Goal: Task Accomplishment & Management: Use online tool/utility

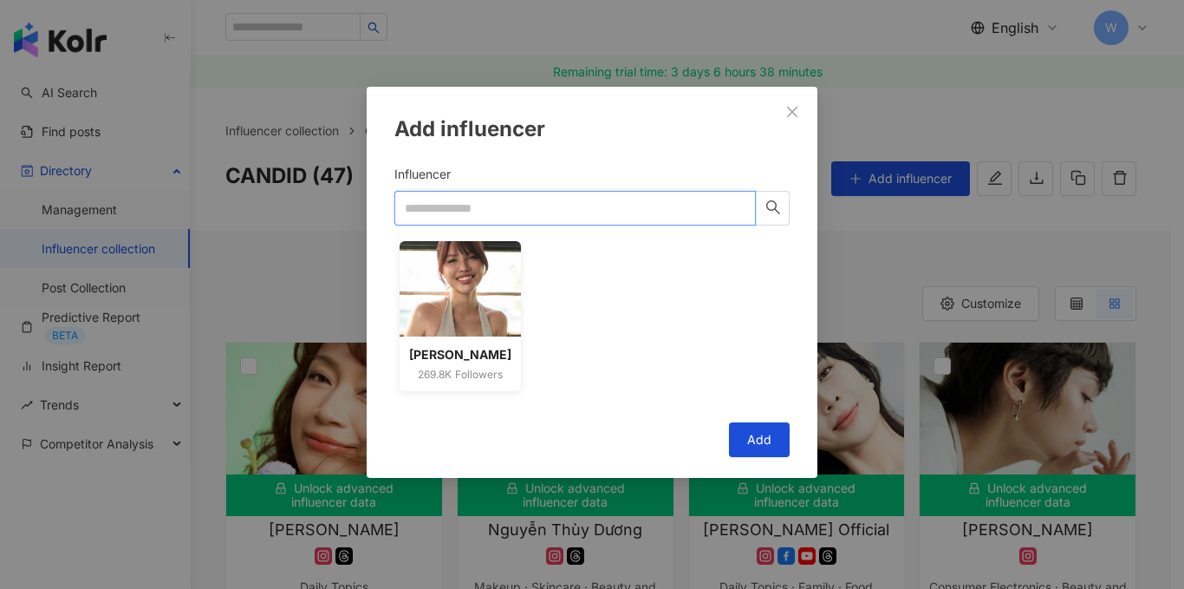
paste input "**********"
click at [540, 219] on input "**********" at bounding box center [576, 208] width 362 height 35
click at [768, 205] on icon "search" at bounding box center [774, 207] width 16 height 16
click at [766, 203] on icon "search" at bounding box center [774, 207] width 16 height 16
click at [508, 200] on input "**********" at bounding box center [576, 208] width 362 height 35
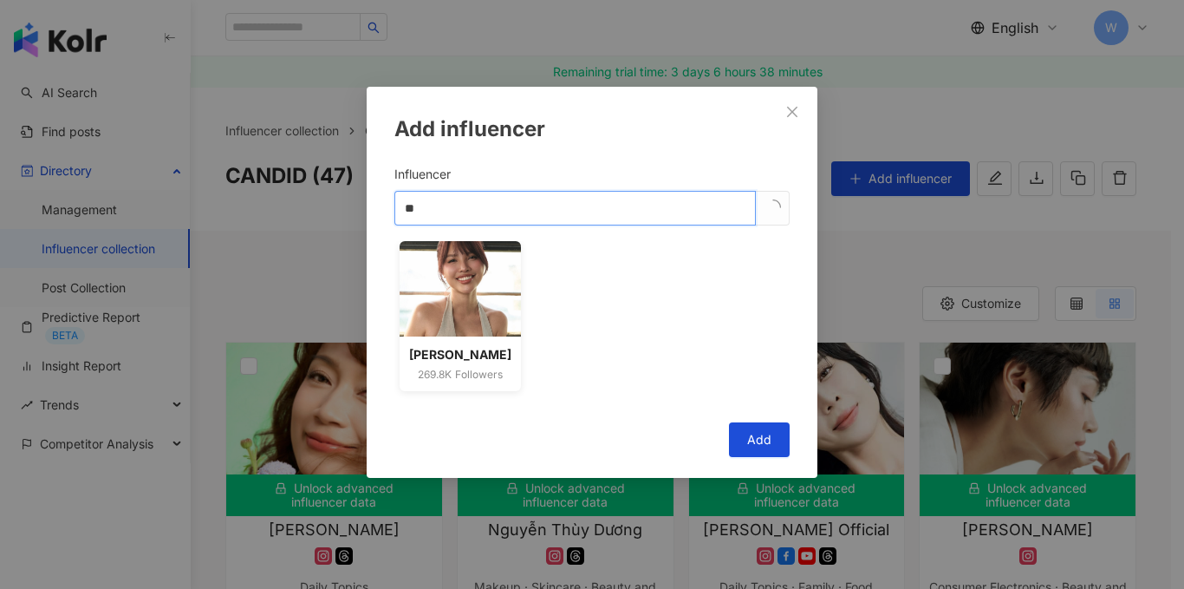
type input "*"
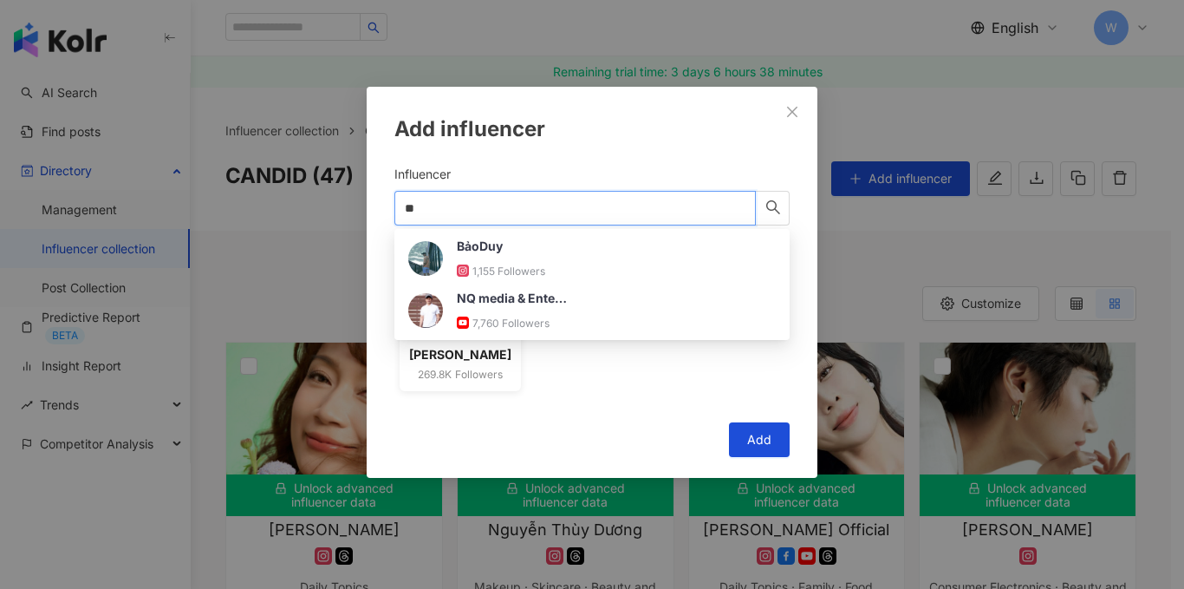
type input "*"
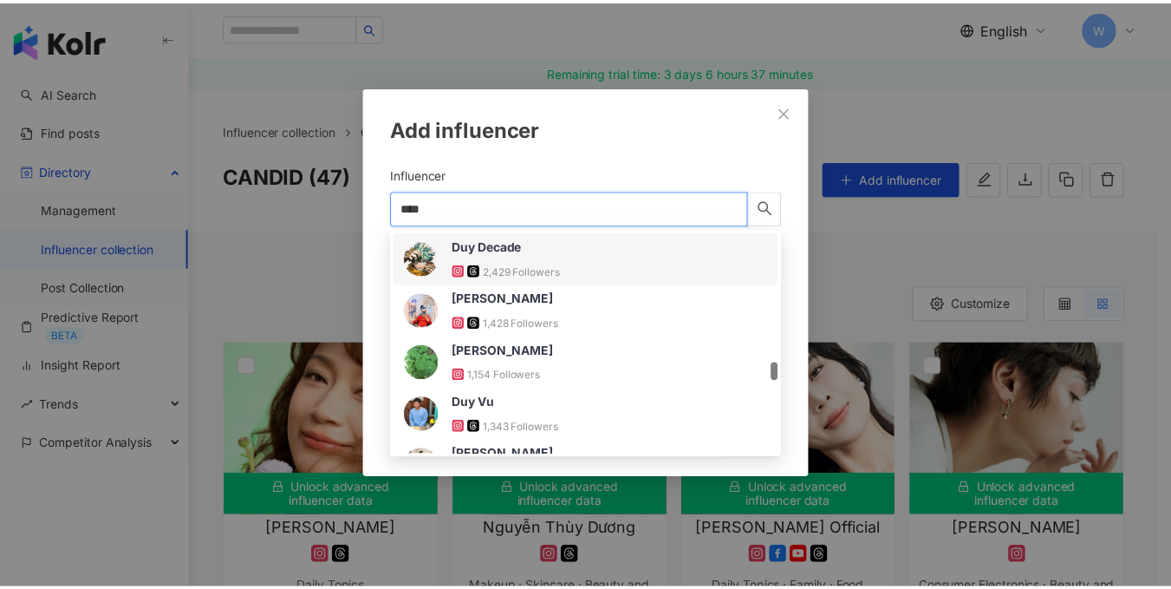
scroll to position [1734, 0]
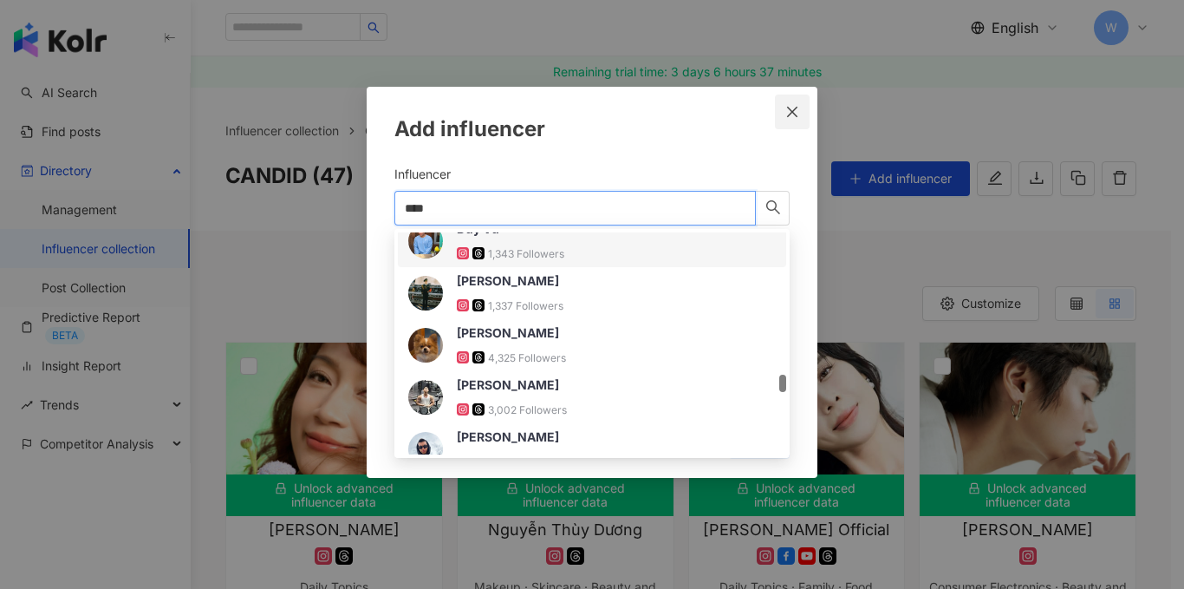
type input "***"
click at [798, 108] on icon "close" at bounding box center [793, 112] width 14 height 14
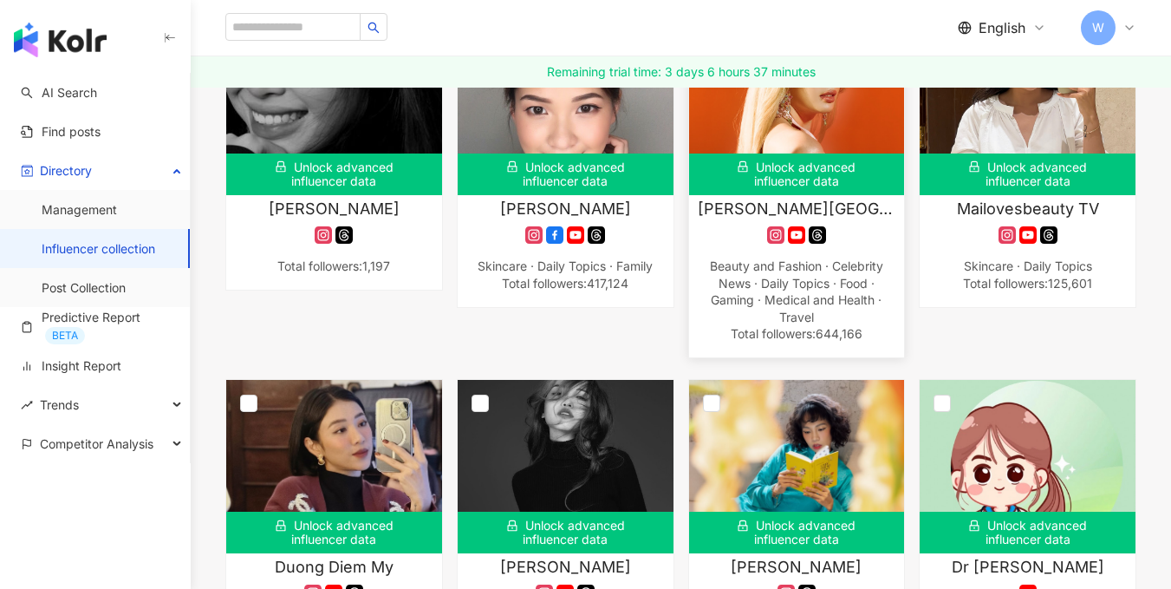
scroll to position [4287, 0]
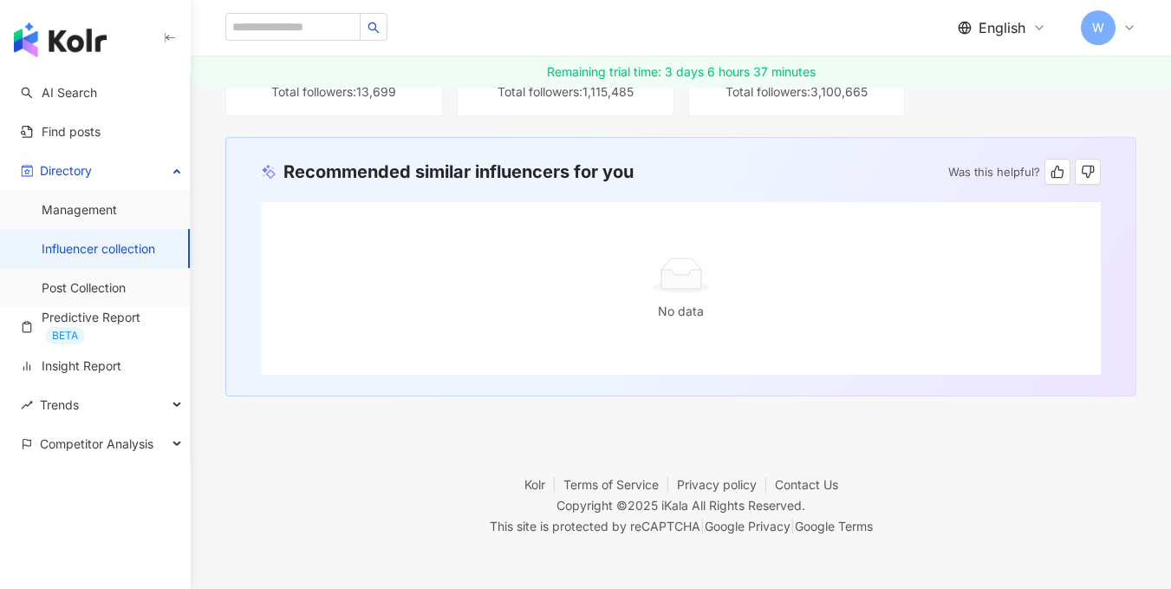
drag, startPoint x: 690, startPoint y: 388, endPoint x: 221, endPoint y: 421, distance: 470.3
click at [221, 421] on footer "Kolr Terms of Service Privacy policy Contact Us Copyright © 2025 iKala All Righ…" at bounding box center [681, 492] width 981 height 192
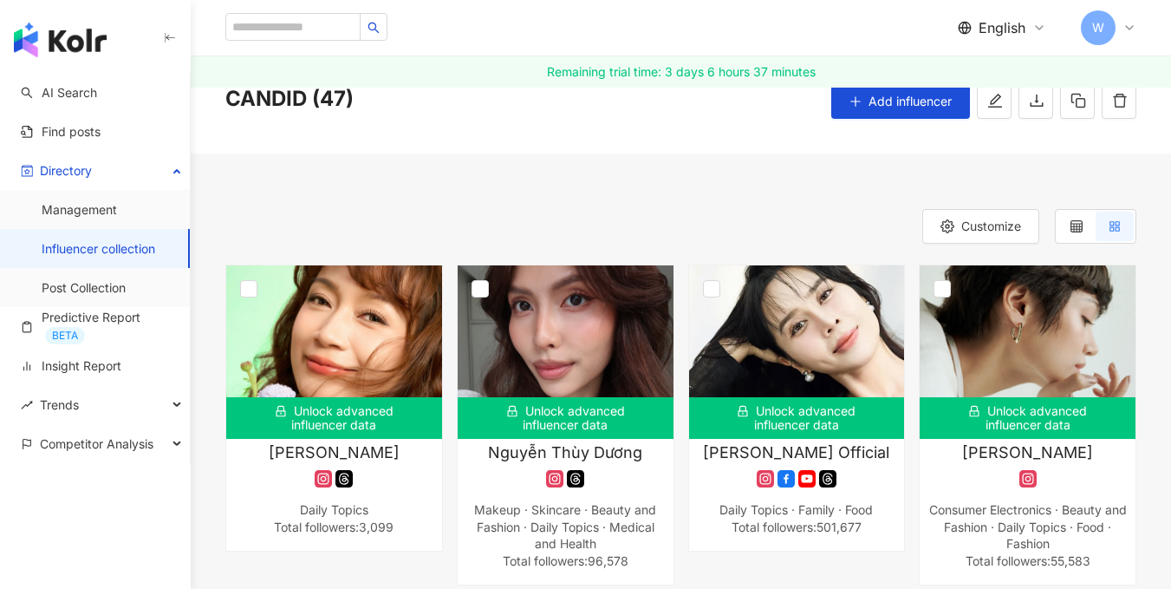
scroll to position [0, 0]
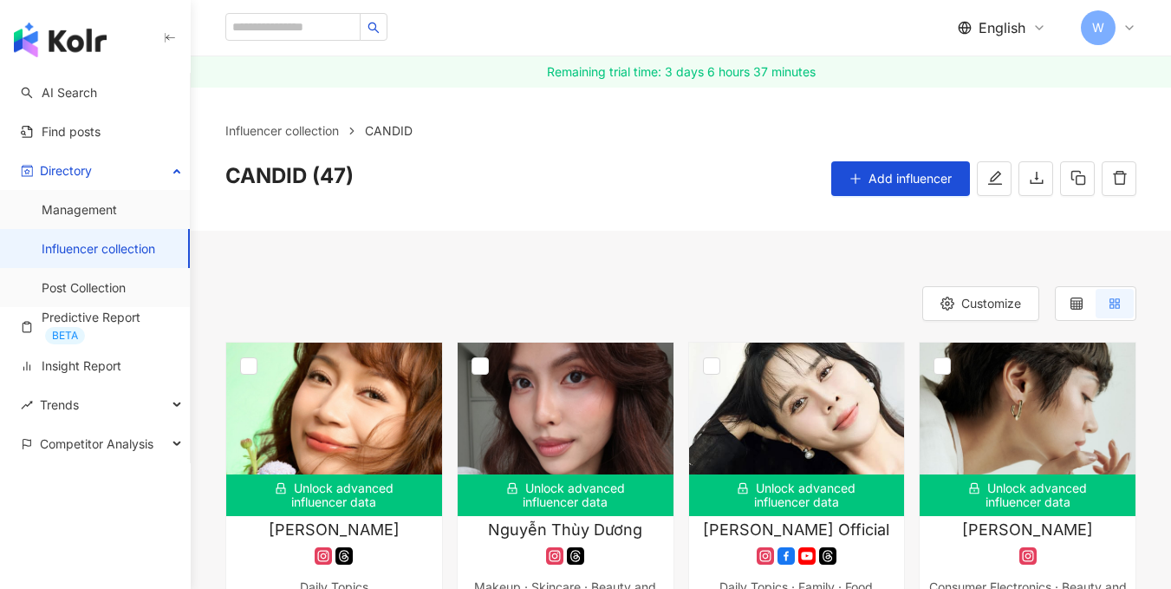
click at [886, 177] on span "Add influencer" at bounding box center [910, 179] width 83 height 14
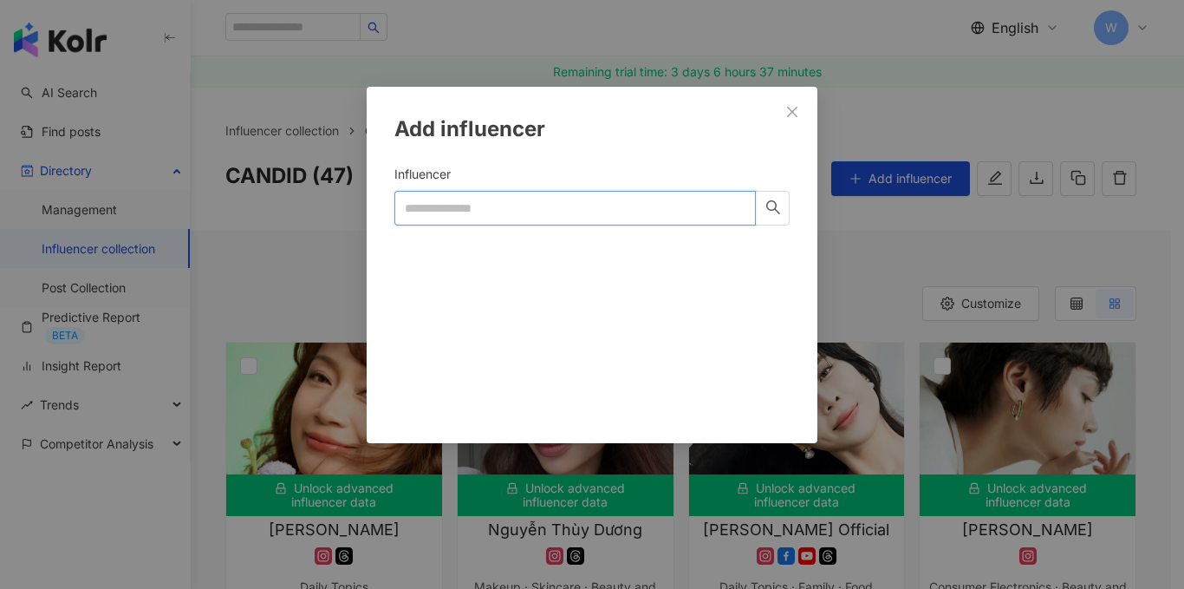
click at [519, 214] on input "Influencer" at bounding box center [576, 208] width 362 height 35
paste input "**********"
drag, startPoint x: 768, startPoint y: 205, endPoint x: 757, endPoint y: 203, distance: 11.4
click at [768, 203] on icon "search" at bounding box center [774, 207] width 16 height 16
click at [766, 208] on icon "search" at bounding box center [774, 207] width 16 height 16
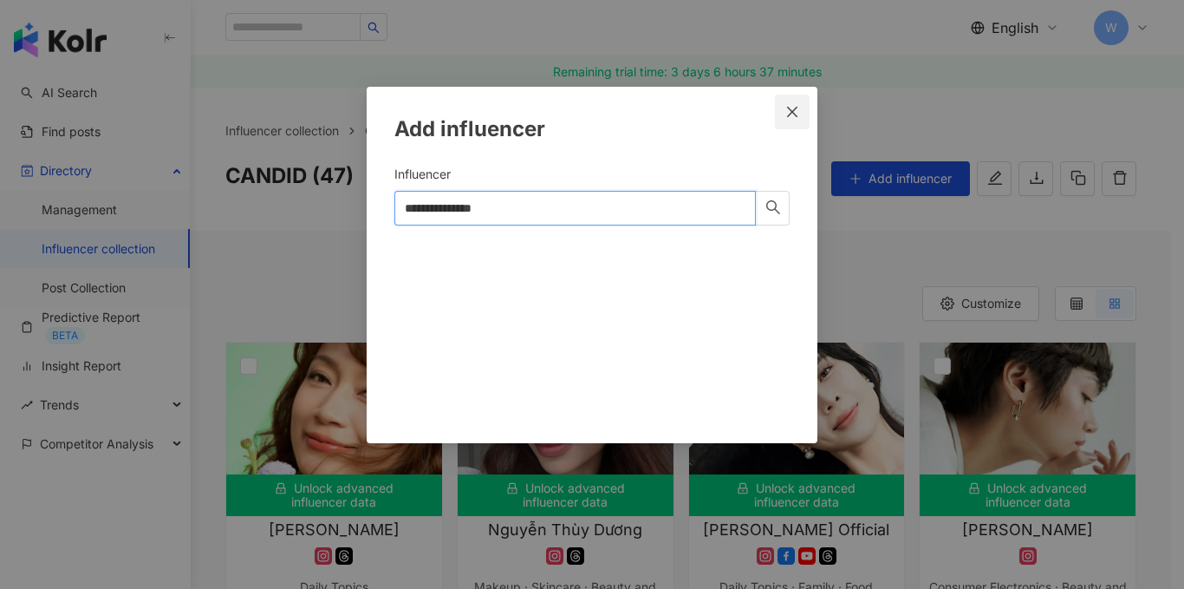
type input "**********"
drag, startPoint x: 794, startPoint y: 106, endPoint x: 316, endPoint y: 29, distance: 484.7
click at [794, 105] on icon "close" at bounding box center [793, 112] width 14 height 14
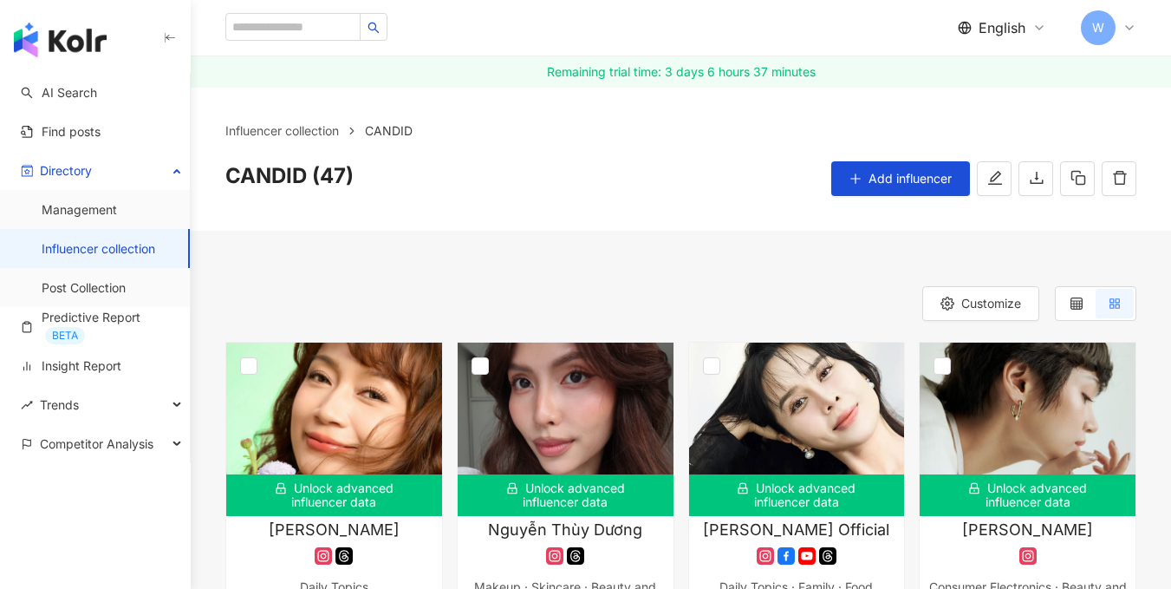
click at [82, 56] on div "button" at bounding box center [95, 36] width 191 height 73
click at [82, 41] on img "button" at bounding box center [60, 40] width 93 height 35
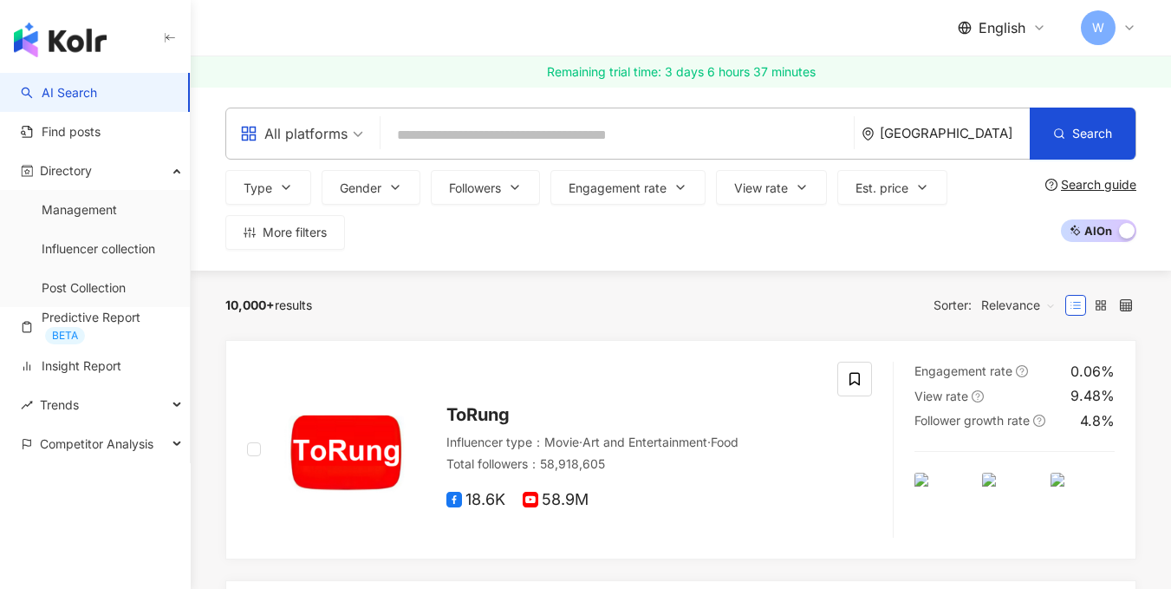
type input "**********"
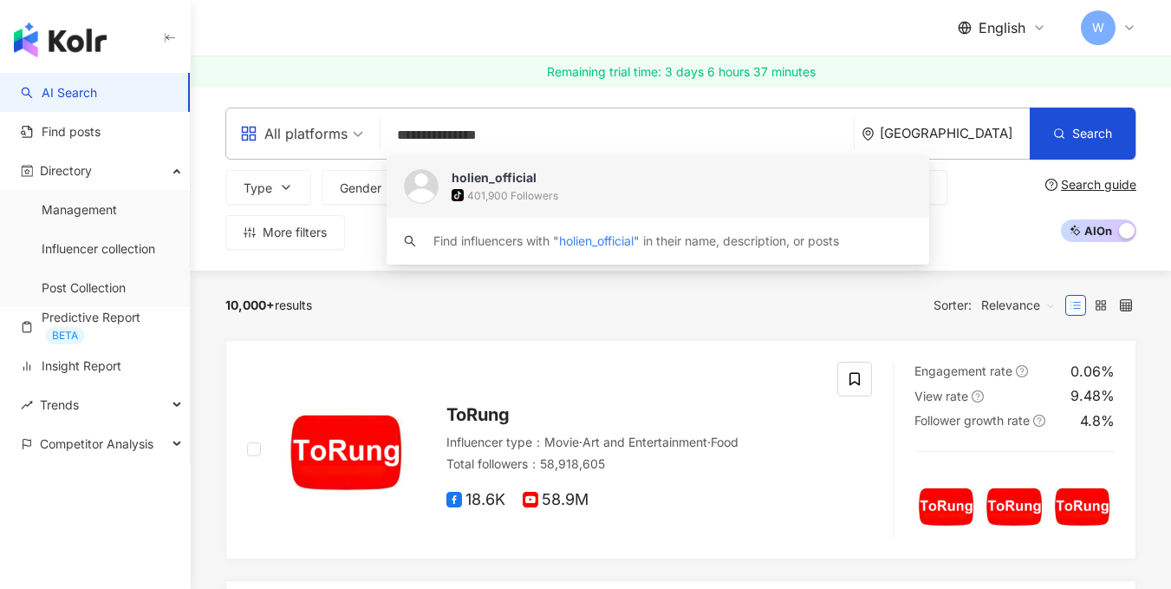
click at [494, 196] on div "401,900 Followers" at bounding box center [512, 195] width 91 height 15
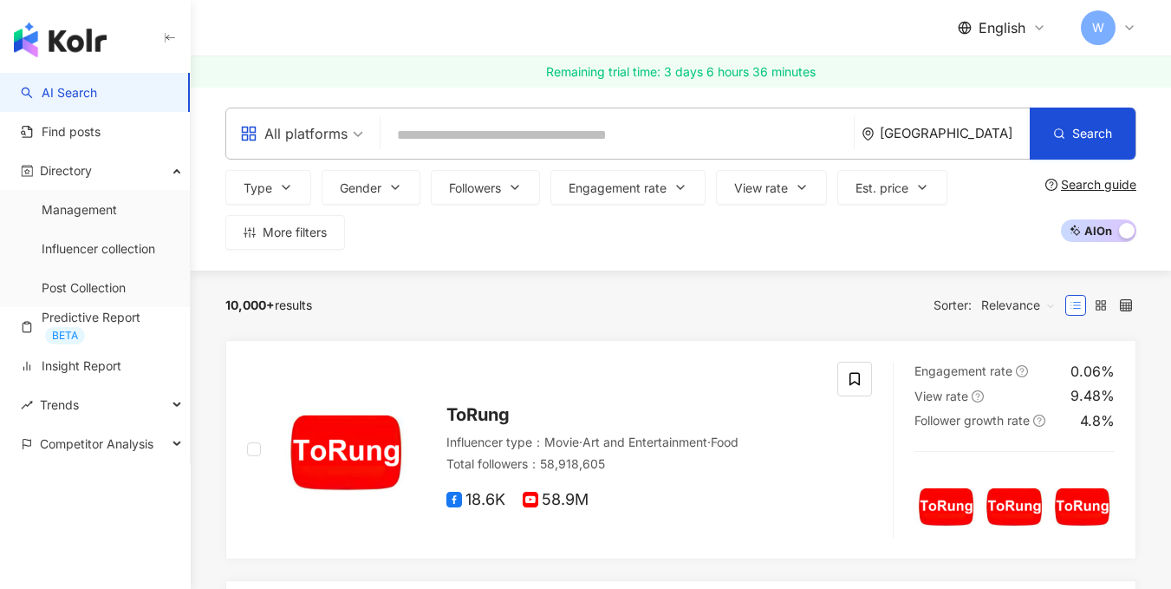
paste input "**********"
type input "**********"
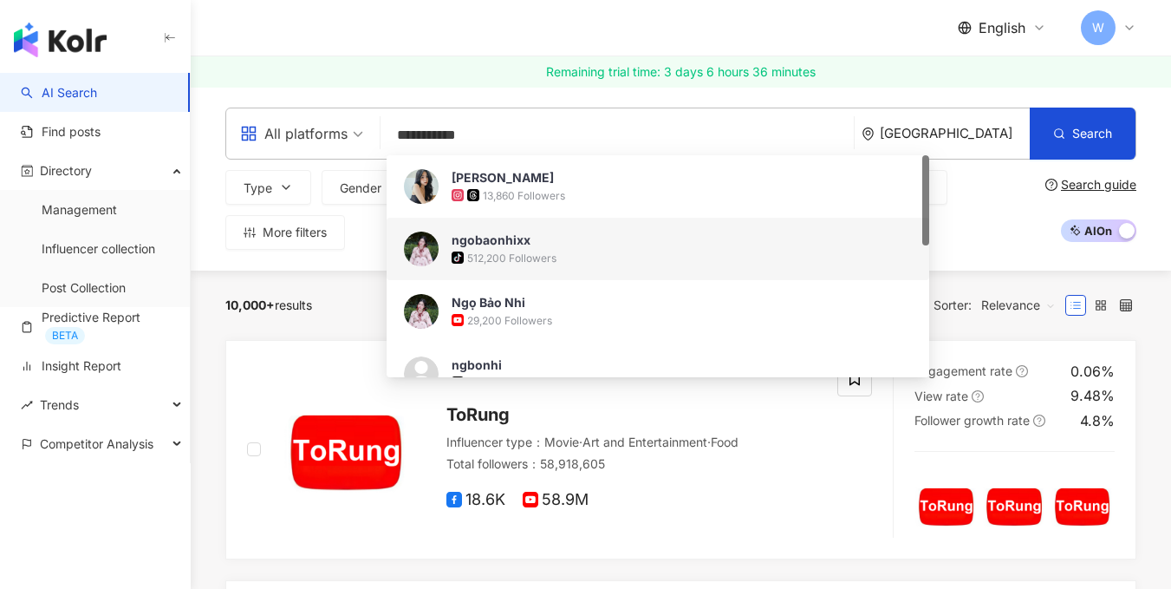
click at [511, 256] on div "512,200 Followers" at bounding box center [511, 258] width 89 height 15
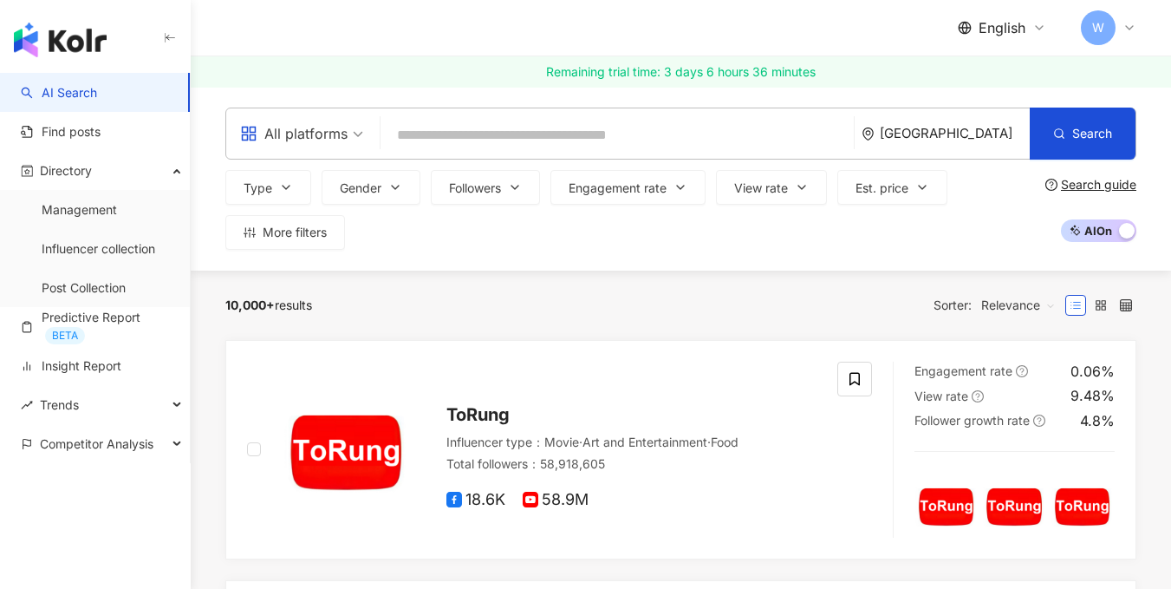
paste input "**********"
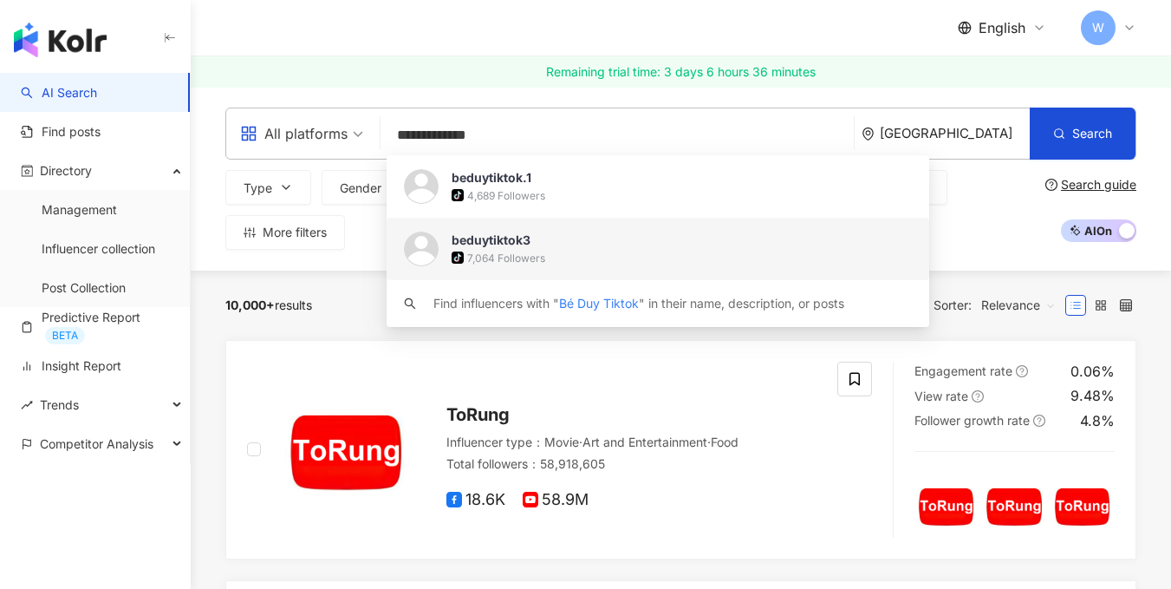
paste input "*****"
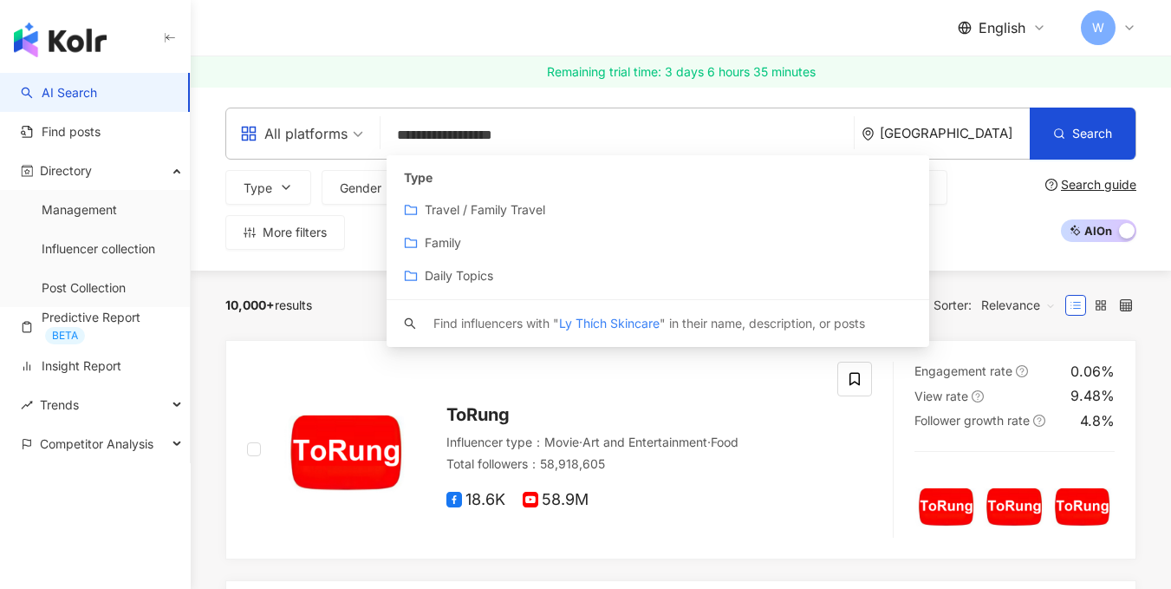
paste input "search"
type input "**********"
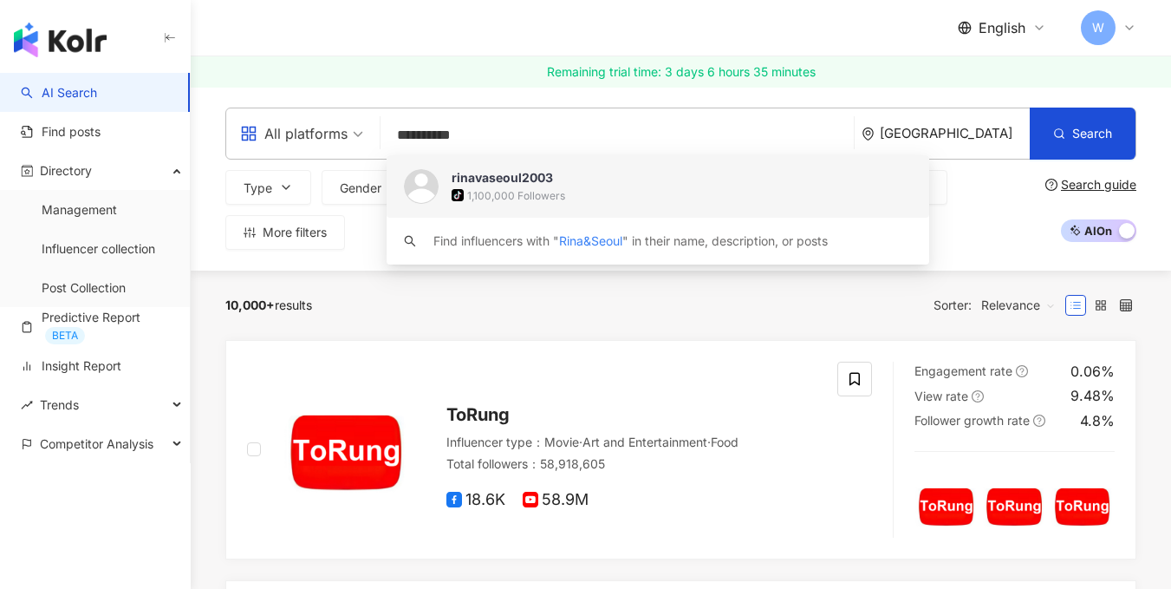
click at [538, 185] on div "rinavaseoul2003" at bounding box center [502, 177] width 101 height 17
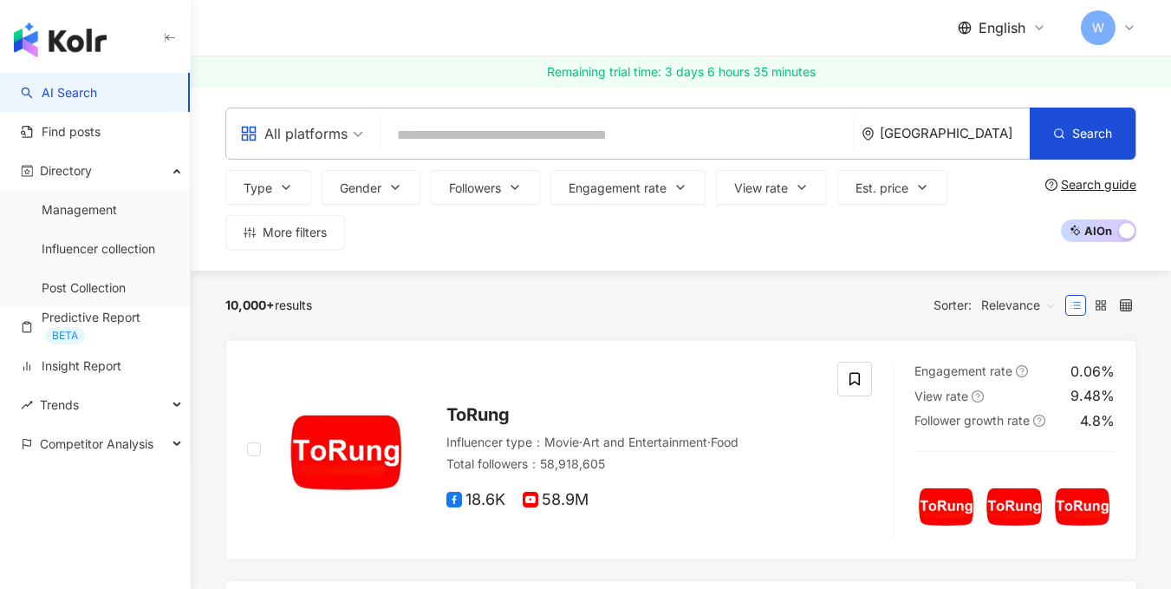
paste input "**********"
type input "**********"
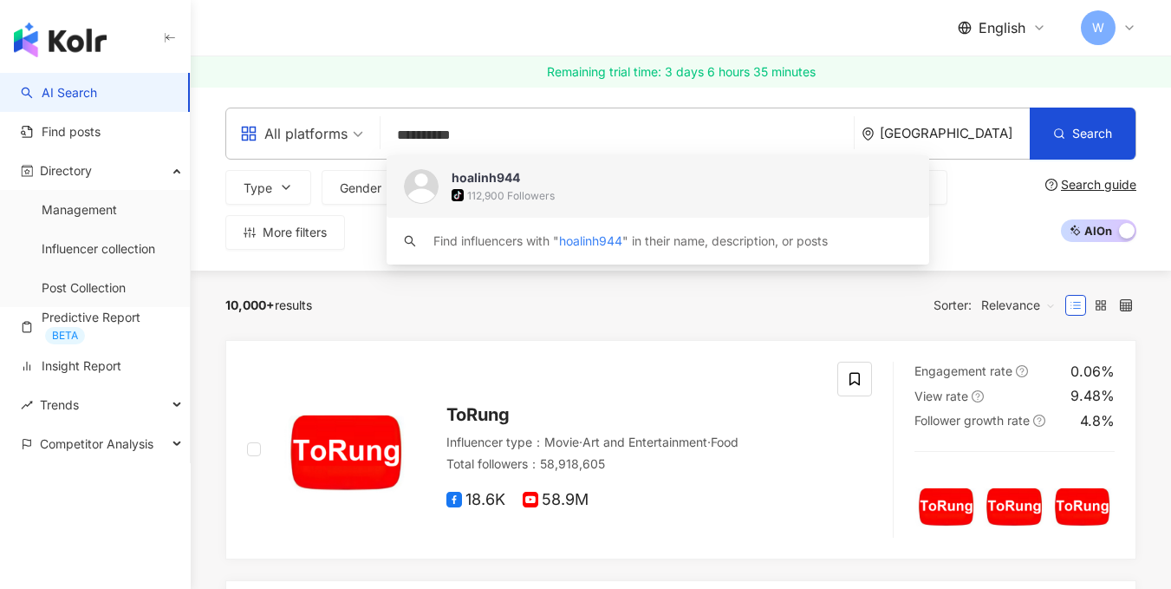
click at [520, 188] on div "112,900 Followers" at bounding box center [511, 195] width 88 height 15
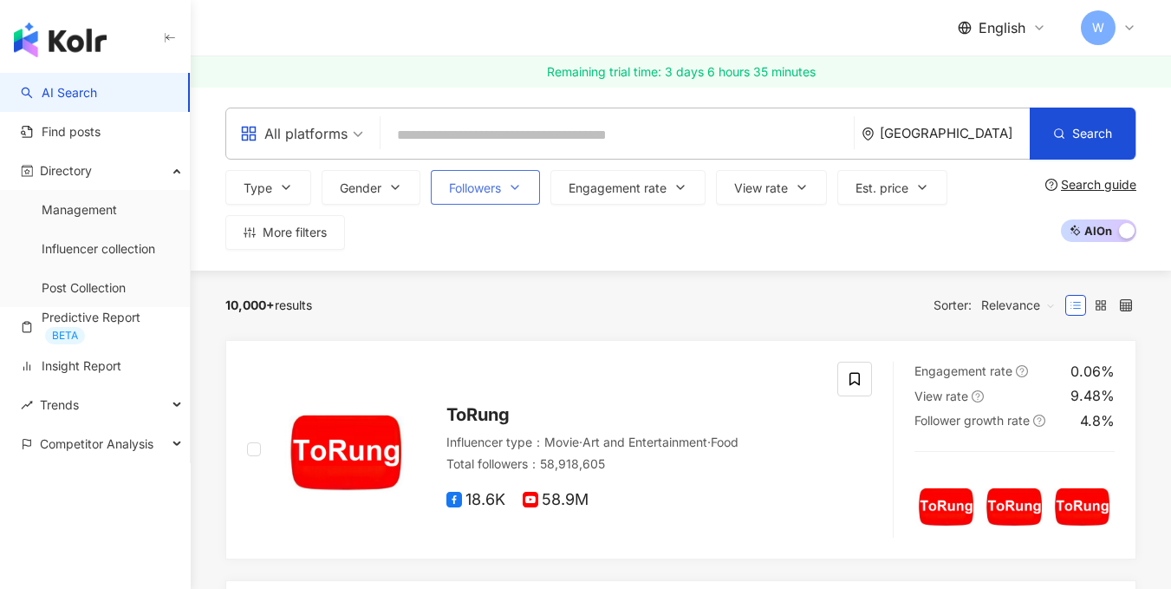
paste input "*********"
type input "*********"
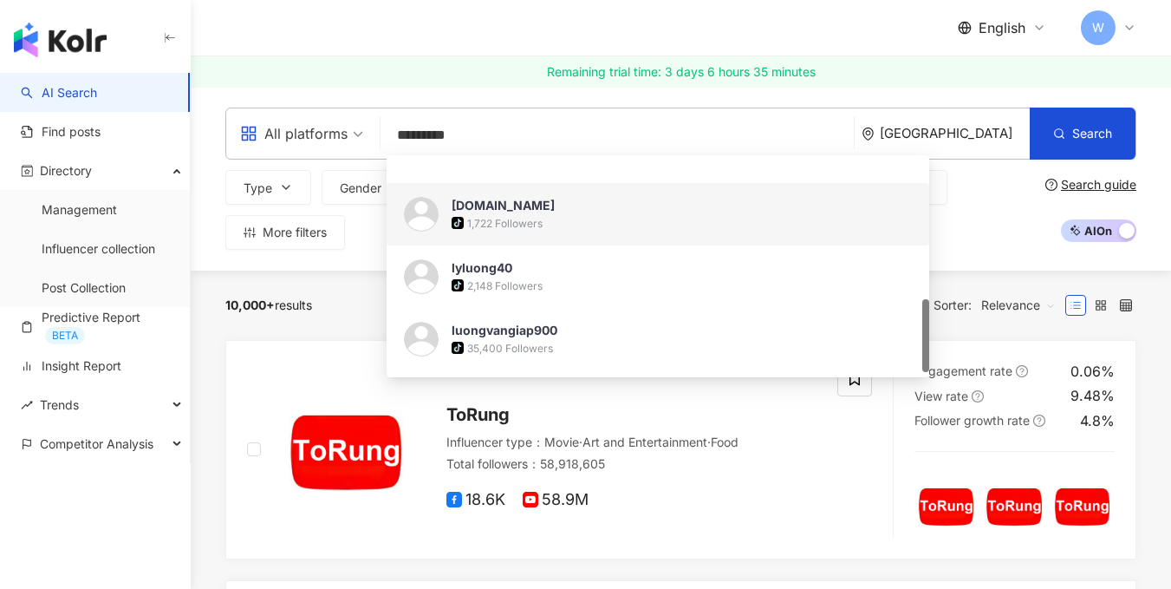
scroll to position [434, 0]
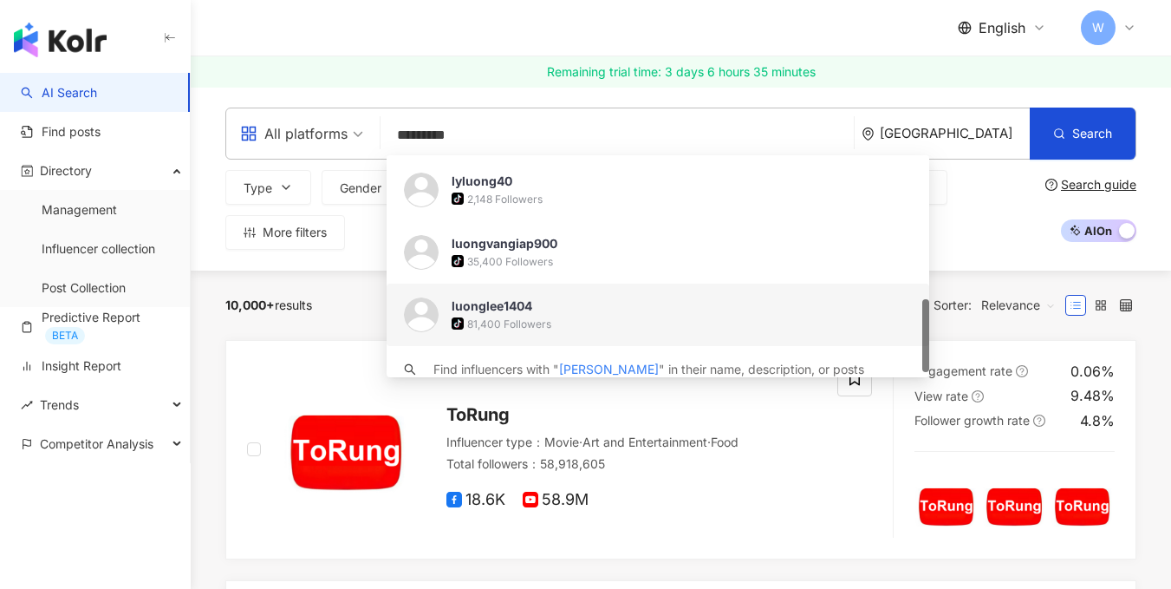
click at [534, 316] on div "81,400 Followers" at bounding box center [509, 323] width 84 height 15
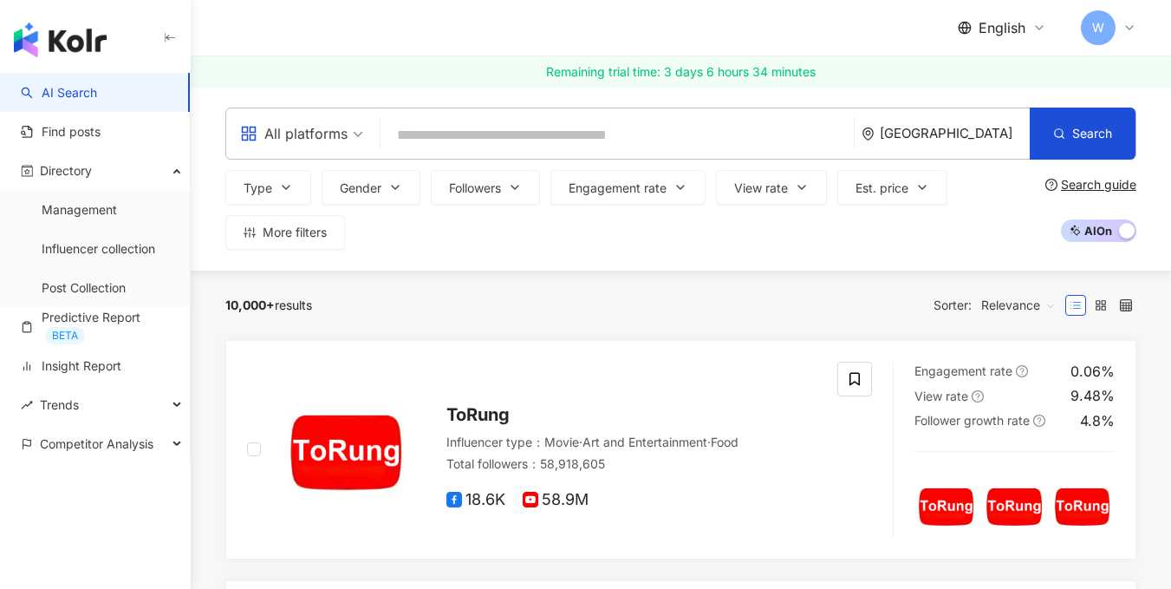
paste input "*****"
type input "*****"
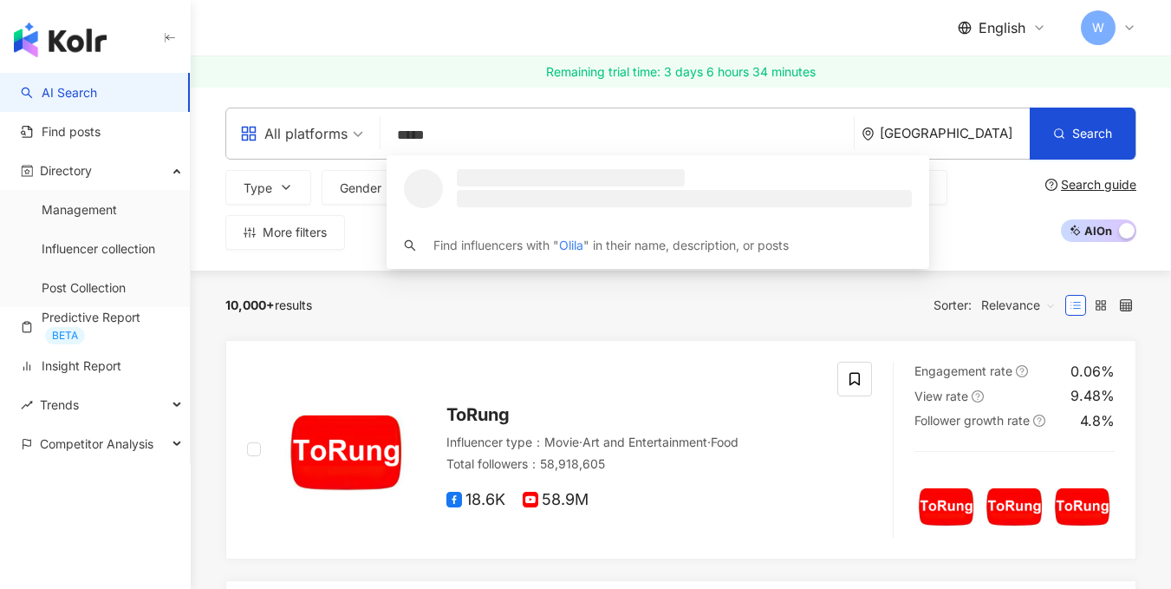
scroll to position [0, 0]
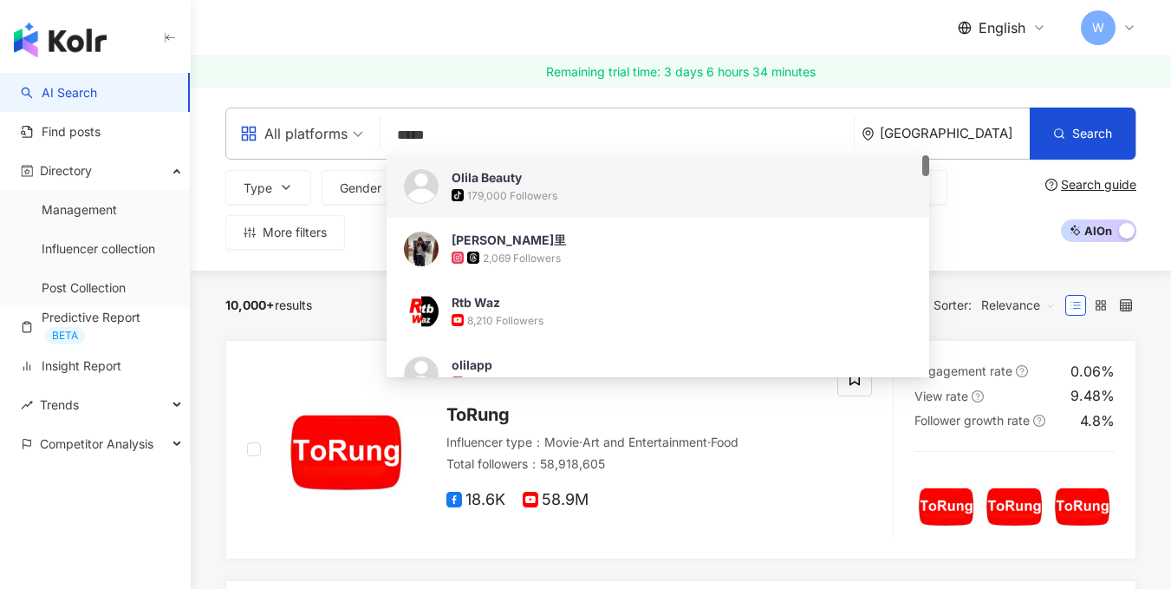
click at [543, 185] on span "Olila Beauty" at bounding box center [649, 177] width 394 height 17
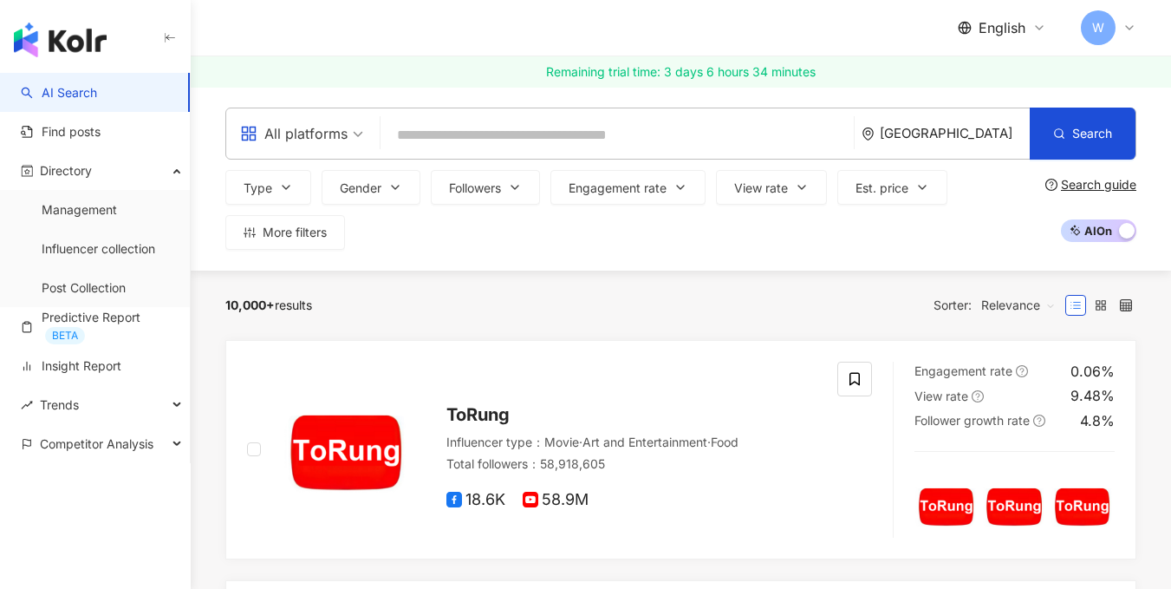
paste input "**********"
type input "**********"
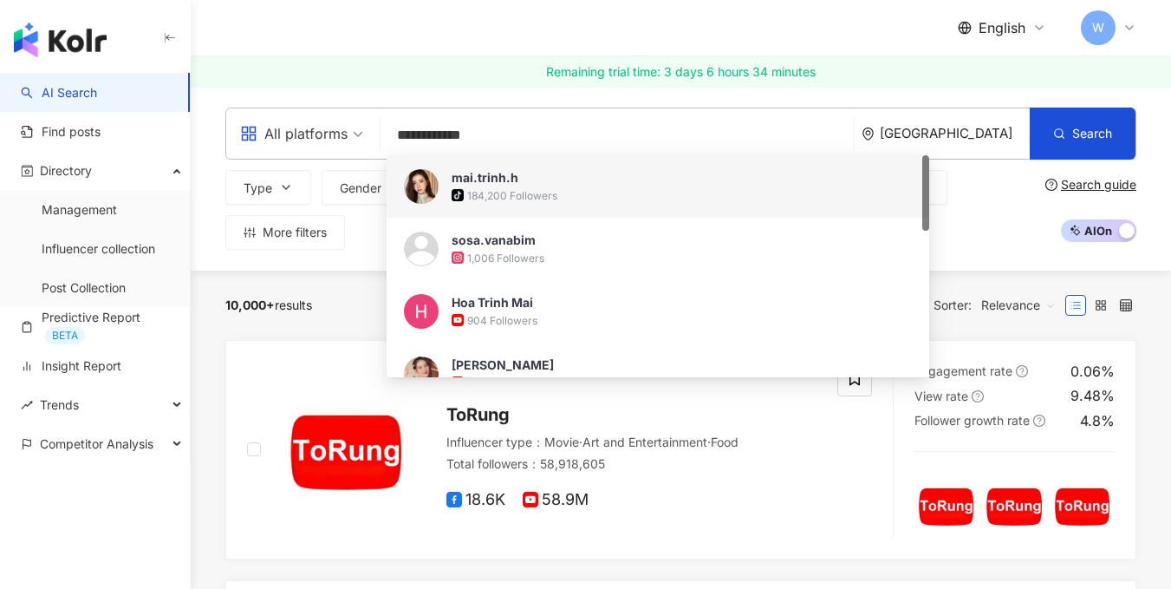
click at [568, 186] on span "mai.trinh.h" at bounding box center [649, 177] width 394 height 17
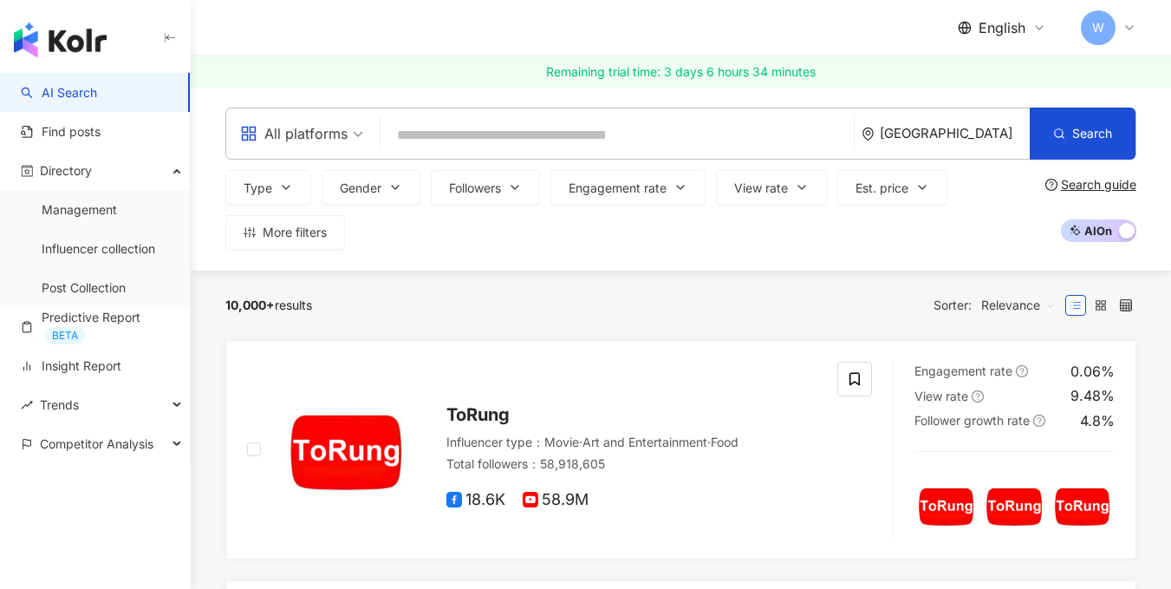
paste input "**********"
type input "**********"
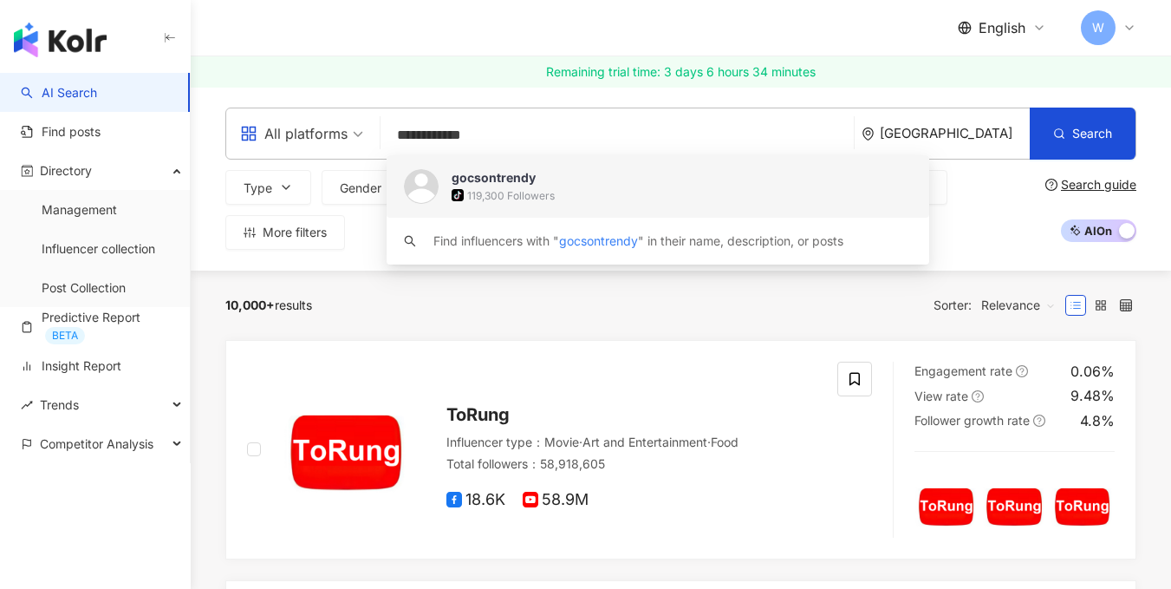
click at [575, 189] on div "tiktok-icon 119,300 Followers" at bounding box center [682, 194] width 460 height 17
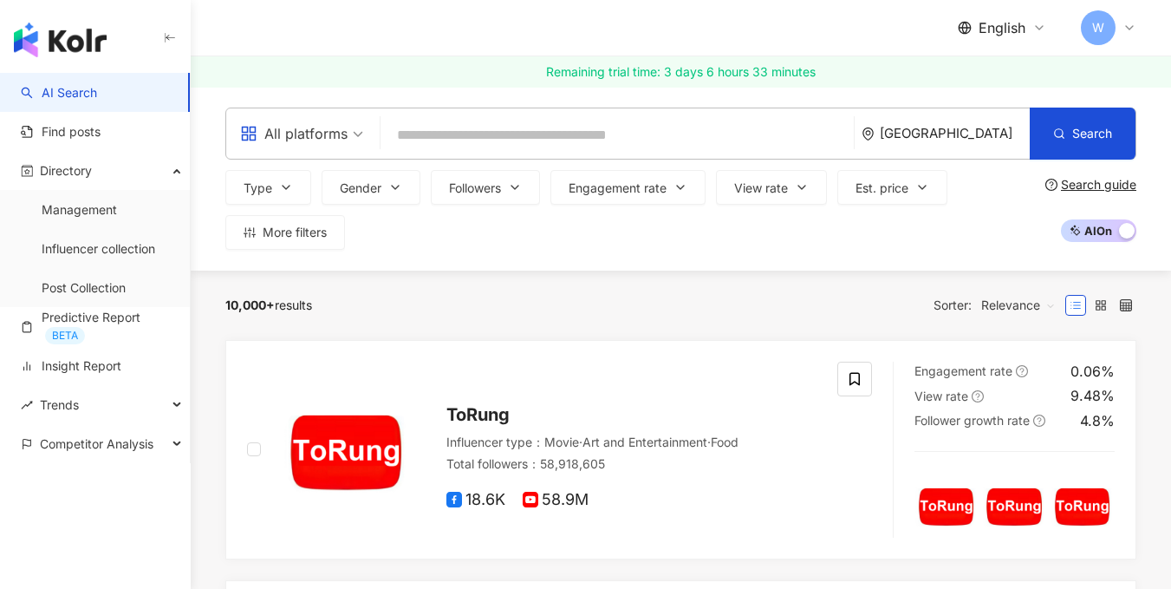
paste input "**********"
type input "**********"
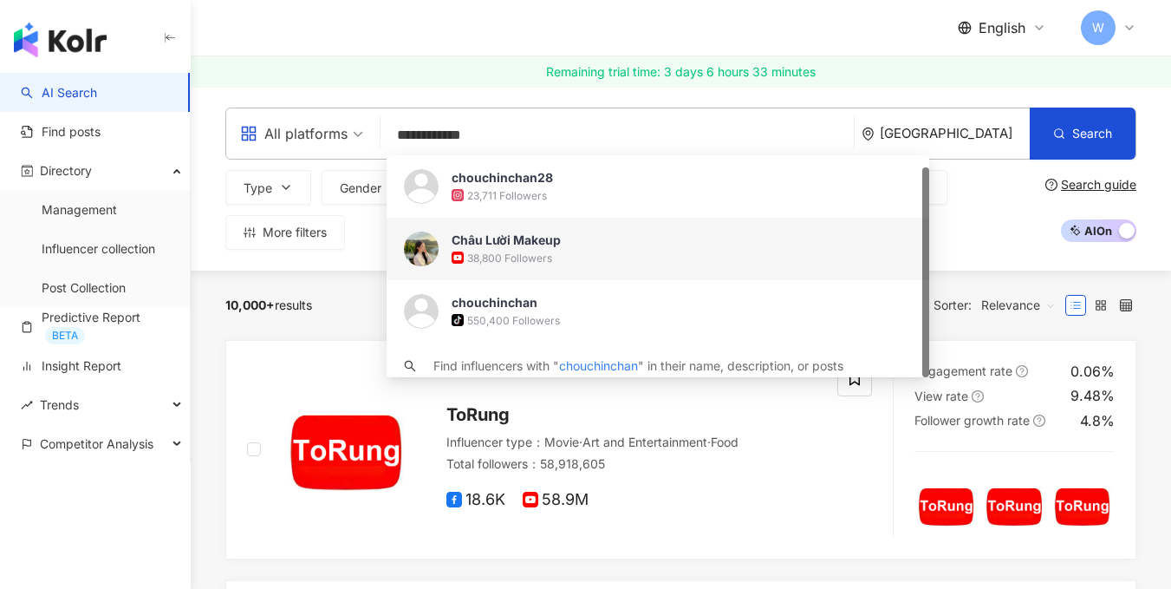
scroll to position [12, 0]
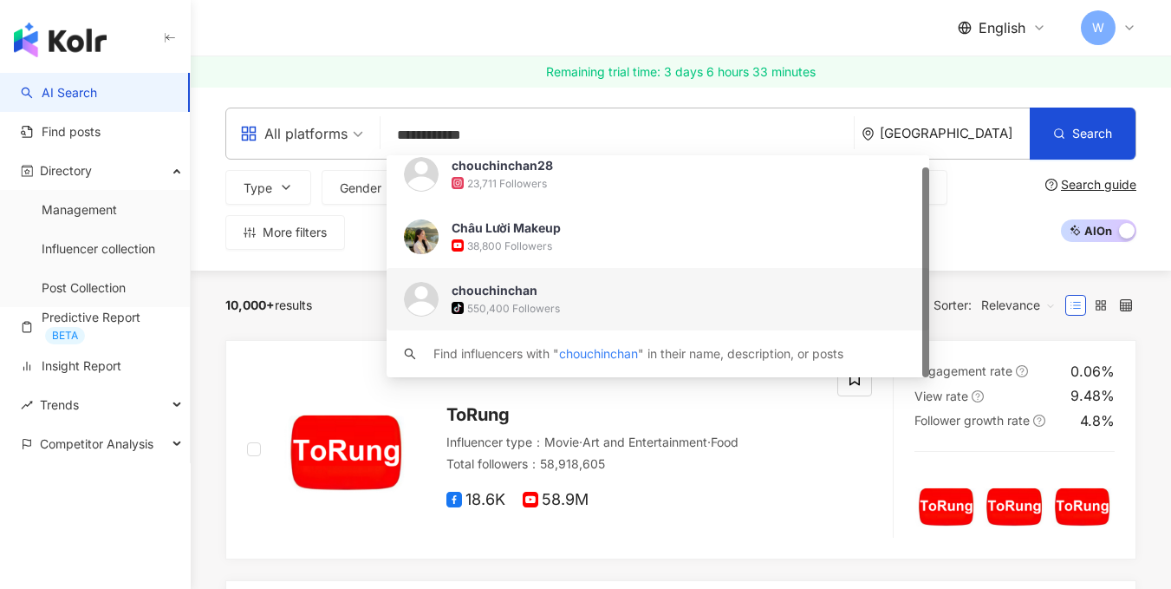
click at [571, 310] on div "tiktok-icon 550,400 Followers" at bounding box center [682, 307] width 460 height 17
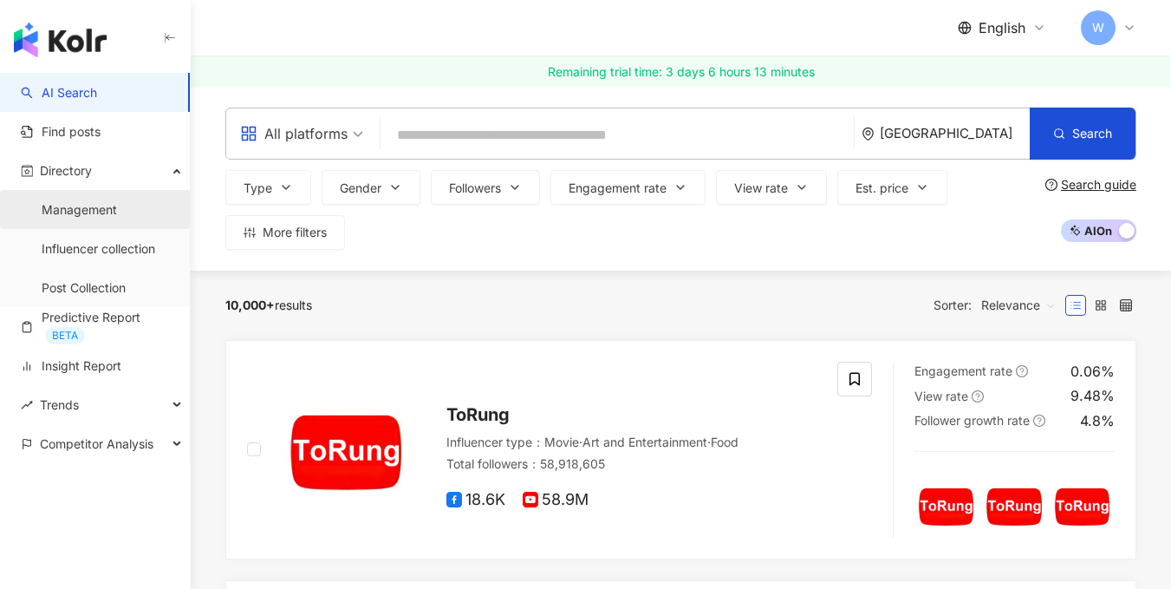
click at [98, 214] on link "Management" at bounding box center [79, 209] width 75 height 17
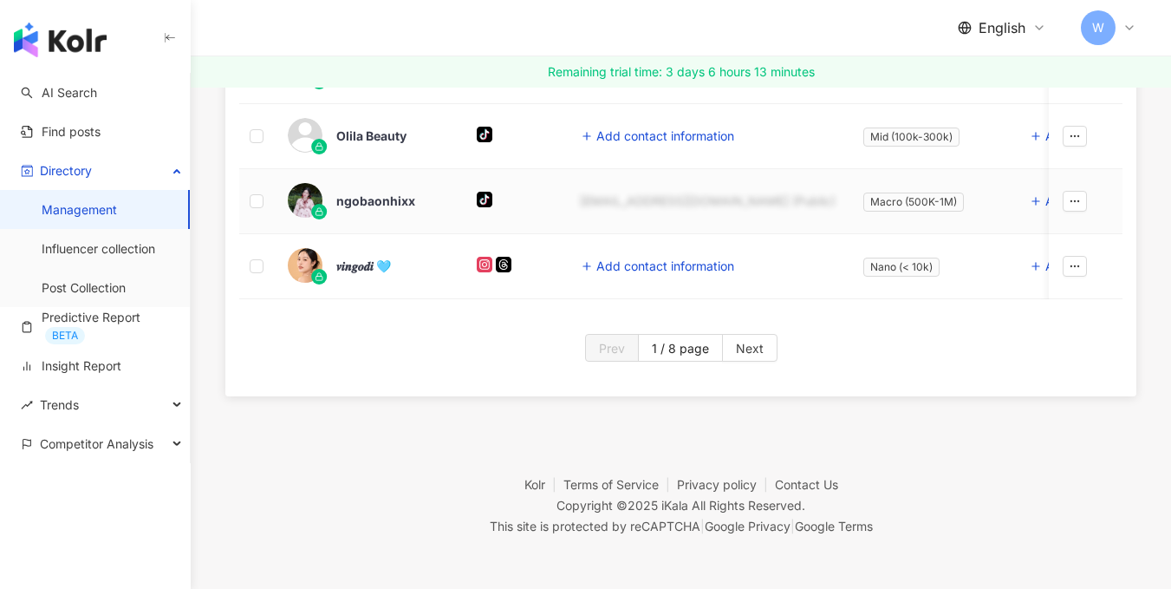
scroll to position [1171, 0]
click at [757, 353] on span "Next" at bounding box center [750, 349] width 28 height 28
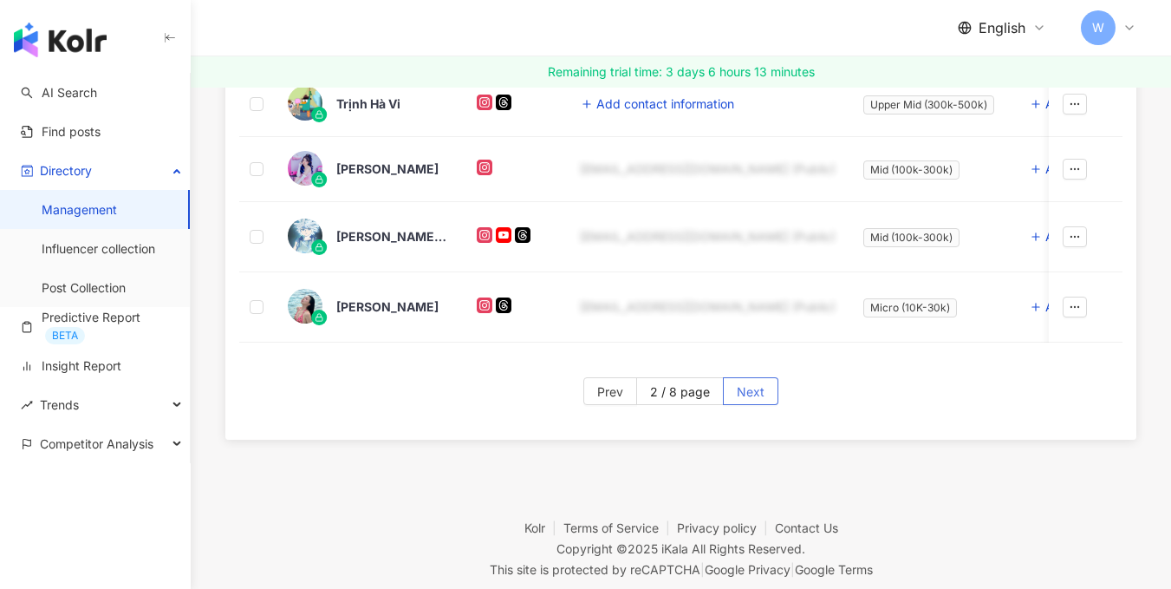
scroll to position [1045, 0]
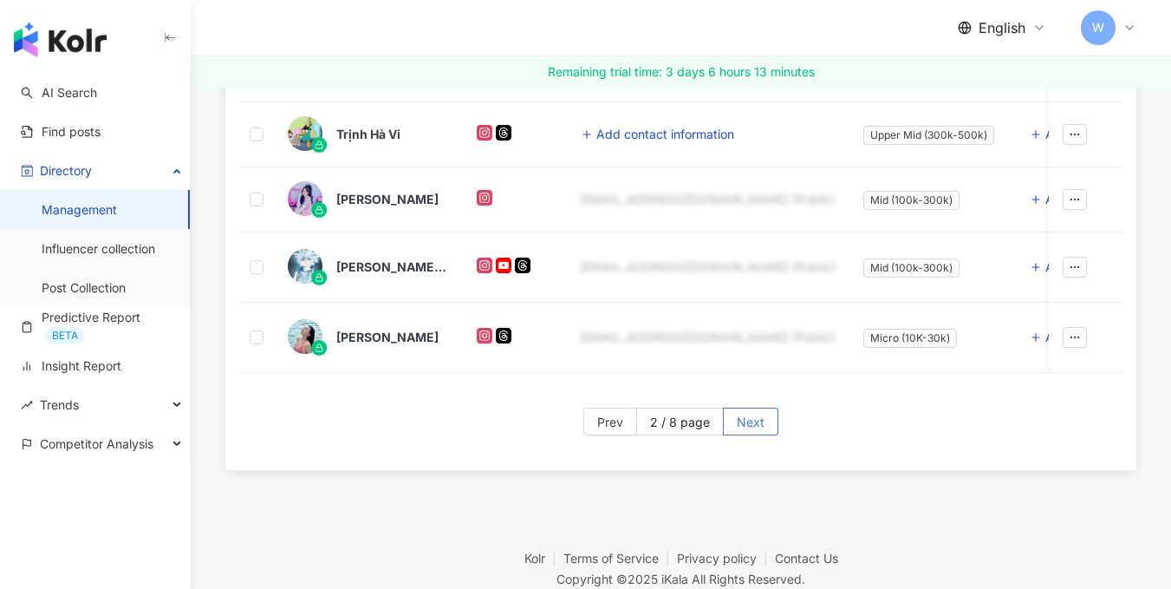
click at [753, 435] on span "Next" at bounding box center [751, 422] width 28 height 28
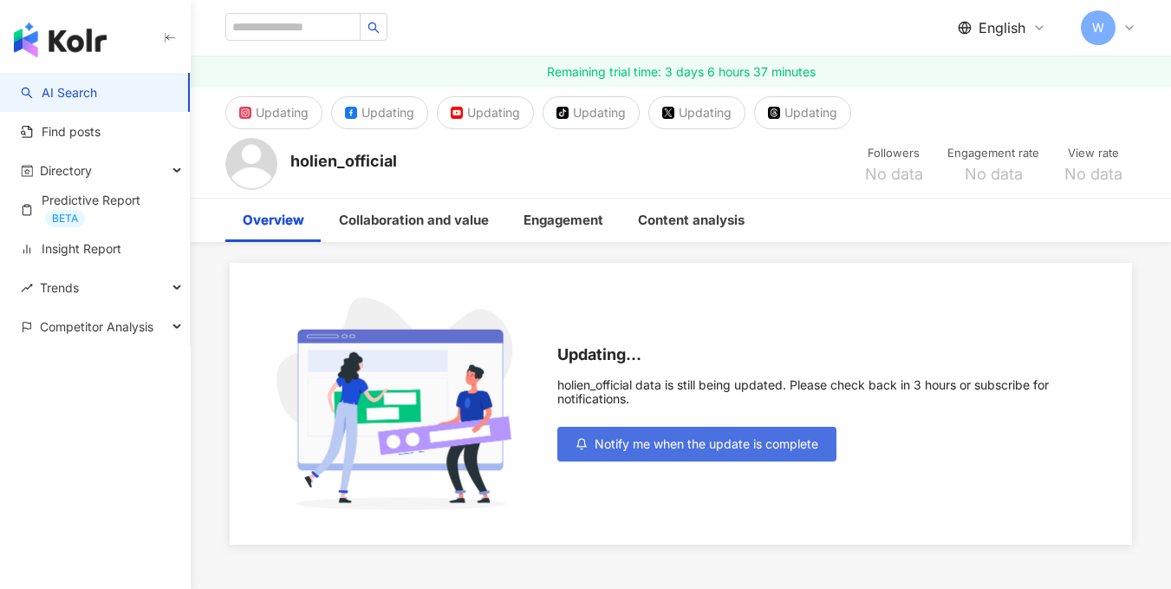
click at [727, 443] on span "Notify me when the update is complete" at bounding box center [707, 444] width 224 height 14
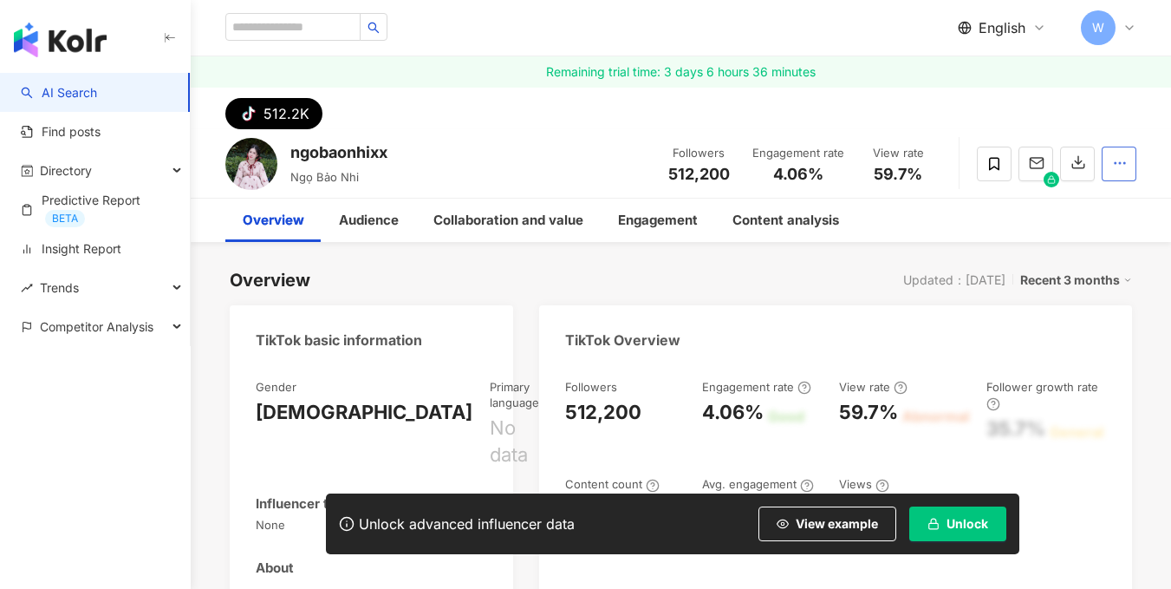
click at [1115, 162] on circle "button" at bounding box center [1116, 163] width 2 height 2
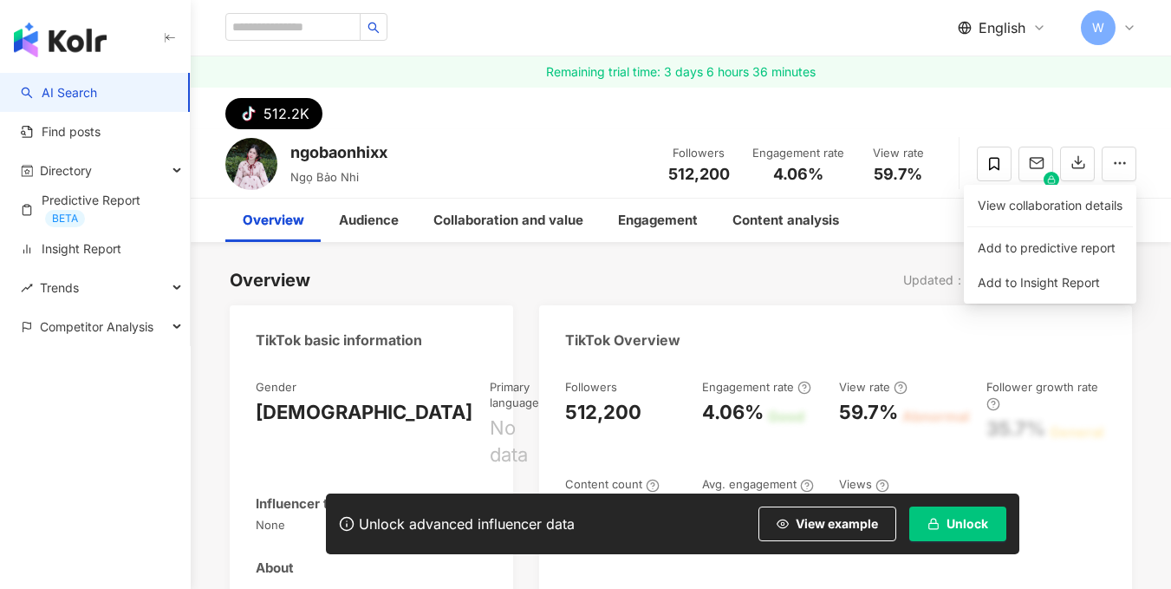
drag, startPoint x: 941, startPoint y: 96, endPoint x: 946, endPoint y: 104, distance: 9.4
click at [941, 96] on div "tiktok-icon 512.2K" at bounding box center [681, 109] width 981 height 42
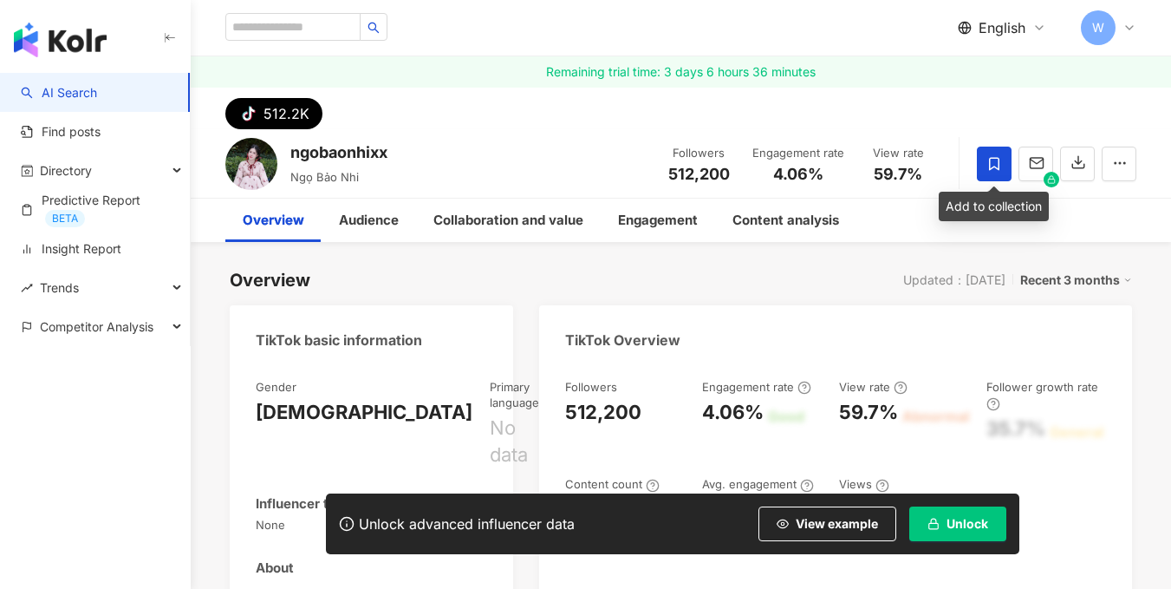
click at [1005, 170] on span at bounding box center [994, 164] width 35 height 35
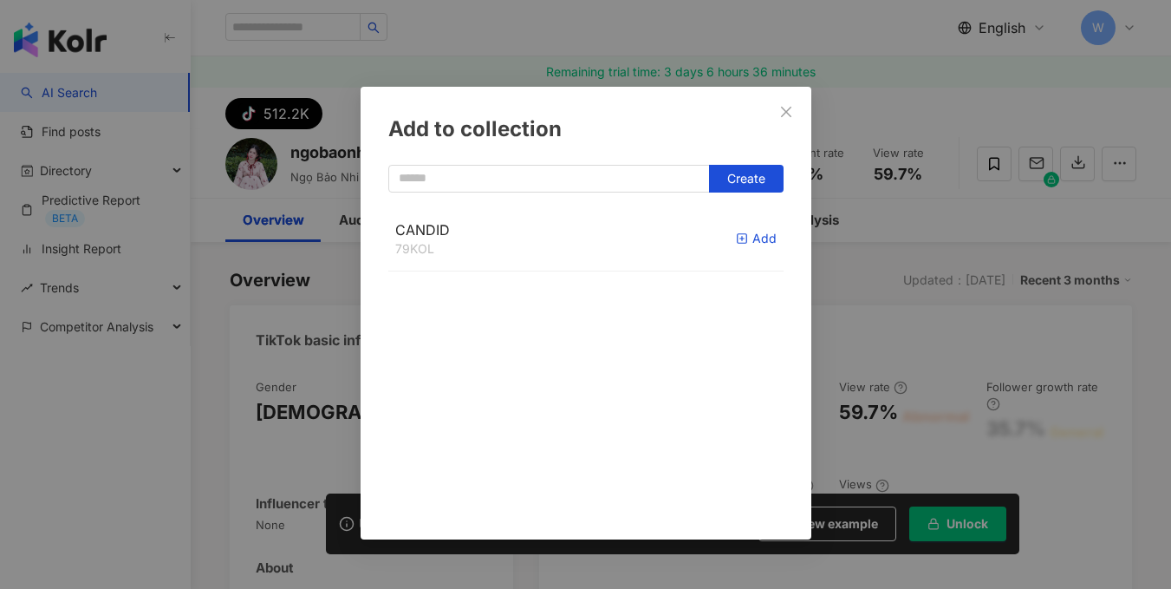
click at [740, 235] on div "Add" at bounding box center [756, 238] width 41 height 19
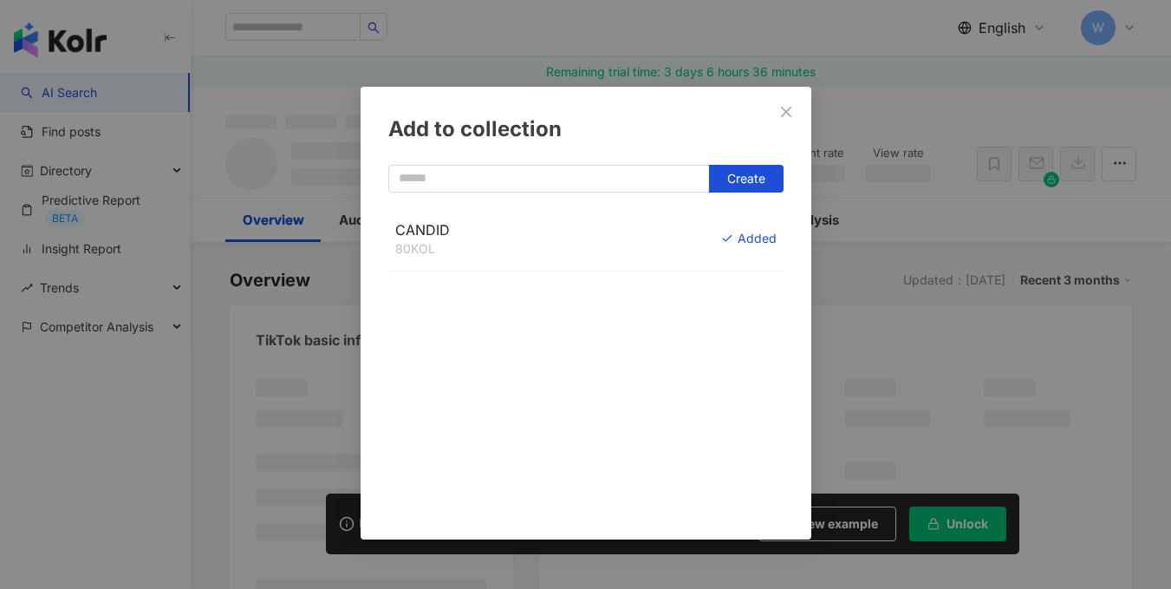
click at [899, 108] on div "Add to collection Create CANDID 80 KOL Added" at bounding box center [585, 294] width 1171 height 589
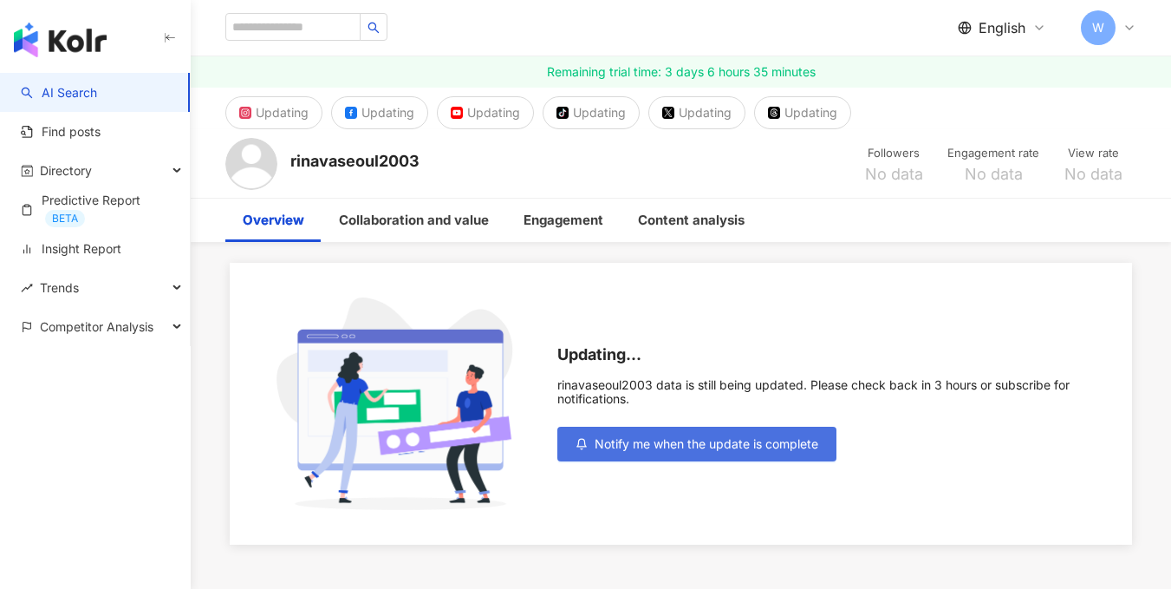
click at [667, 441] on span "Notify me when the update is complete" at bounding box center [707, 444] width 224 height 14
click at [676, 445] on span "Notify me when the update is complete" at bounding box center [707, 444] width 224 height 14
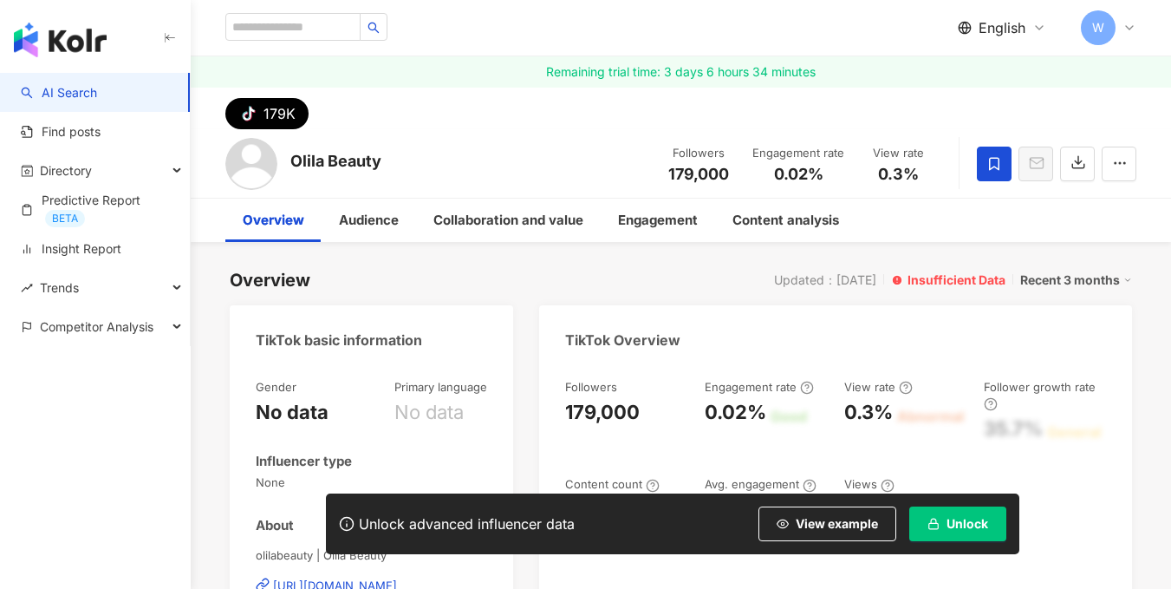
click at [987, 160] on icon at bounding box center [995, 164] width 16 height 16
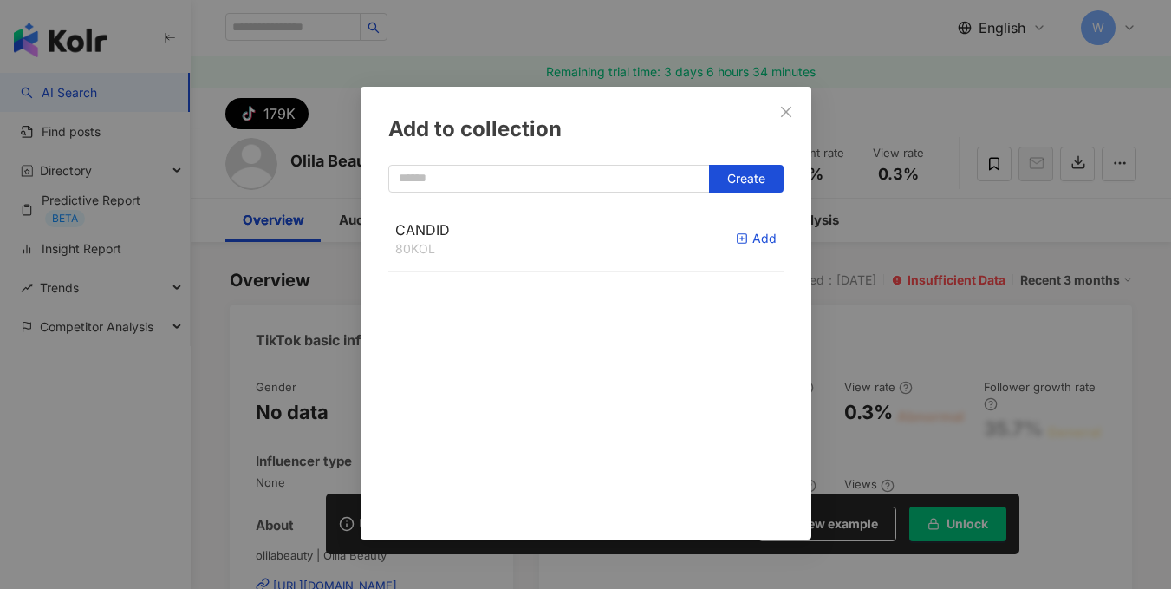
click at [739, 236] on div "Add" at bounding box center [756, 238] width 41 height 19
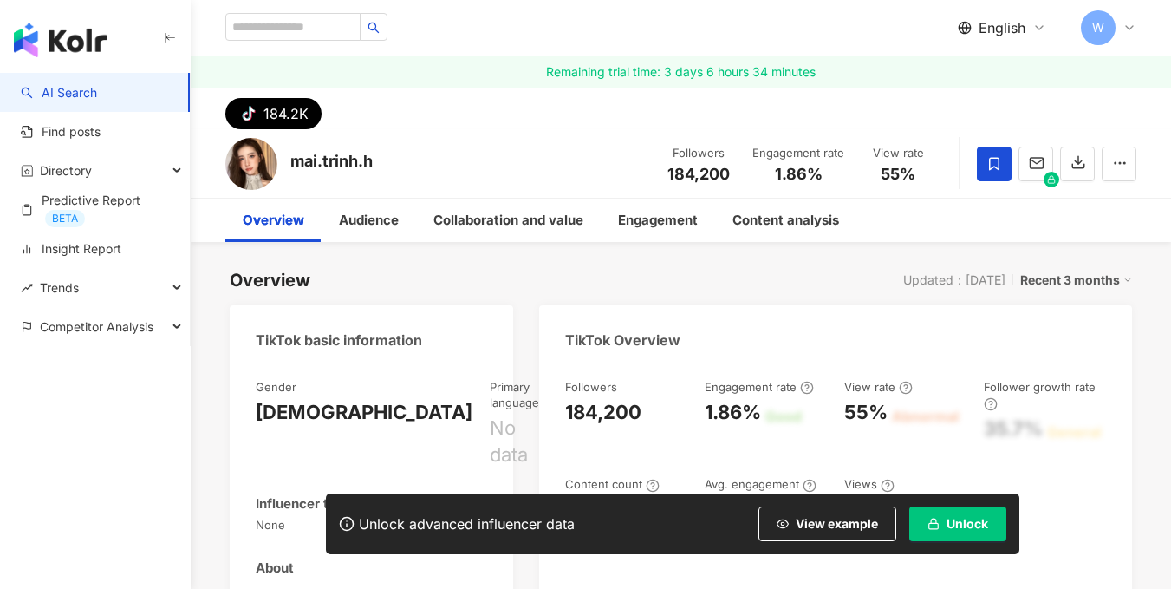
click at [994, 150] on span at bounding box center [994, 164] width 35 height 35
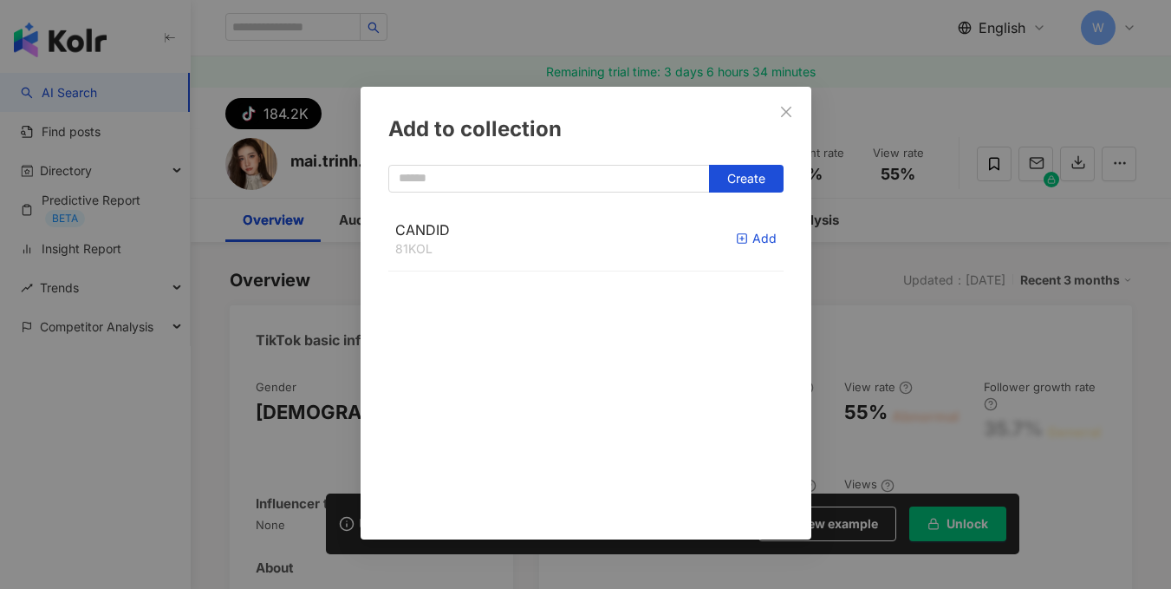
click at [741, 235] on div "Add" at bounding box center [756, 238] width 41 height 19
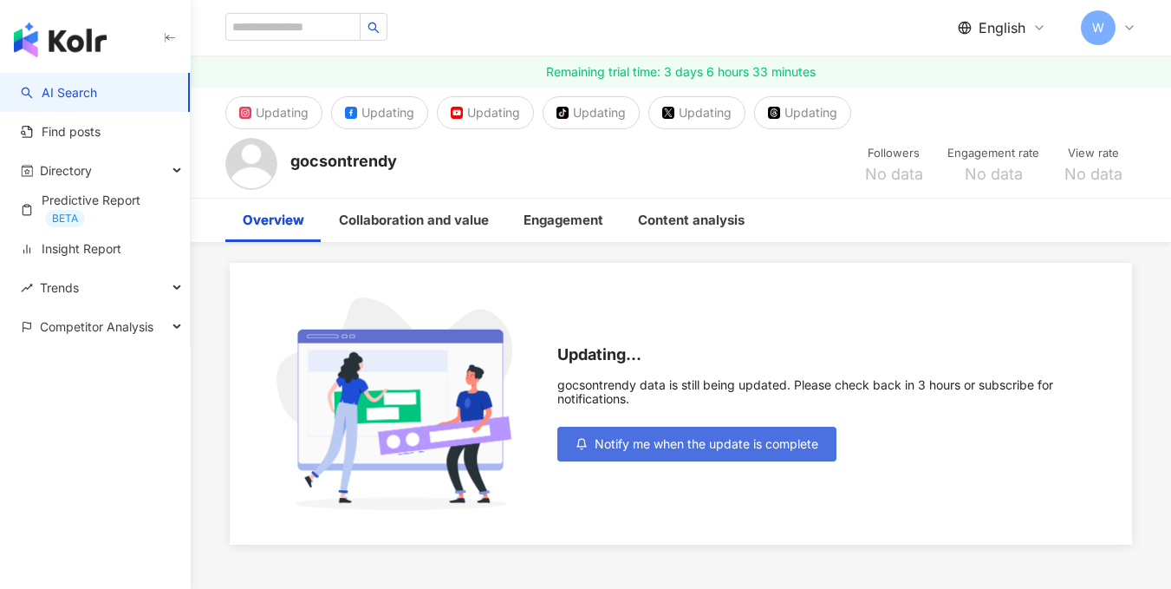
click at [659, 431] on button "Notify me when the update is complete" at bounding box center [697, 444] width 279 height 35
click at [662, 448] on span "Notify me when the update is complete" at bounding box center [707, 444] width 224 height 14
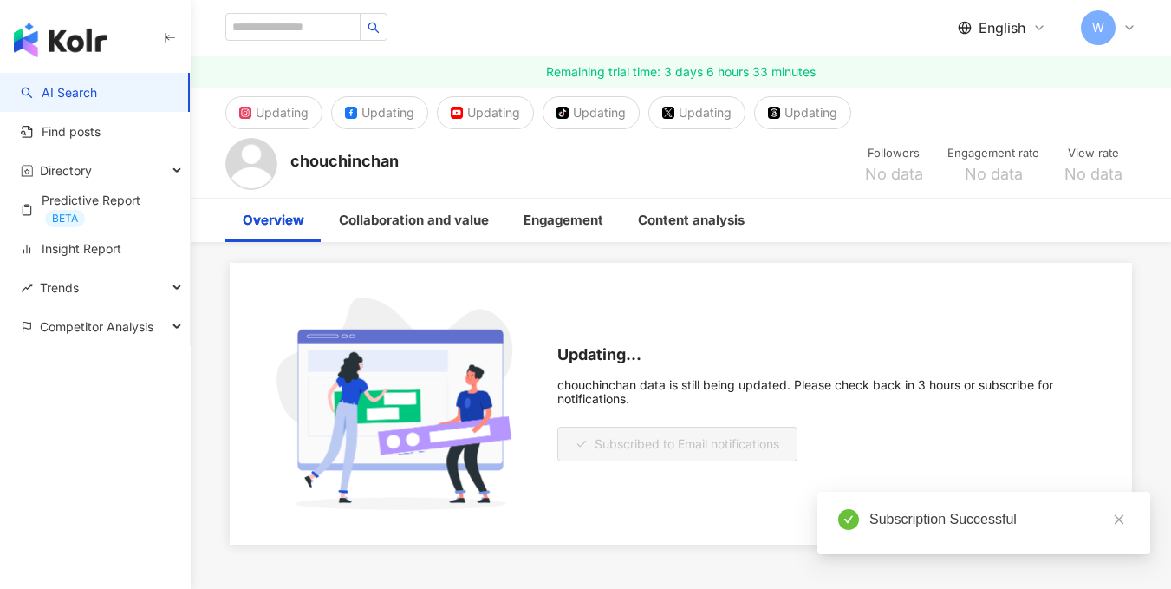
click at [85, 37] on img "button" at bounding box center [60, 40] width 93 height 35
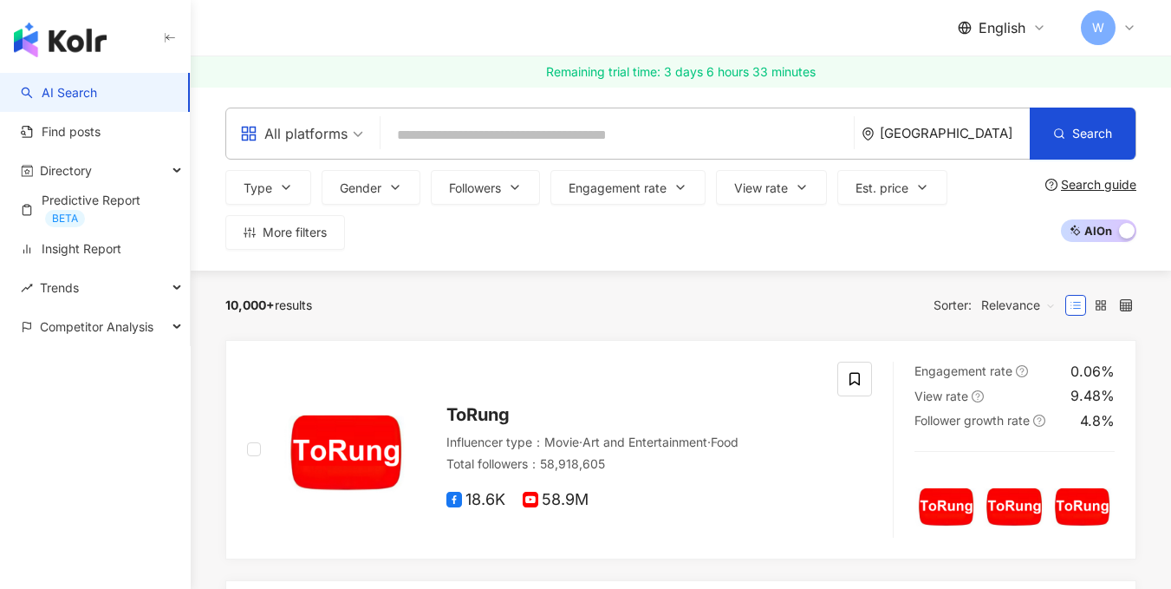
click at [1129, 26] on icon at bounding box center [1130, 28] width 14 height 14
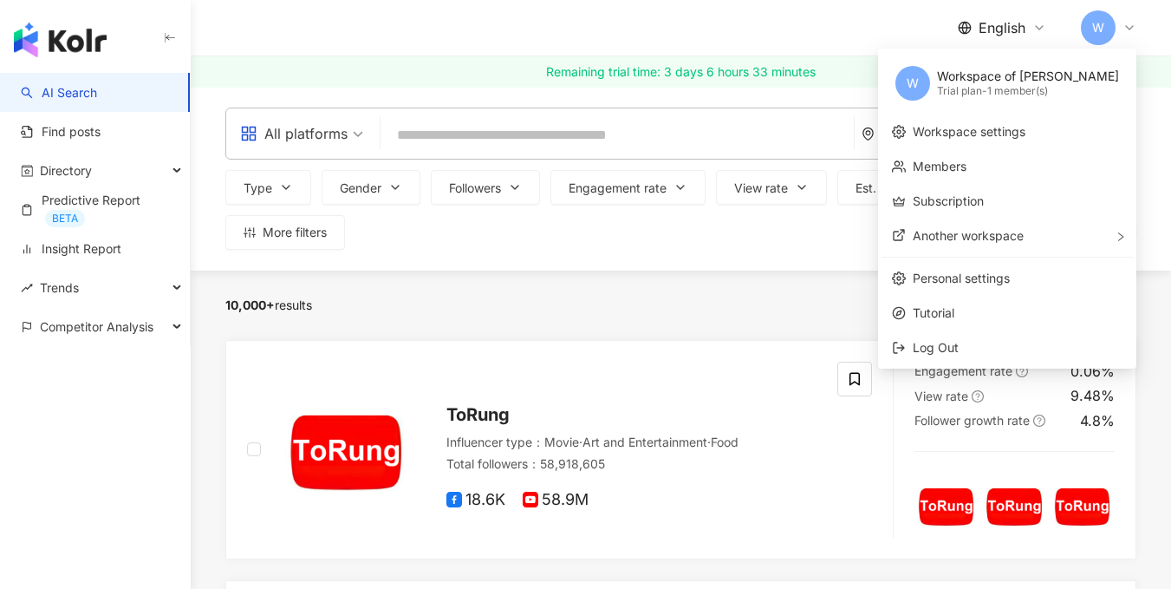
click at [1131, 27] on icon at bounding box center [1130, 28] width 14 height 14
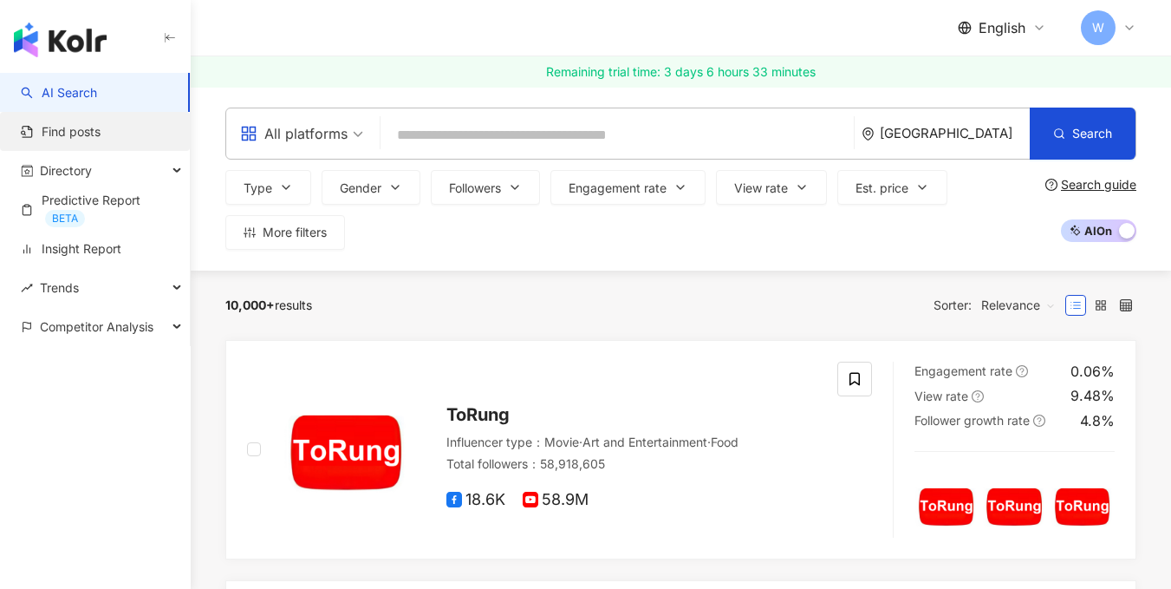
click at [77, 133] on link "Find posts" at bounding box center [61, 131] width 80 height 17
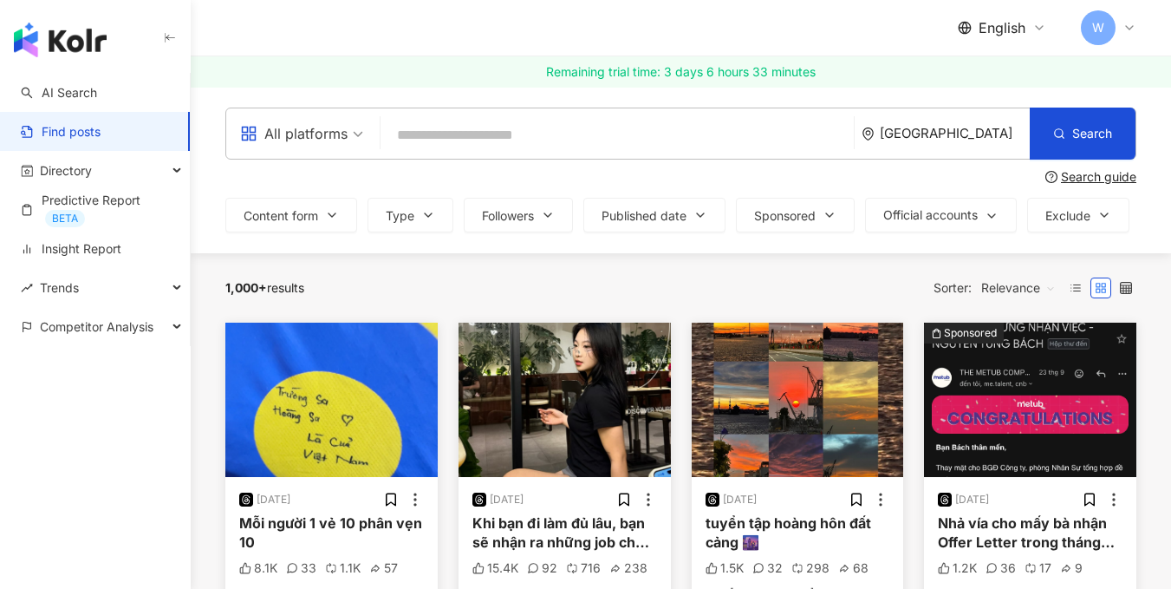
click at [427, 134] on input "search" at bounding box center [618, 134] width 460 height 37
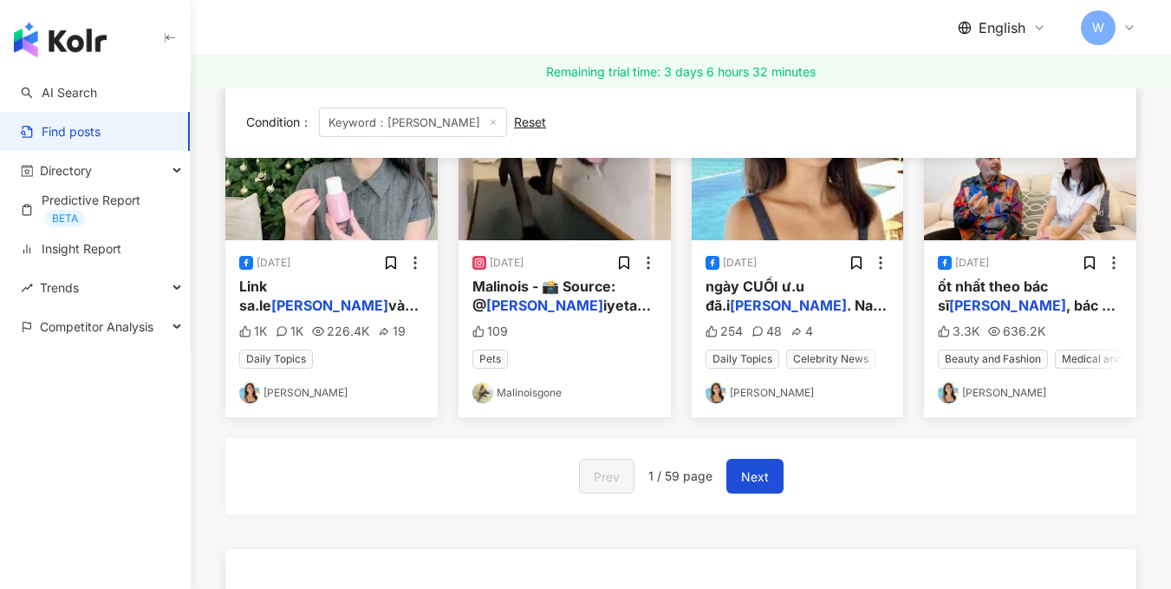
scroll to position [260, 0]
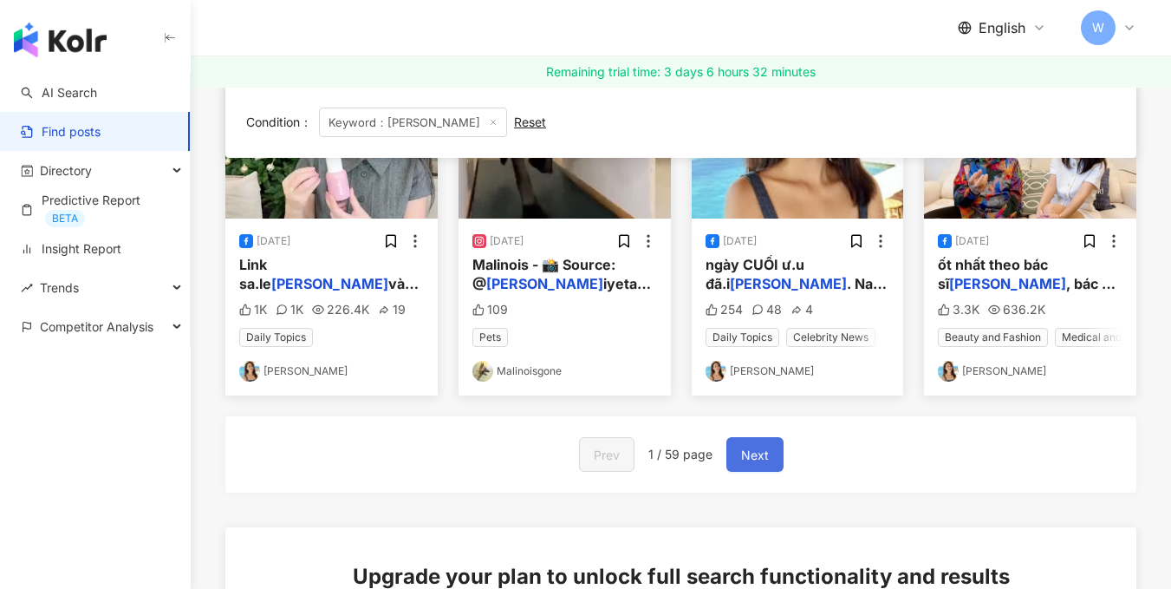
type input "*****"
click at [751, 466] on span "Next" at bounding box center [755, 455] width 28 height 21
click at [759, 463] on span "Next" at bounding box center [755, 455] width 28 height 21
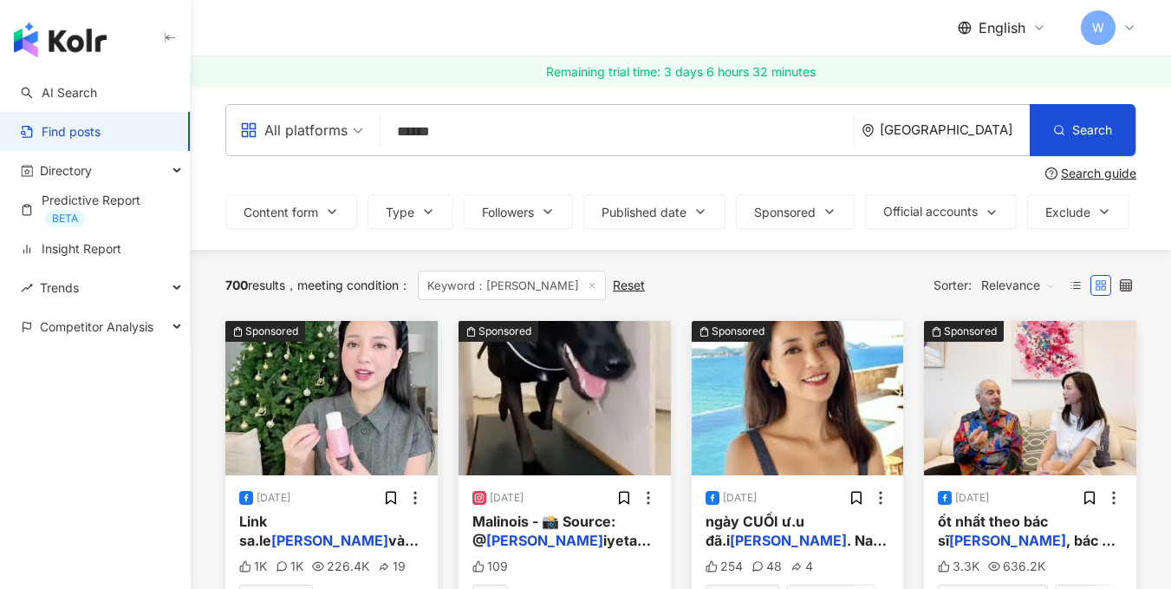
scroll to position [0, 0]
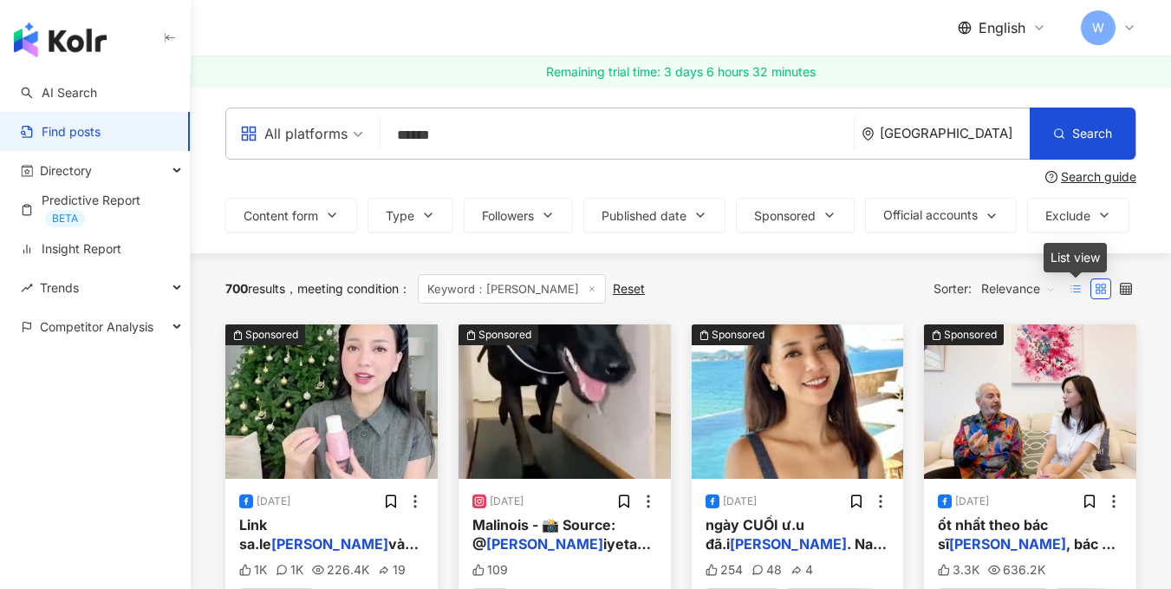
click at [1080, 290] on icon at bounding box center [1076, 289] width 12 height 12
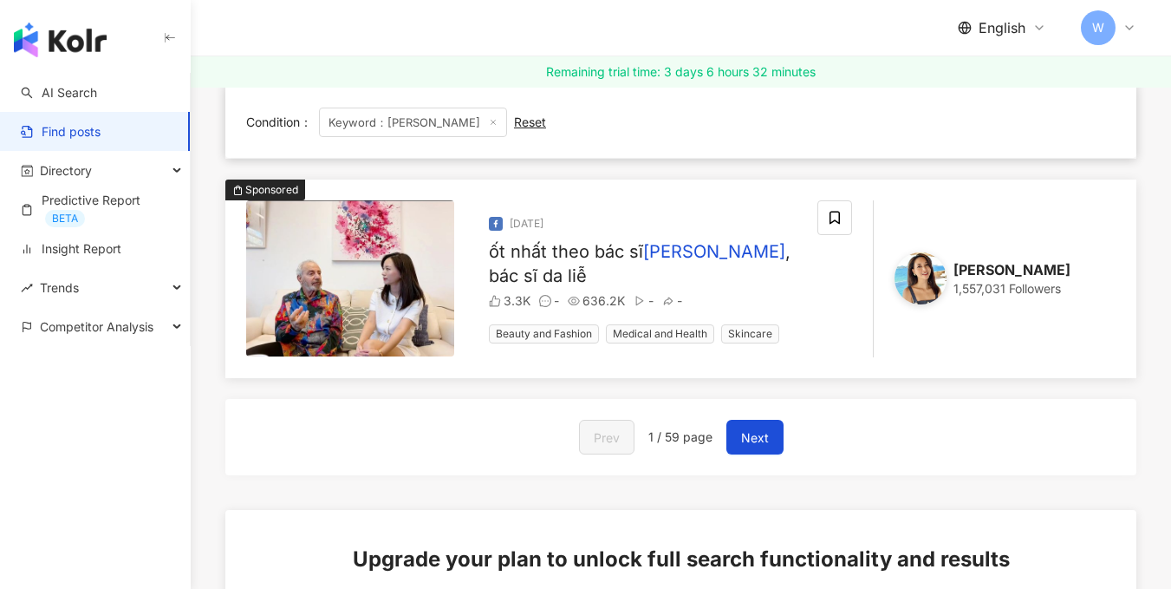
scroll to position [954, 0]
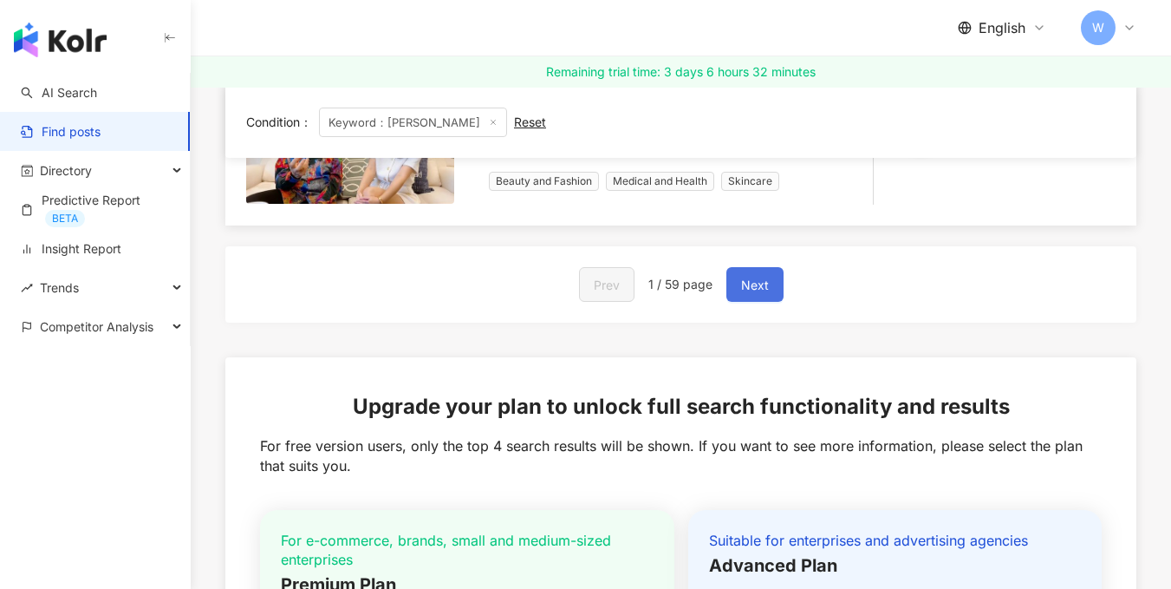
click at [751, 283] on span "Next" at bounding box center [755, 285] width 28 height 21
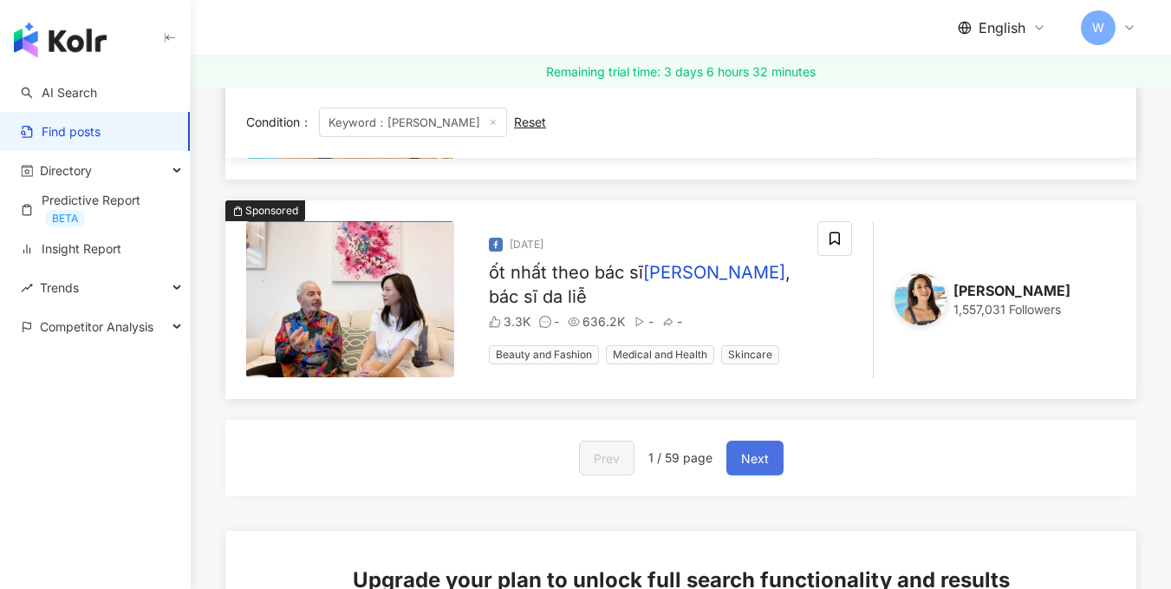
click at [764, 462] on span "Next" at bounding box center [755, 458] width 28 height 21
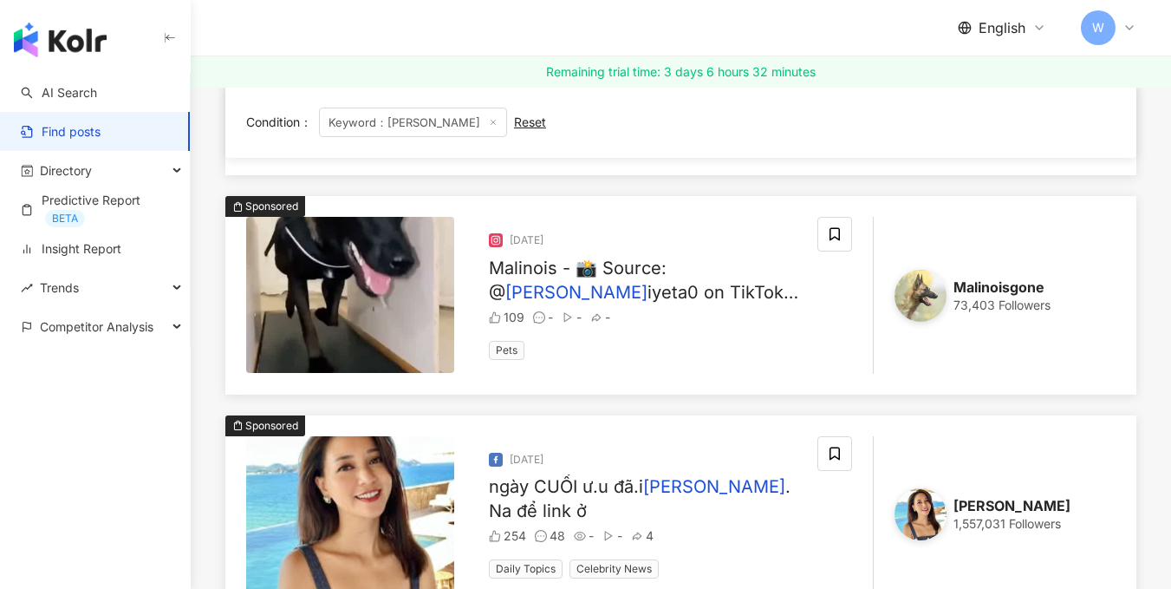
scroll to position [0, 0]
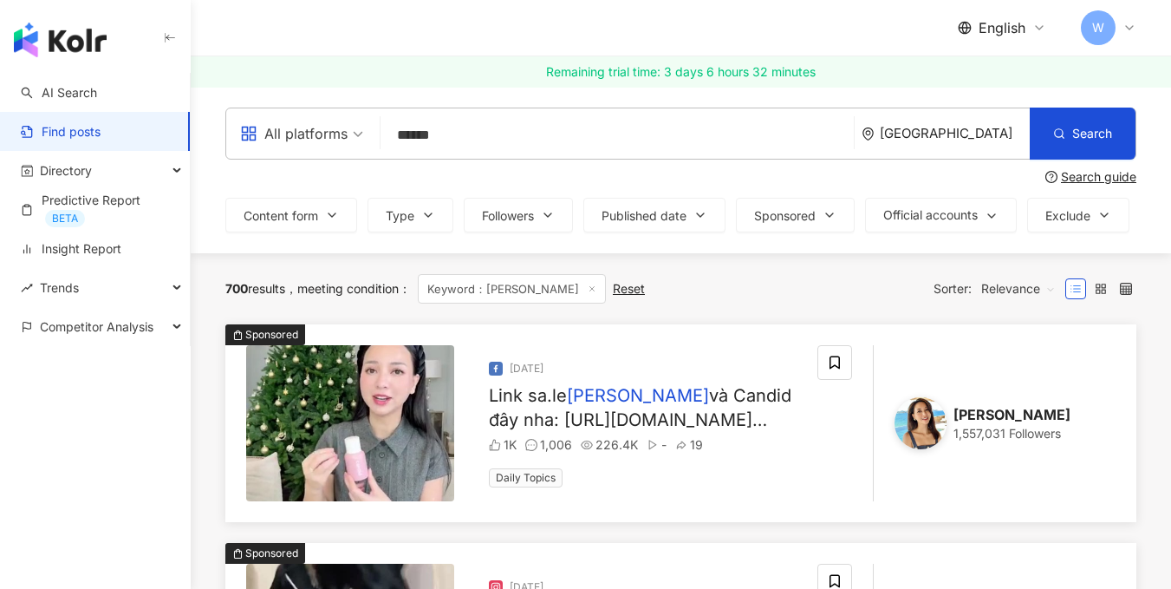
click at [264, 284] on div "700 results" at bounding box center [255, 289] width 60 height 14
click at [1124, 284] on icon at bounding box center [1126, 289] width 12 height 12
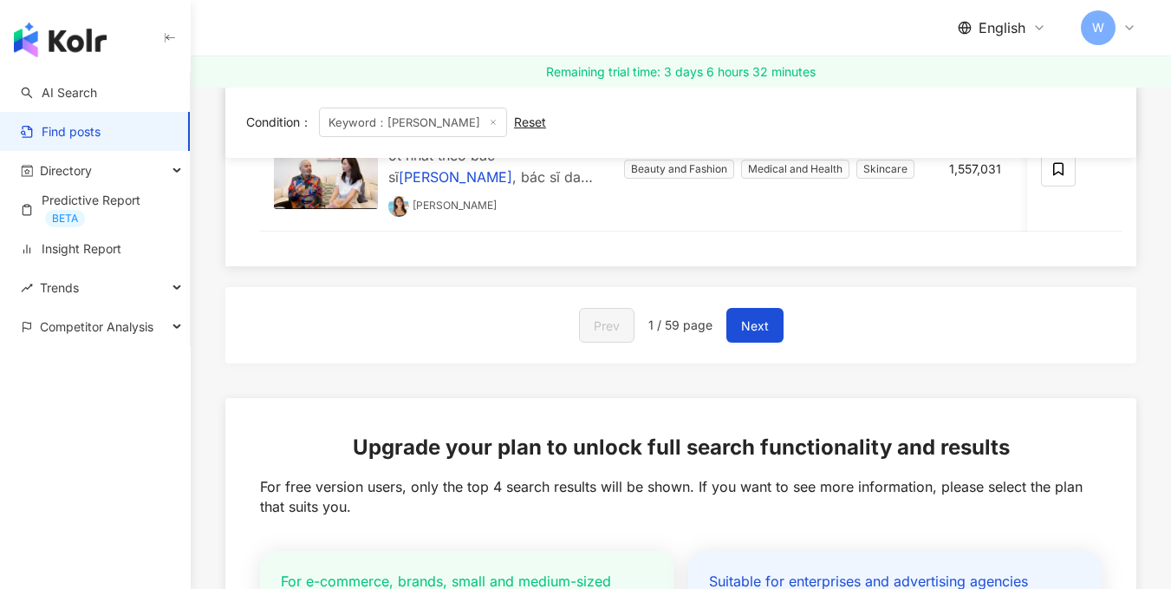
scroll to position [520, 0]
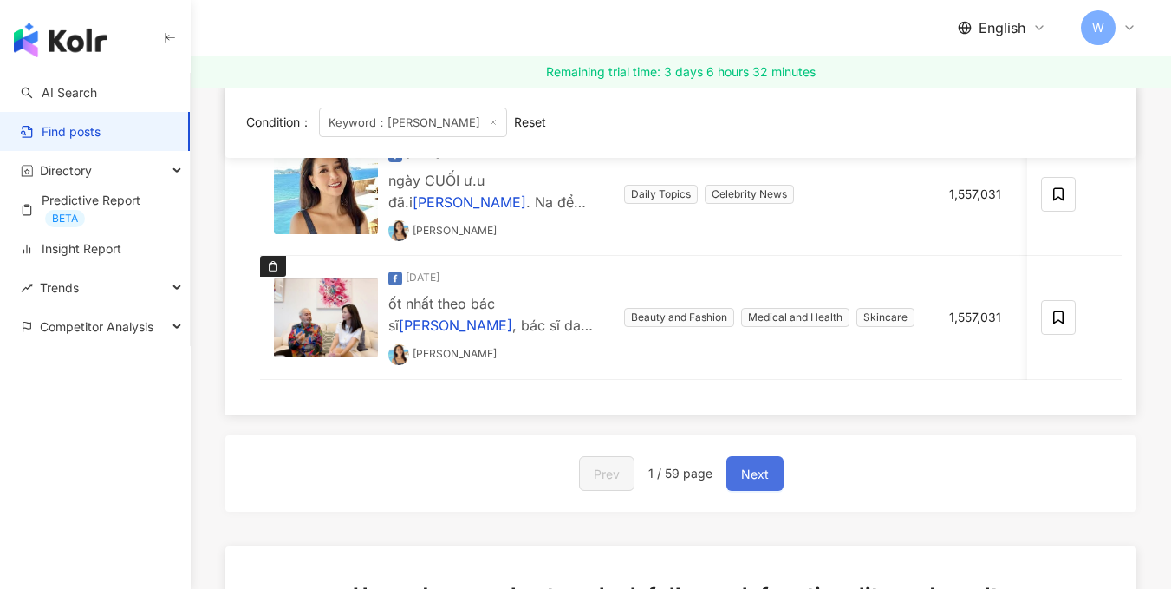
click at [760, 479] on span "Next" at bounding box center [755, 474] width 28 height 21
click at [773, 486] on button "Next" at bounding box center [755, 473] width 57 height 35
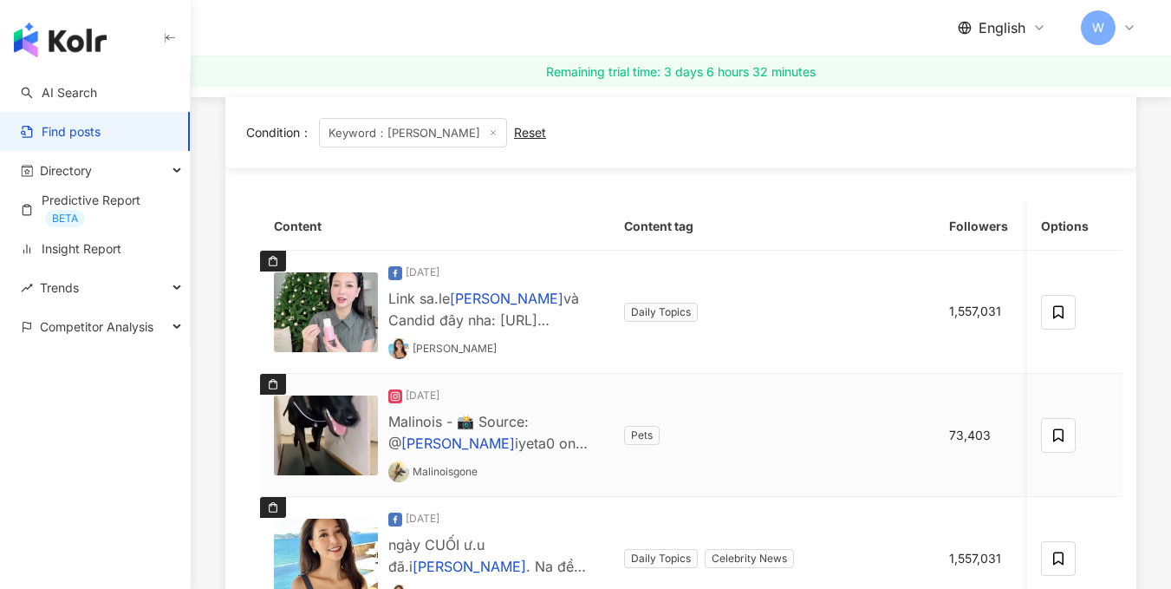
scroll to position [0, 0]
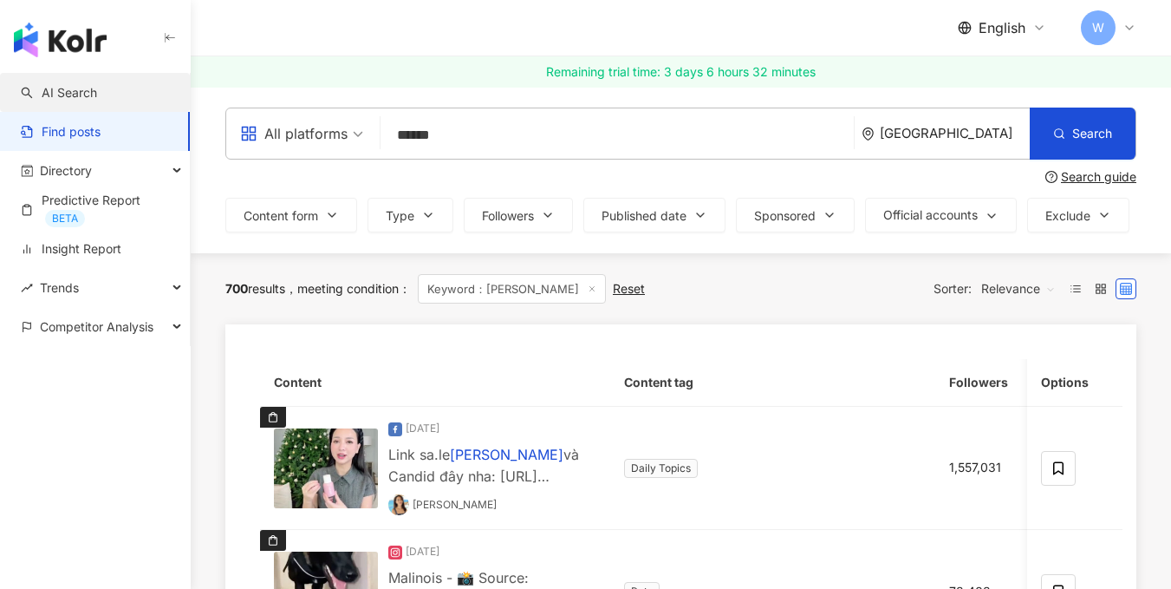
click at [96, 86] on link "AI Search" at bounding box center [59, 92] width 76 height 17
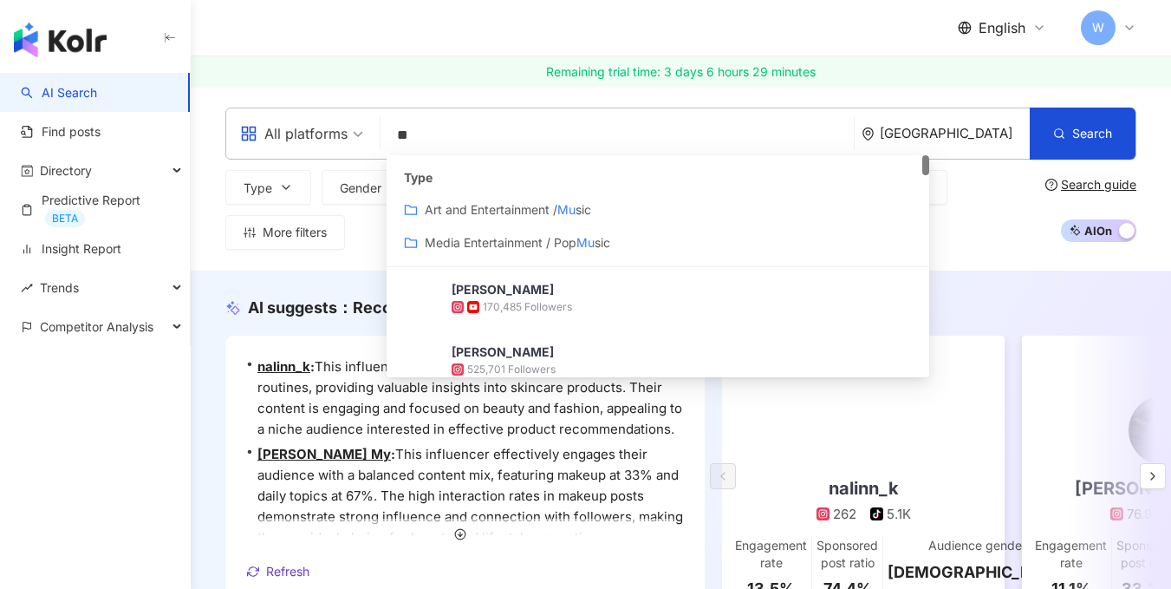
type input "*"
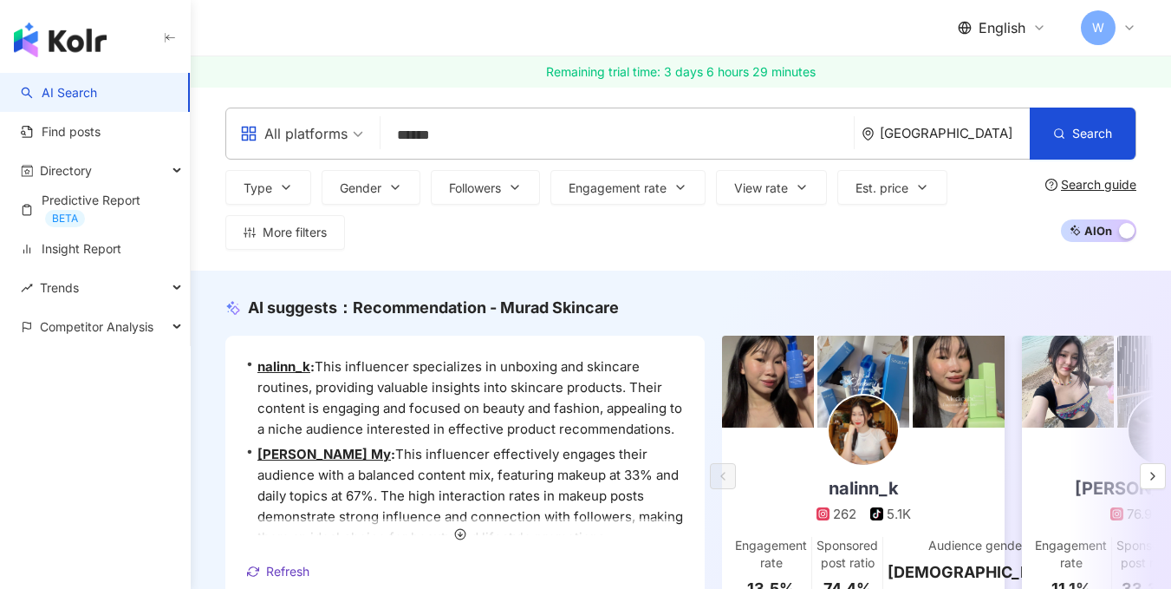
type input "******"
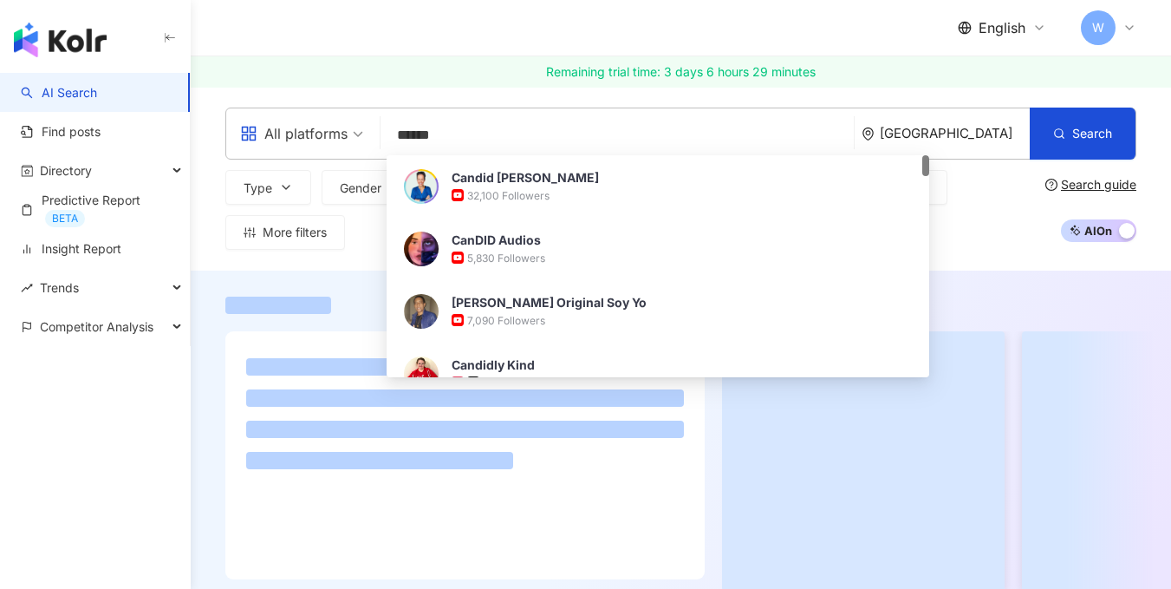
click at [211, 215] on div "All platforms ****** [GEOGRAPHIC_DATA] Search b69505f8-4596-44ae-8925-be70729fe…" at bounding box center [681, 179] width 981 height 142
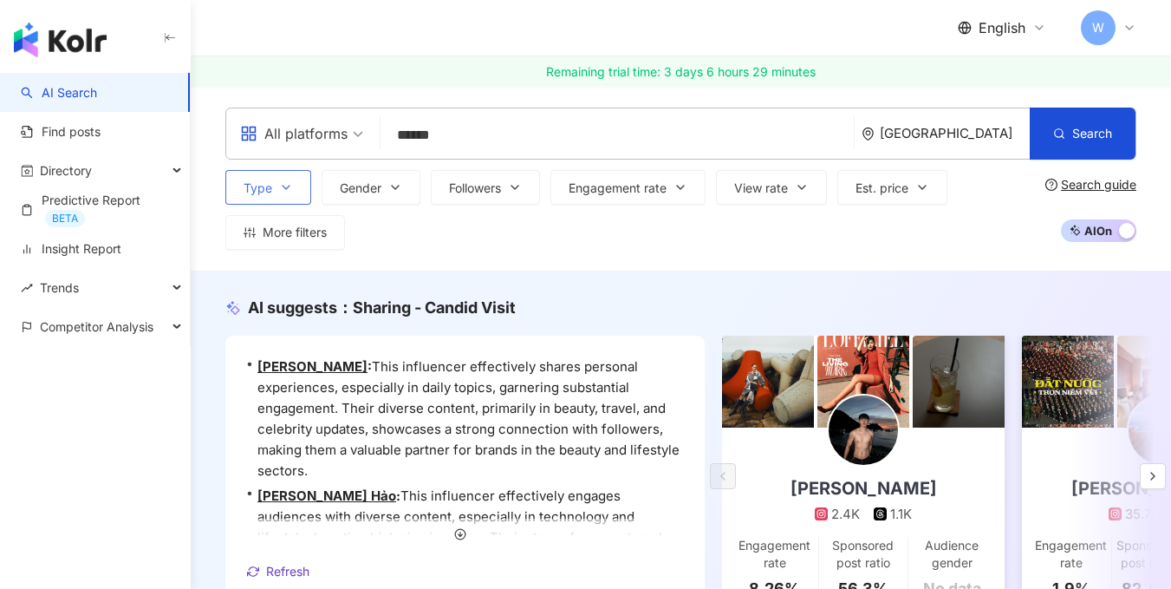
click at [284, 189] on icon "button" at bounding box center [286, 187] width 14 height 14
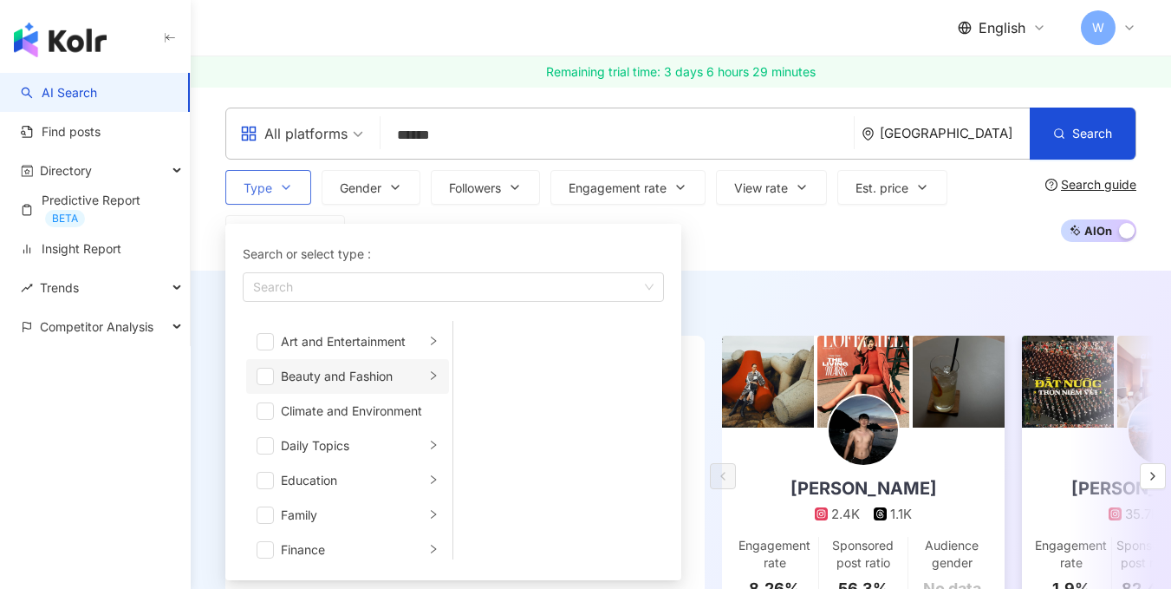
click at [302, 372] on div "Beauty and Fashion" at bounding box center [353, 376] width 144 height 19
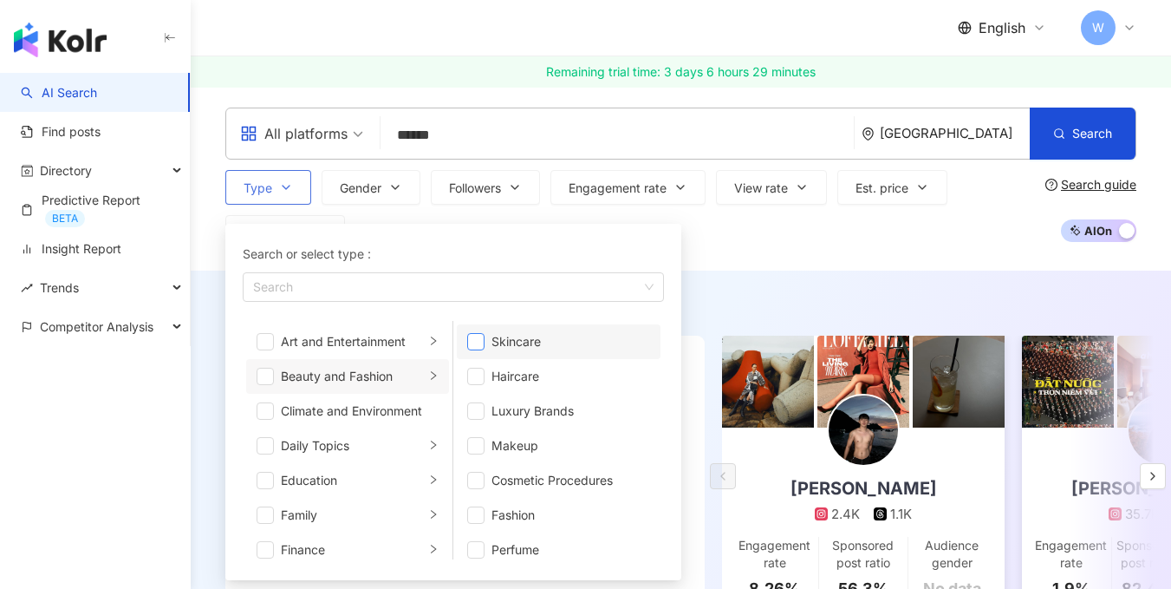
click at [478, 342] on span "button" at bounding box center [475, 341] width 17 height 17
click at [481, 448] on span "button" at bounding box center [475, 445] width 17 height 17
click at [477, 375] on span "button" at bounding box center [475, 376] width 17 height 17
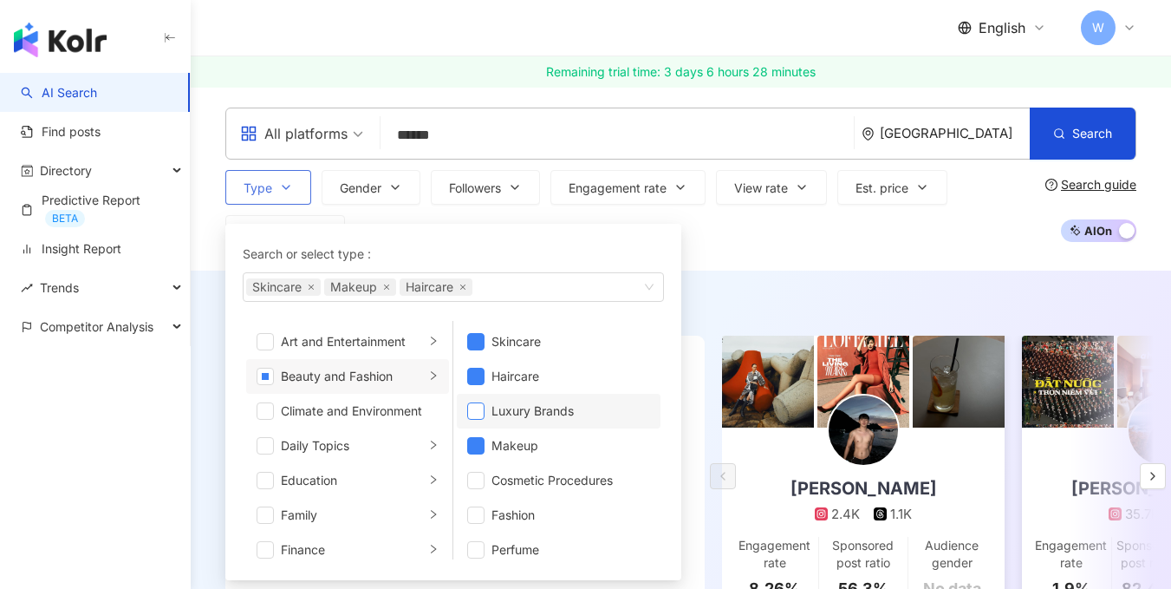
click at [477, 406] on span "button" at bounding box center [475, 410] width 17 height 17
click at [479, 516] on span "button" at bounding box center [475, 514] width 17 height 17
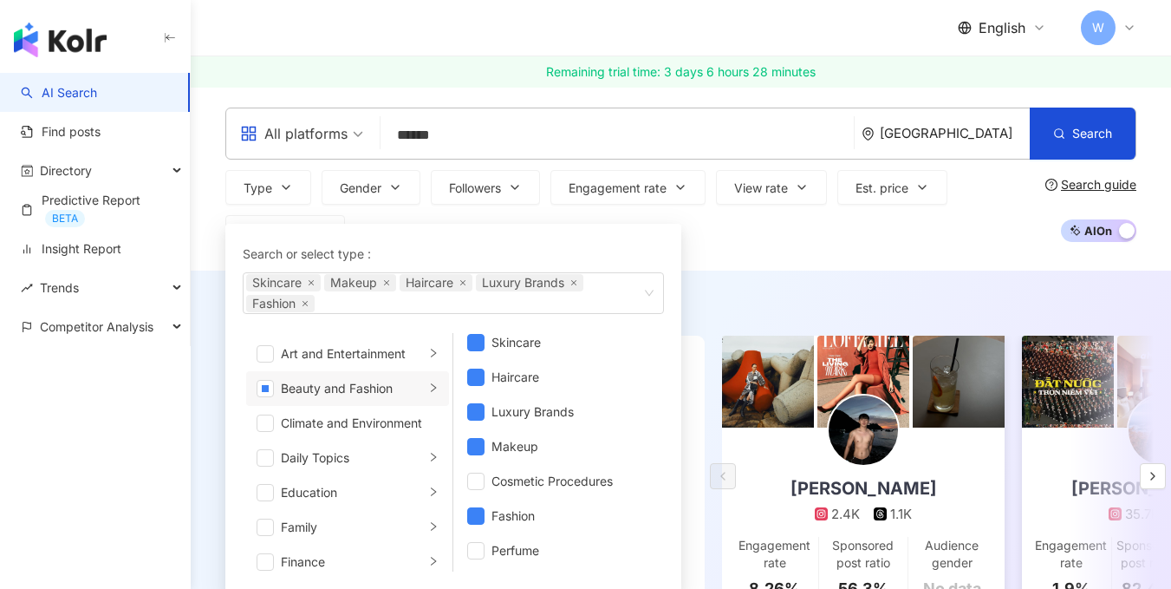
click at [762, 248] on div "Type Search or select type : Skincare Makeup Haircare Luxury Brands Fashion Art…" at bounding box center [631, 210] width 813 height 80
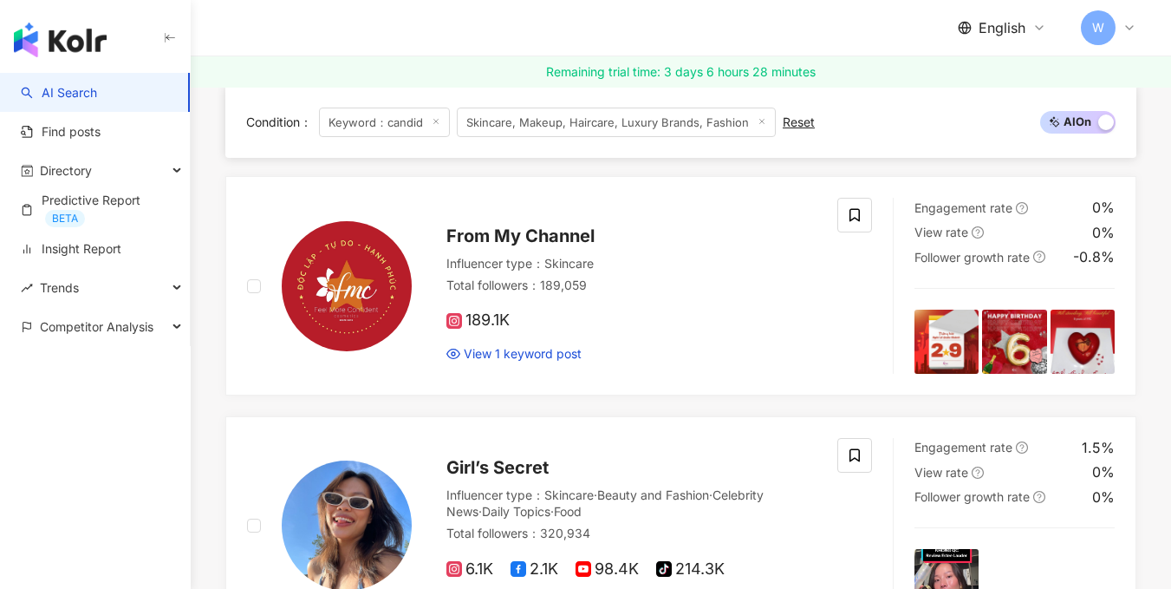
scroll to position [1214, 0]
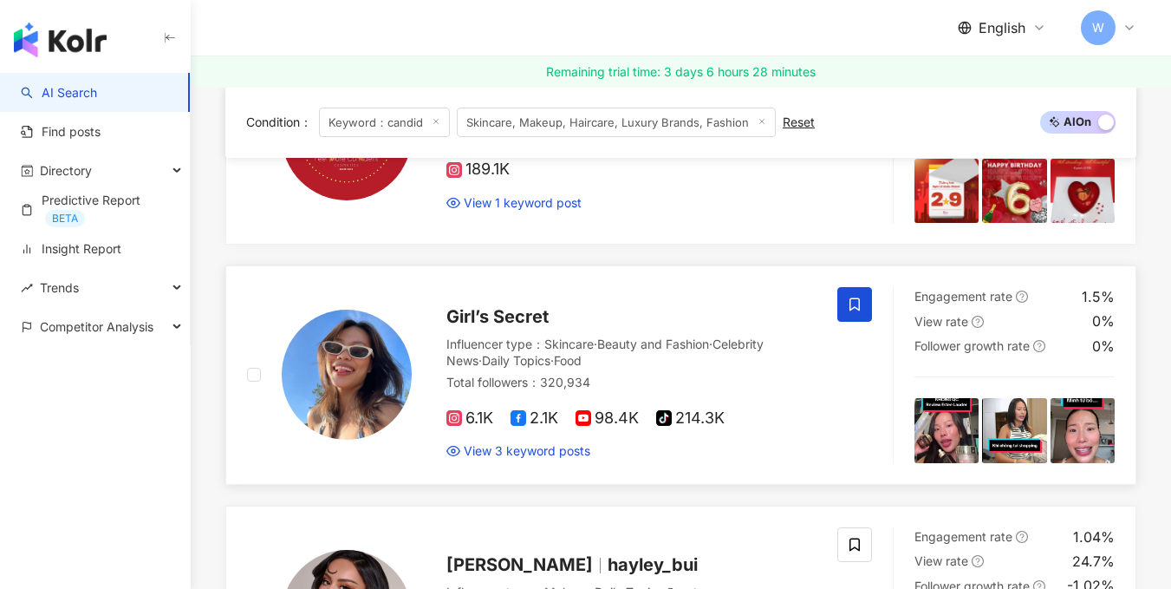
click at [859, 311] on icon at bounding box center [855, 304] width 10 height 13
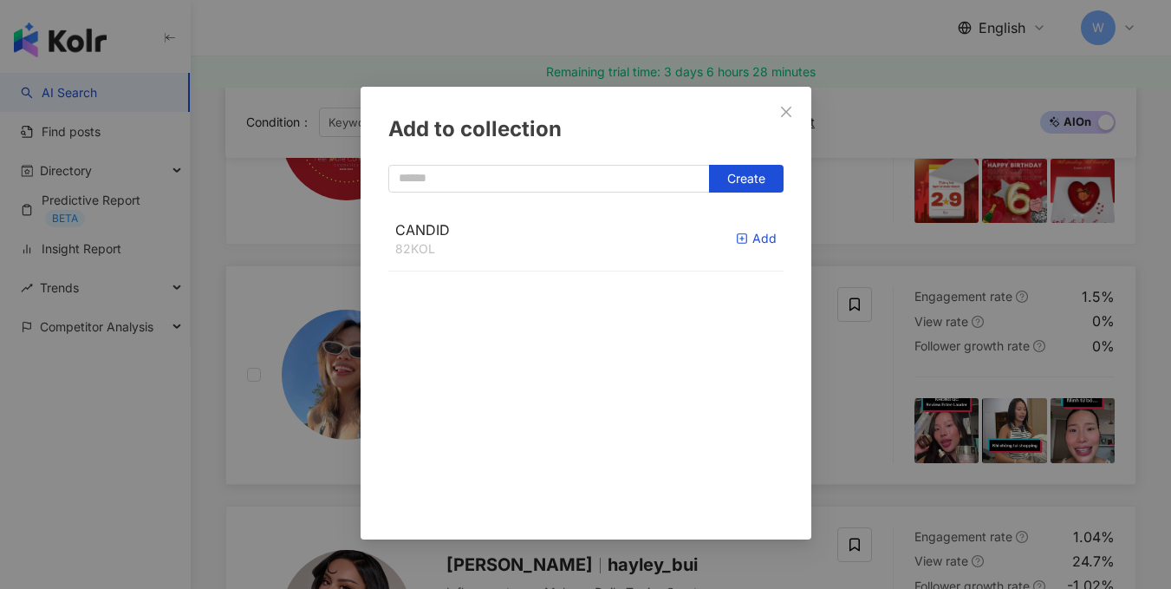
click at [736, 235] on icon "button" at bounding box center [742, 238] width 12 height 12
click at [823, 417] on div "Add to collection Create CANDID 83 KOL Added" at bounding box center [585, 294] width 1171 height 589
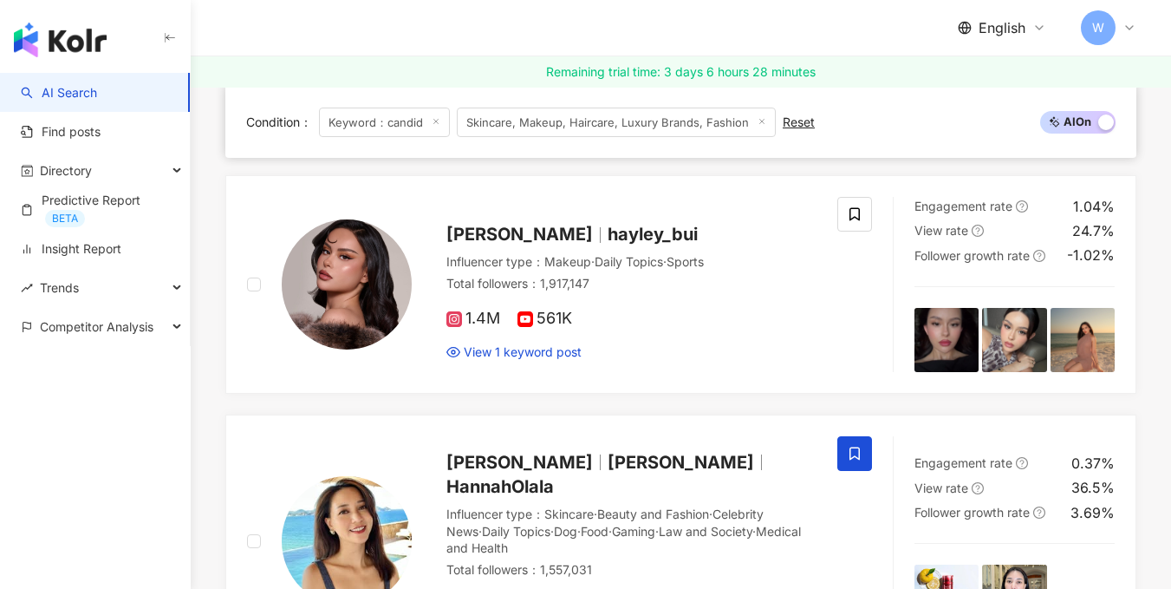
scroll to position [1561, 0]
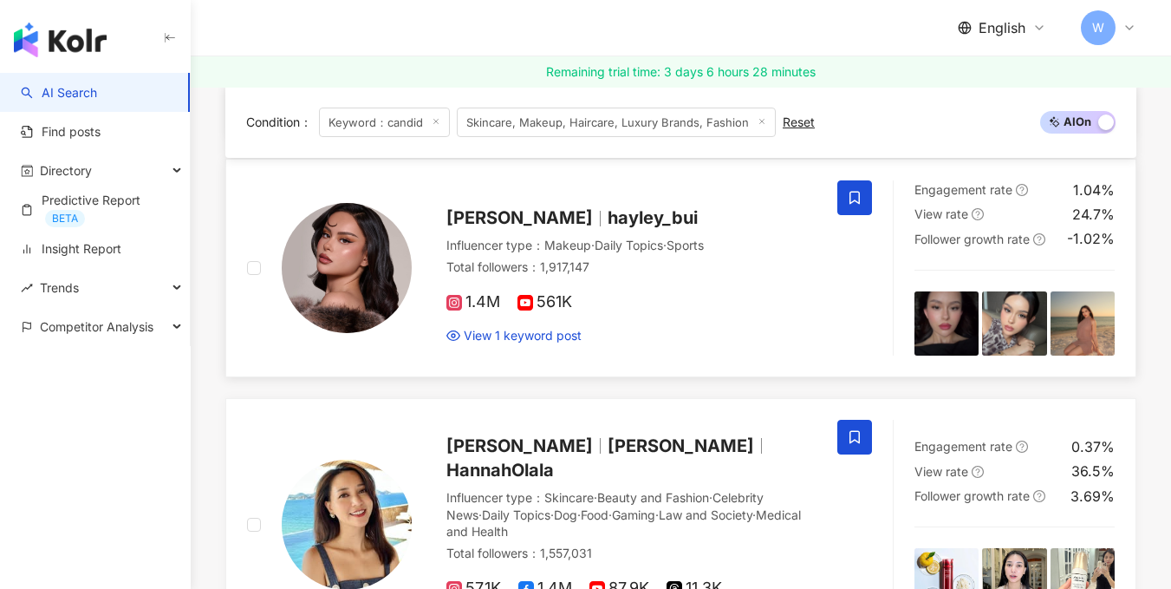
click at [860, 215] on span at bounding box center [855, 197] width 35 height 35
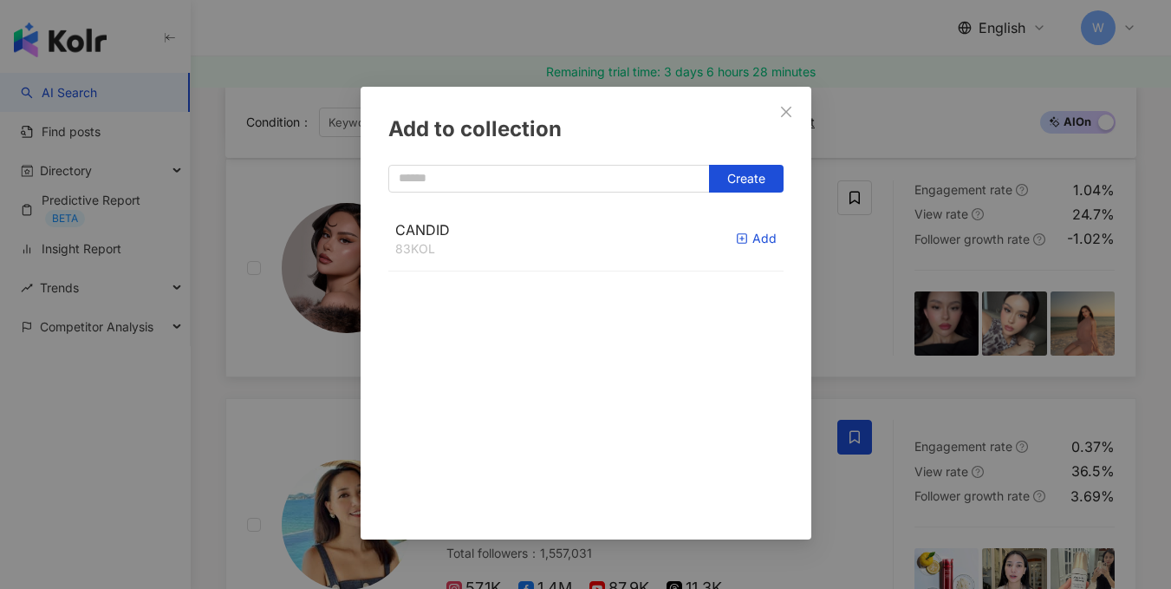
click at [739, 244] on div "Add" at bounding box center [756, 238] width 41 height 19
click at [827, 259] on div "Add to collection Create CANDID 84 KOL Added" at bounding box center [585, 294] width 1171 height 589
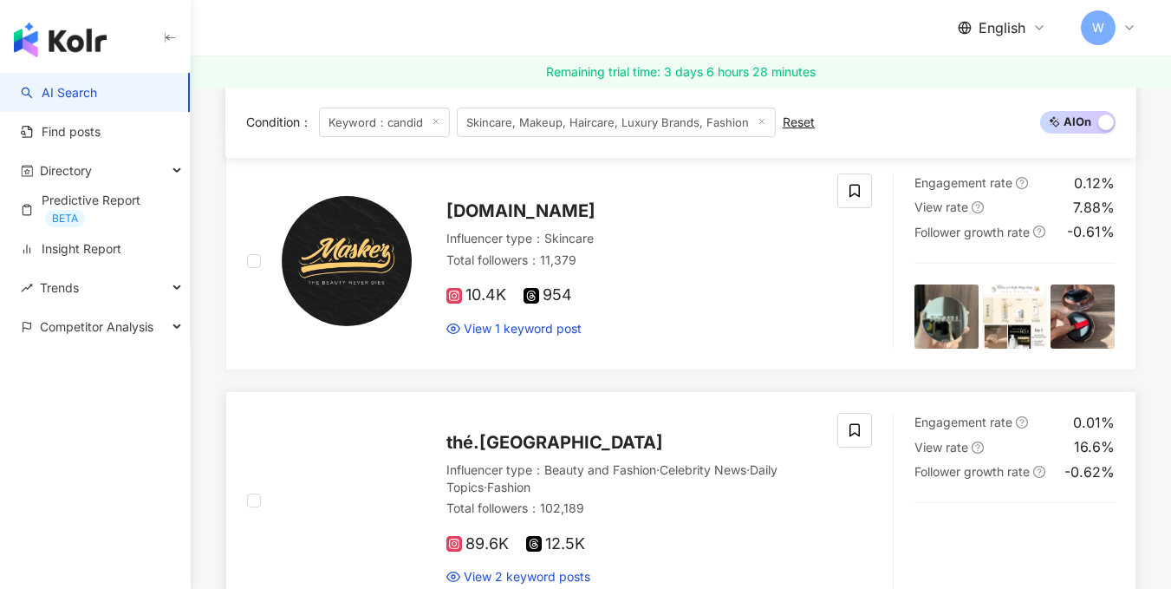
scroll to position [2081, 0]
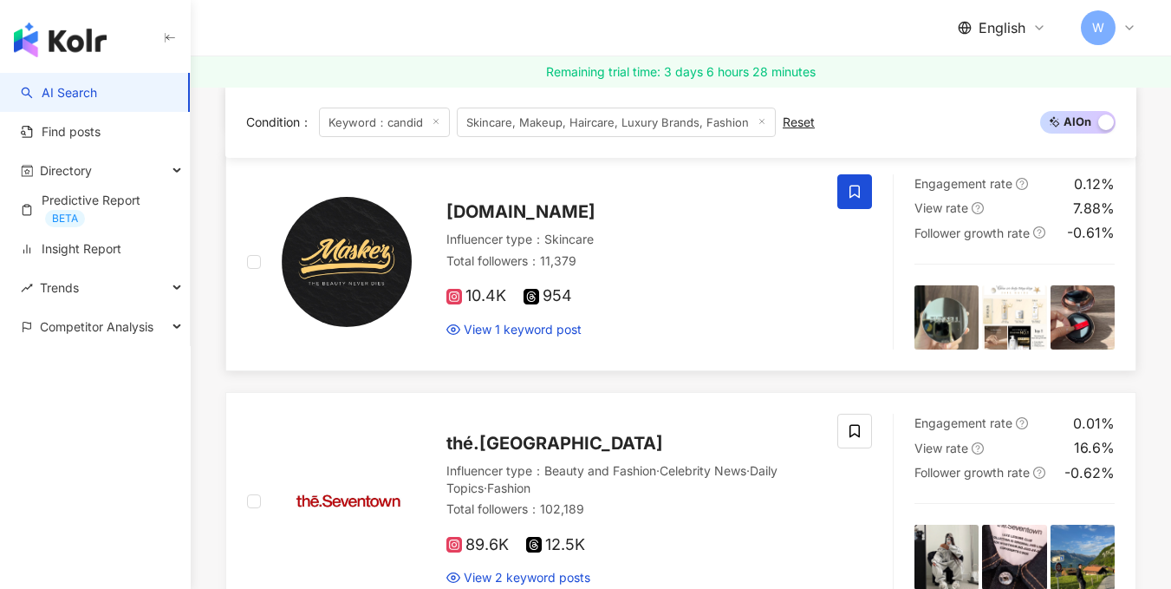
click at [855, 199] on icon at bounding box center [855, 192] width 16 height 16
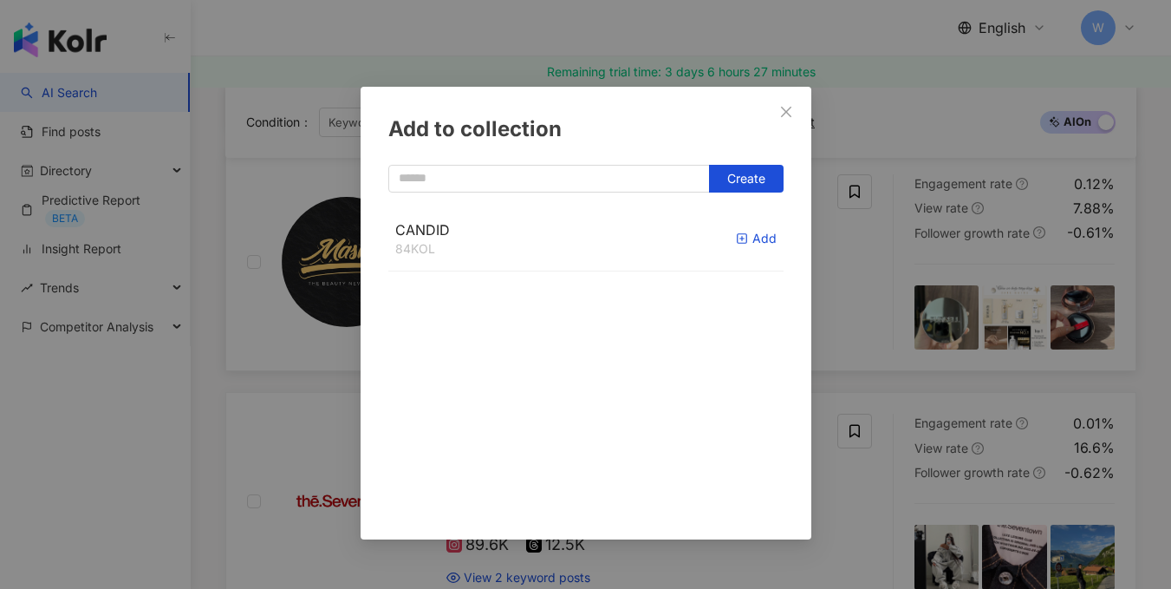
click at [752, 234] on div "Add" at bounding box center [756, 238] width 41 height 19
click at [778, 111] on span "Close" at bounding box center [786, 112] width 35 height 14
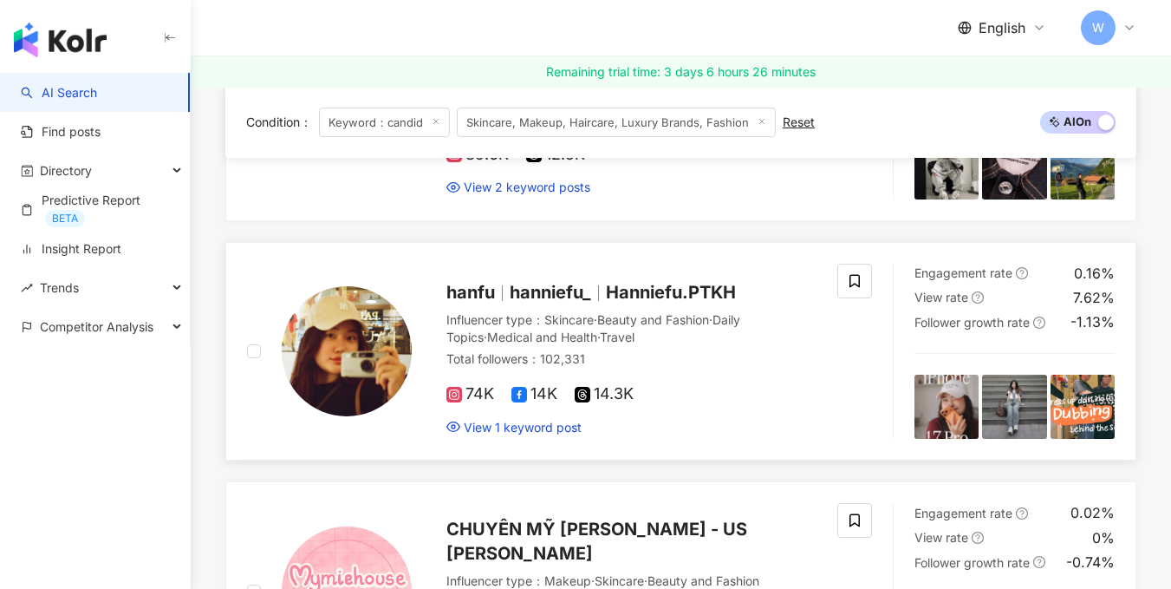
scroll to position [2515, 0]
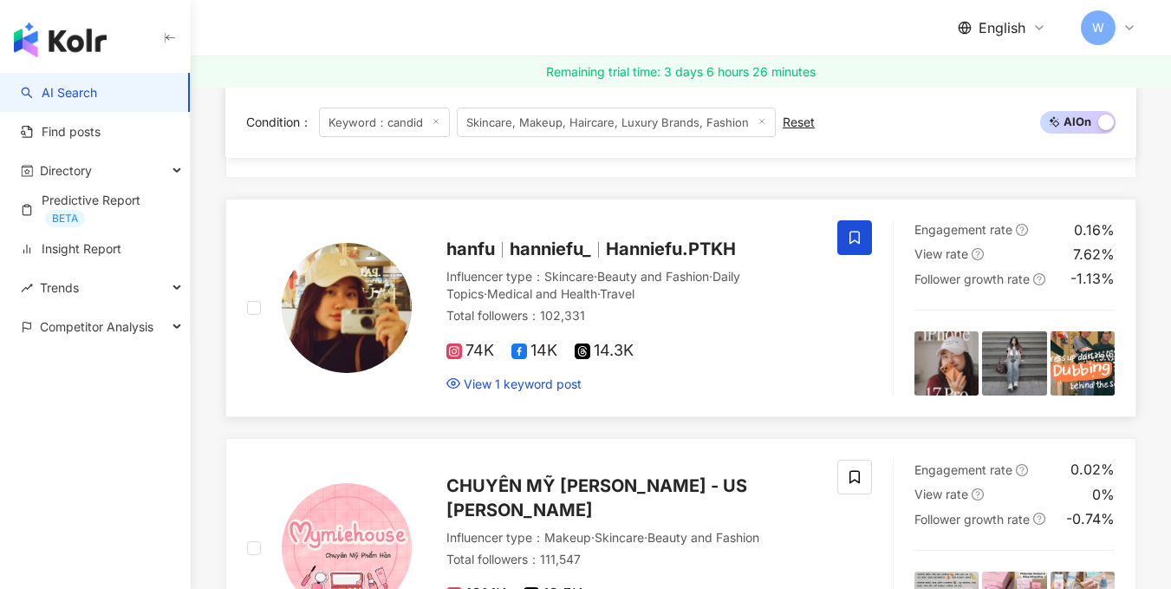
click at [854, 245] on icon at bounding box center [855, 238] width 16 height 16
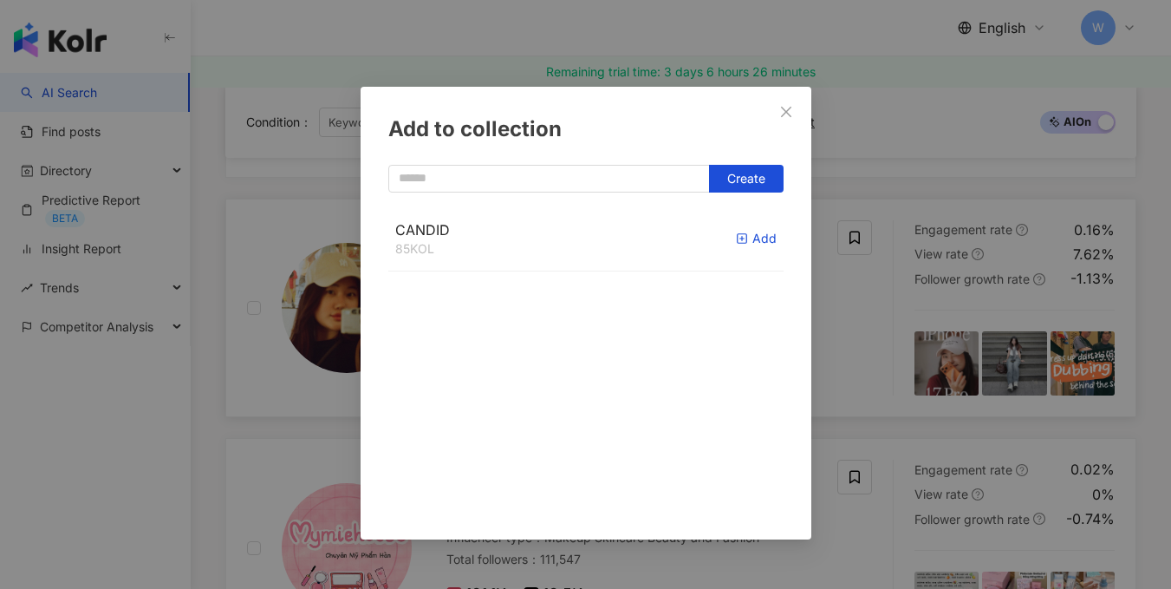
click at [736, 237] on div "Add" at bounding box center [756, 238] width 41 height 19
click at [837, 332] on div "Add to collection Create CANDID 86 KOL Added" at bounding box center [585, 294] width 1171 height 589
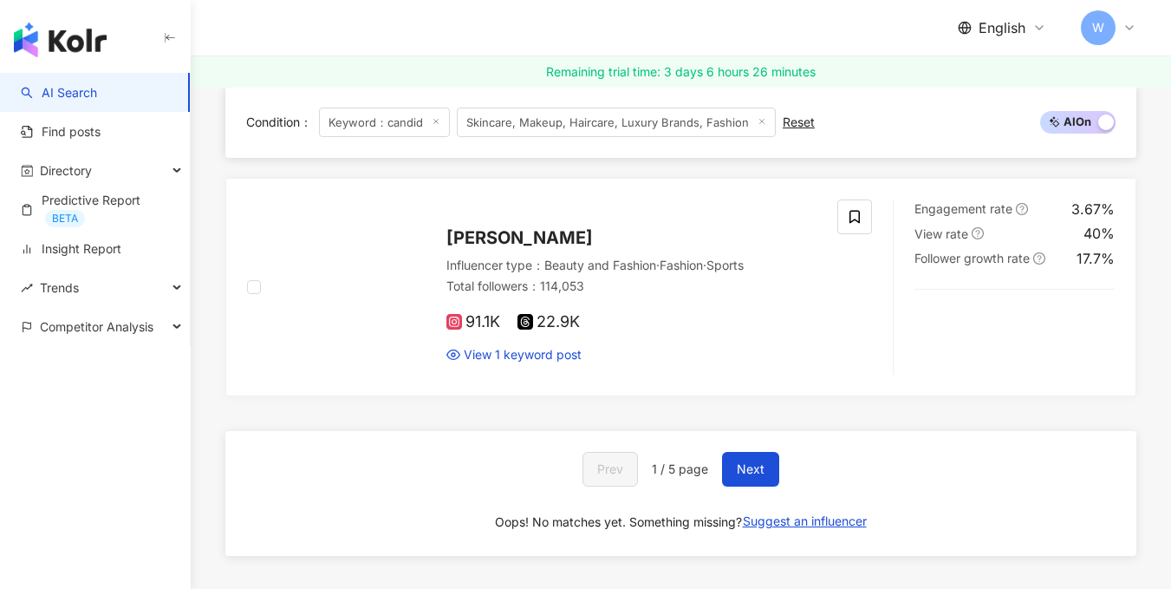
scroll to position [3295, 0]
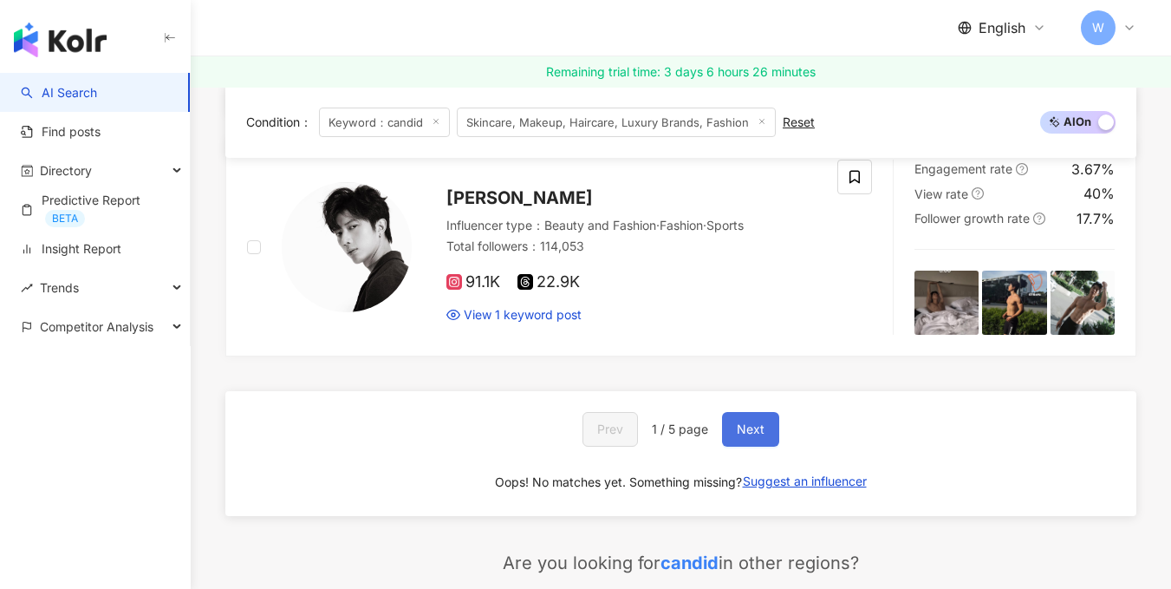
click at [753, 436] on span "Next" at bounding box center [751, 429] width 28 height 14
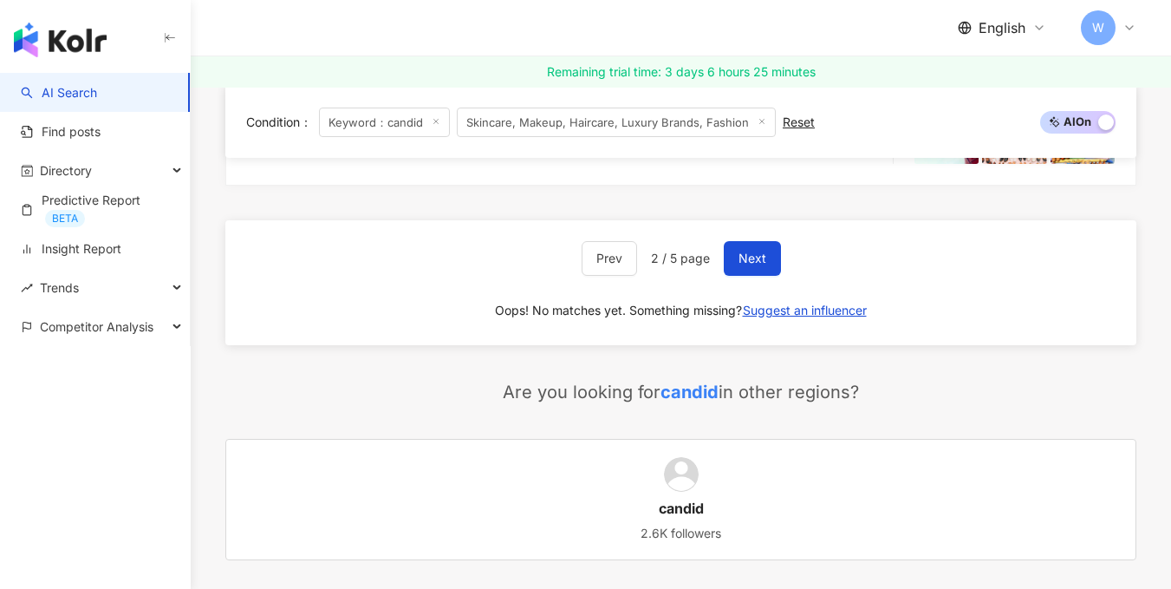
scroll to position [3433, 0]
click at [753, 264] on span "Next" at bounding box center [753, 258] width 28 height 14
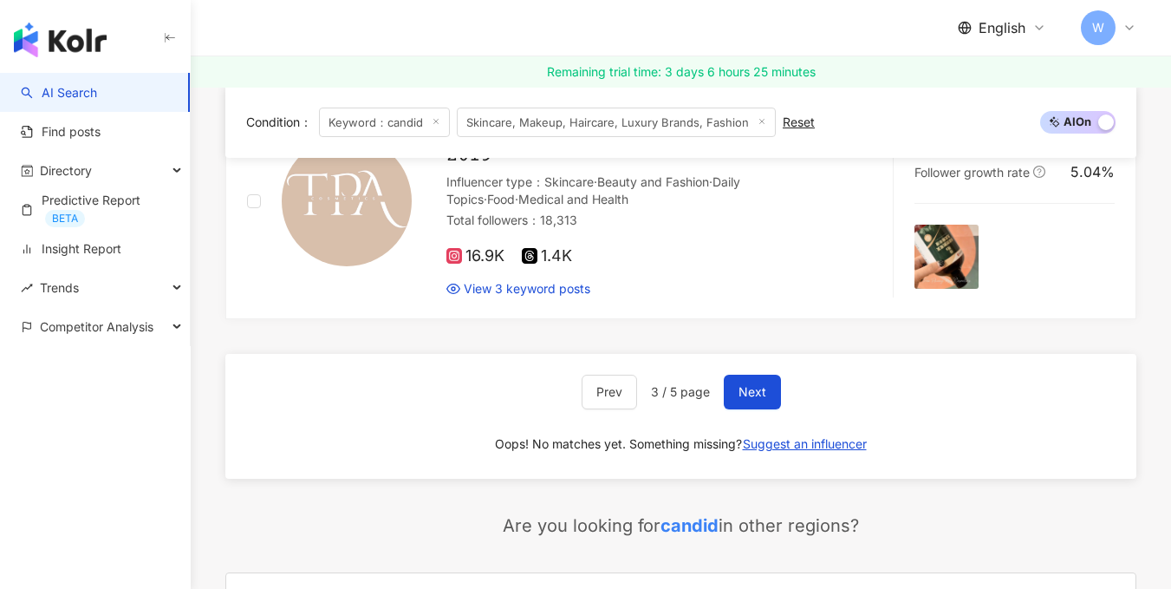
scroll to position [3107, 0]
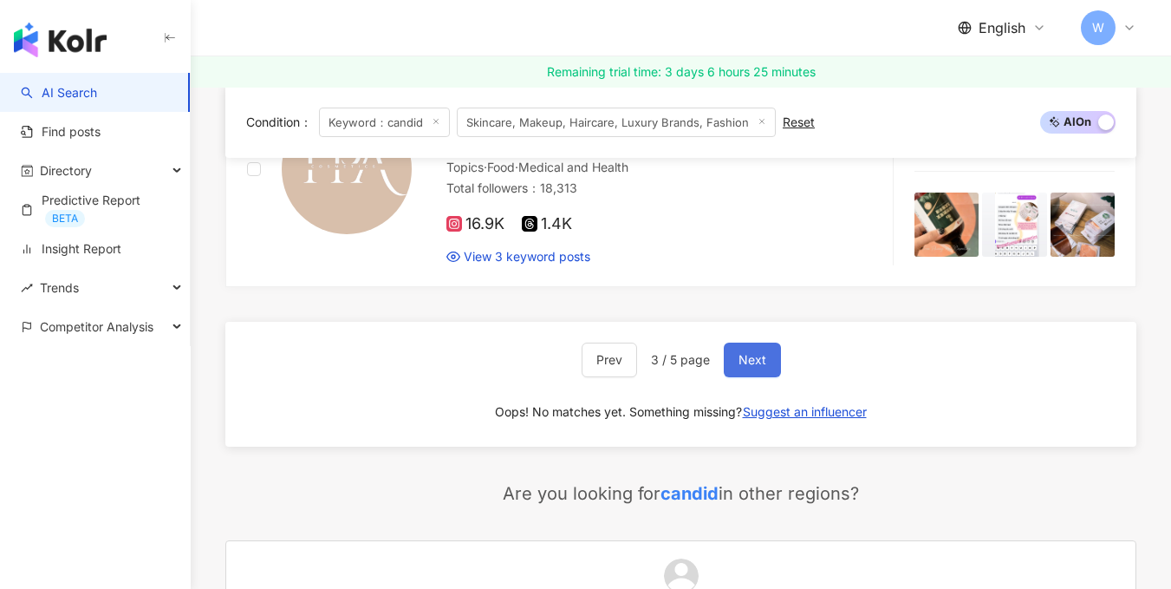
click at [751, 366] on span "Next" at bounding box center [753, 360] width 28 height 14
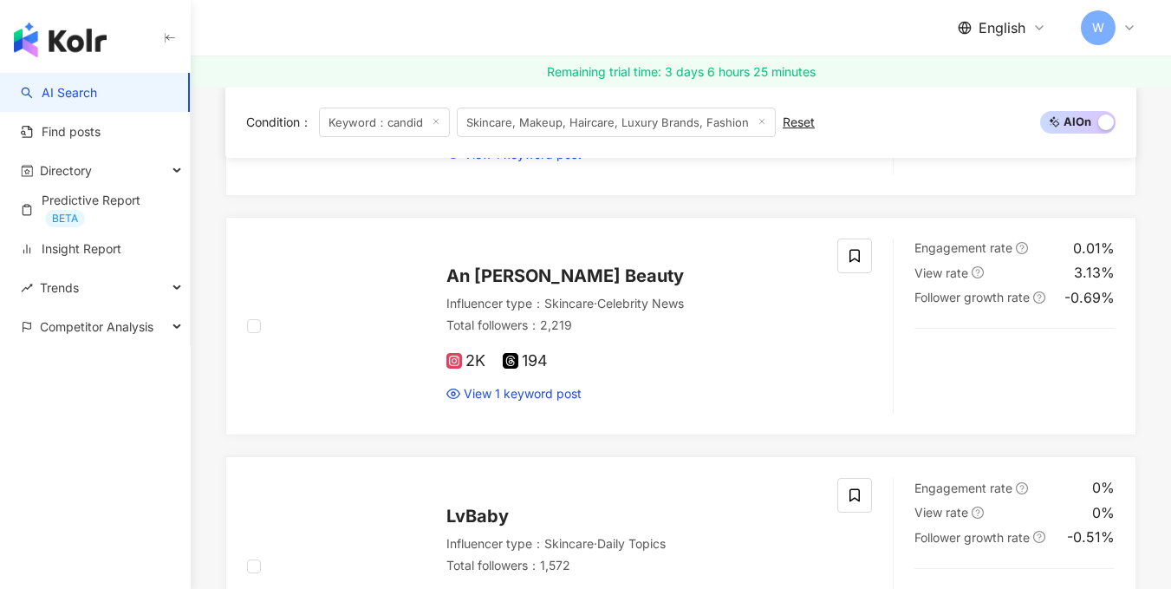
scroll to position [3346, 0]
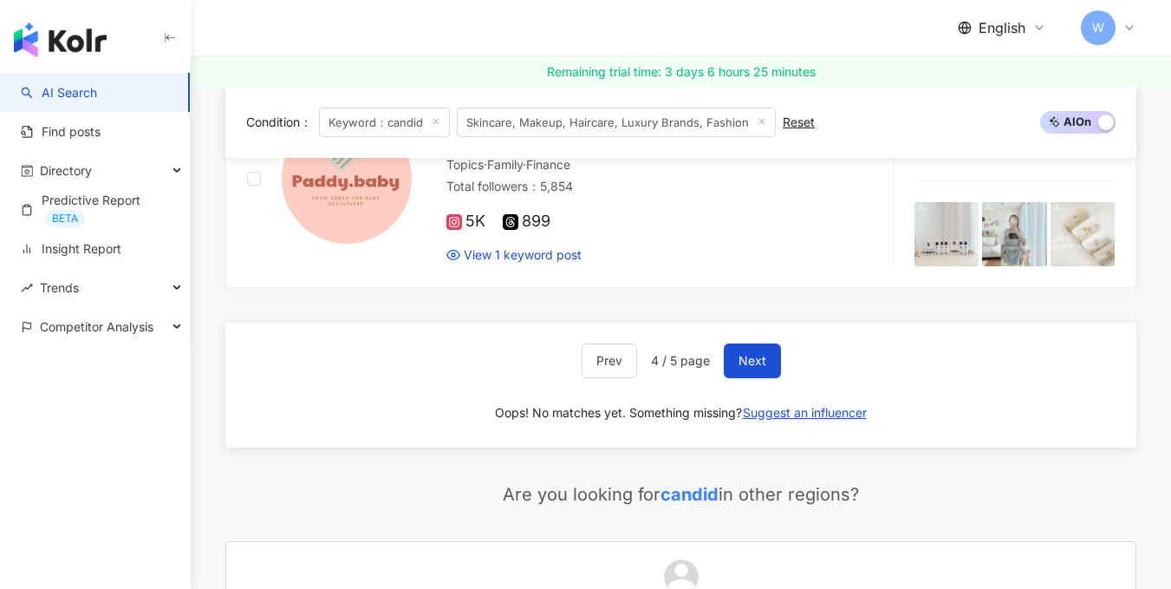
click at [440, 120] on icon at bounding box center [436, 122] width 9 height 9
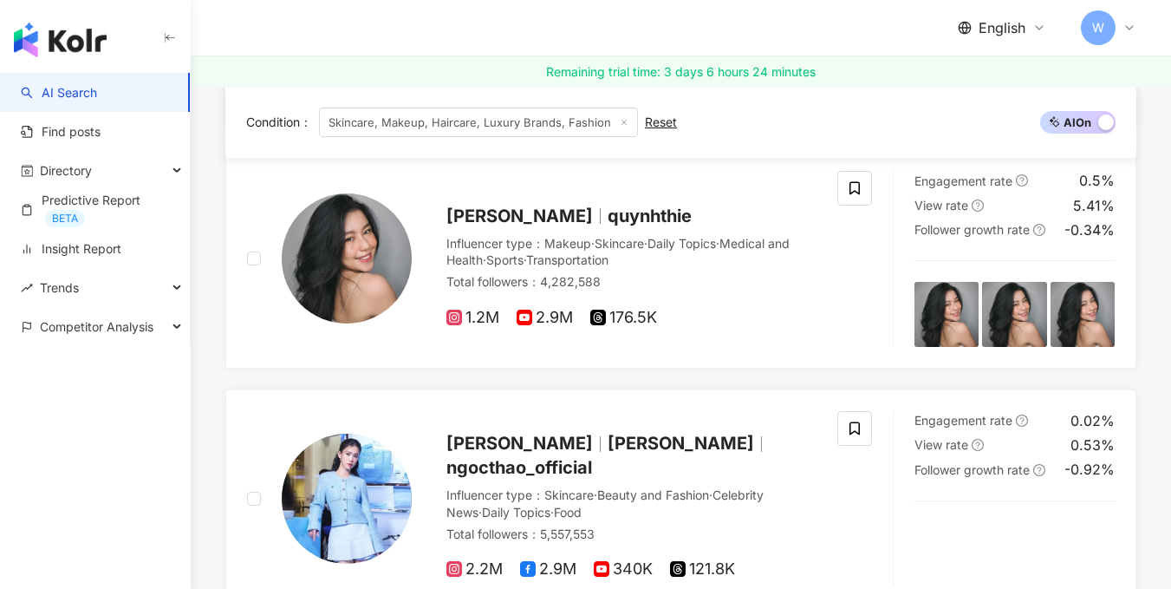
scroll to position [2341, 0]
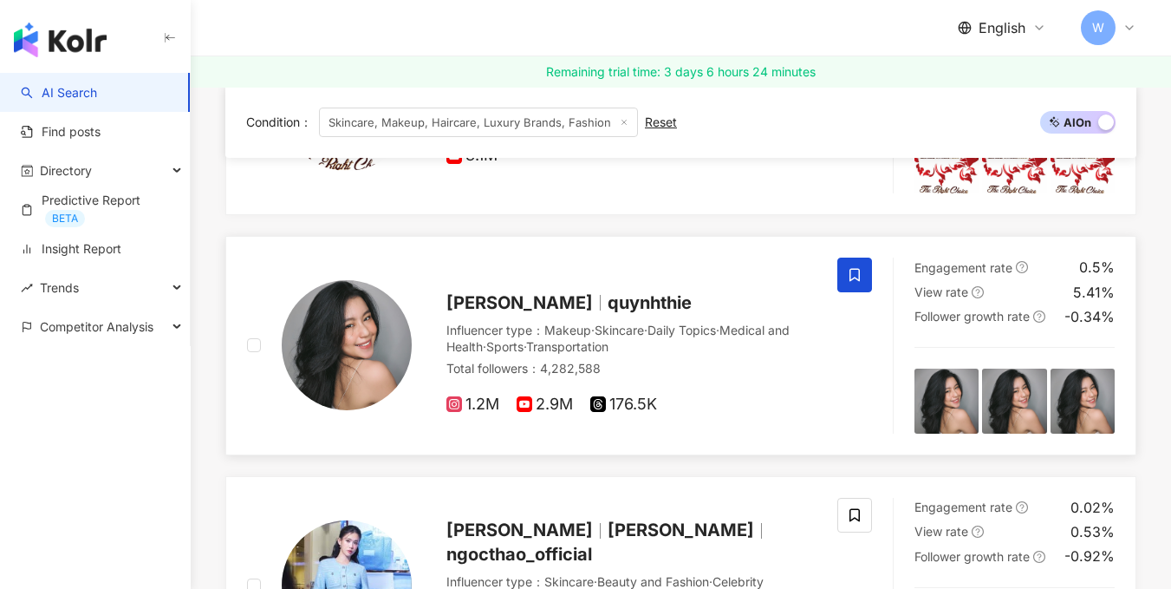
click at [857, 275] on icon at bounding box center [855, 275] width 16 height 16
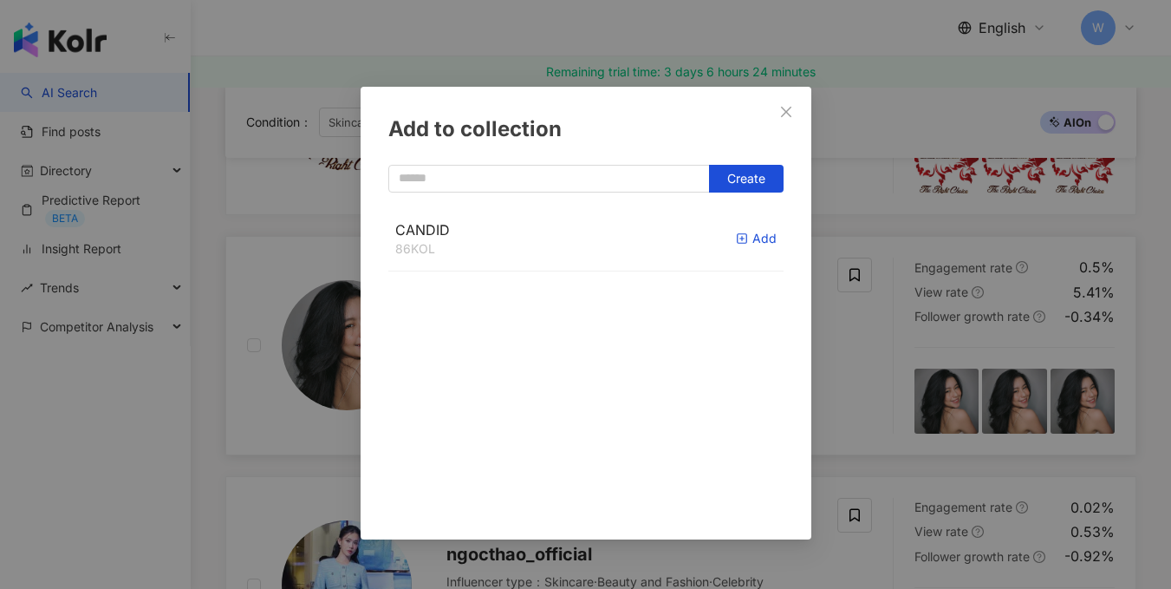
click at [747, 238] on div "Add" at bounding box center [756, 238] width 41 height 19
click at [825, 337] on div "Add to collection Create CANDID 87 KOL Added" at bounding box center [585, 294] width 1171 height 589
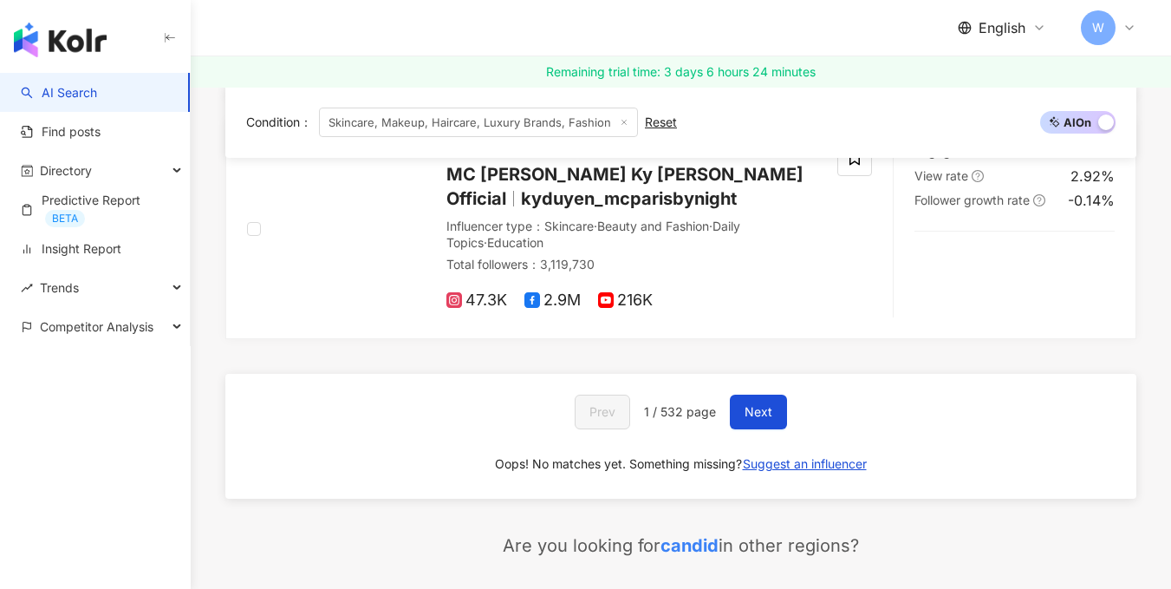
scroll to position [3035, 0]
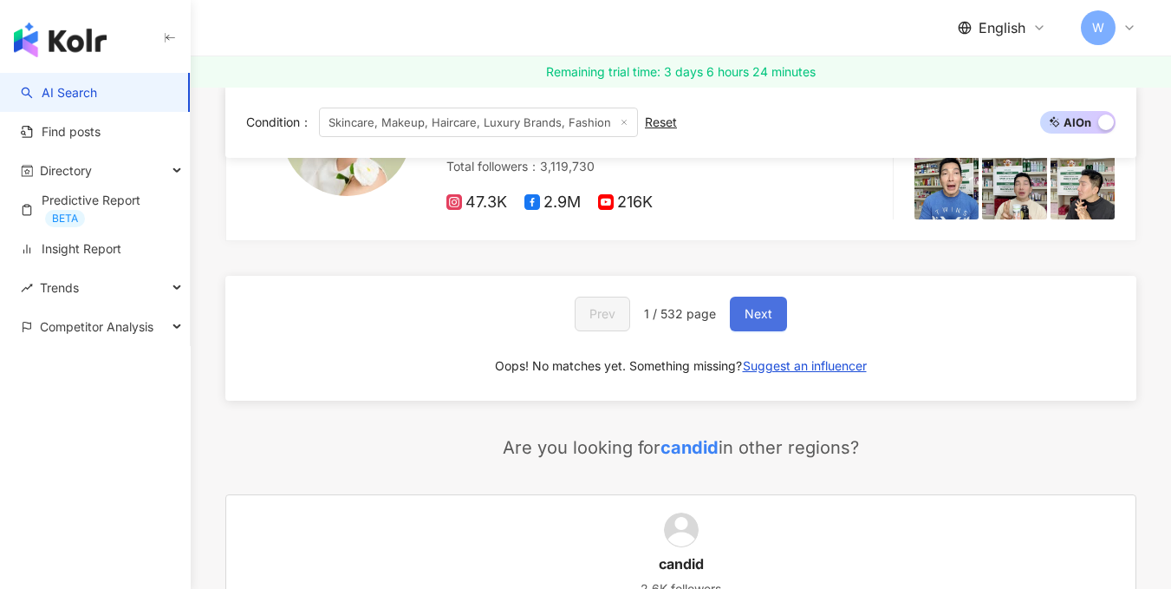
click at [763, 307] on span "Next" at bounding box center [759, 314] width 28 height 14
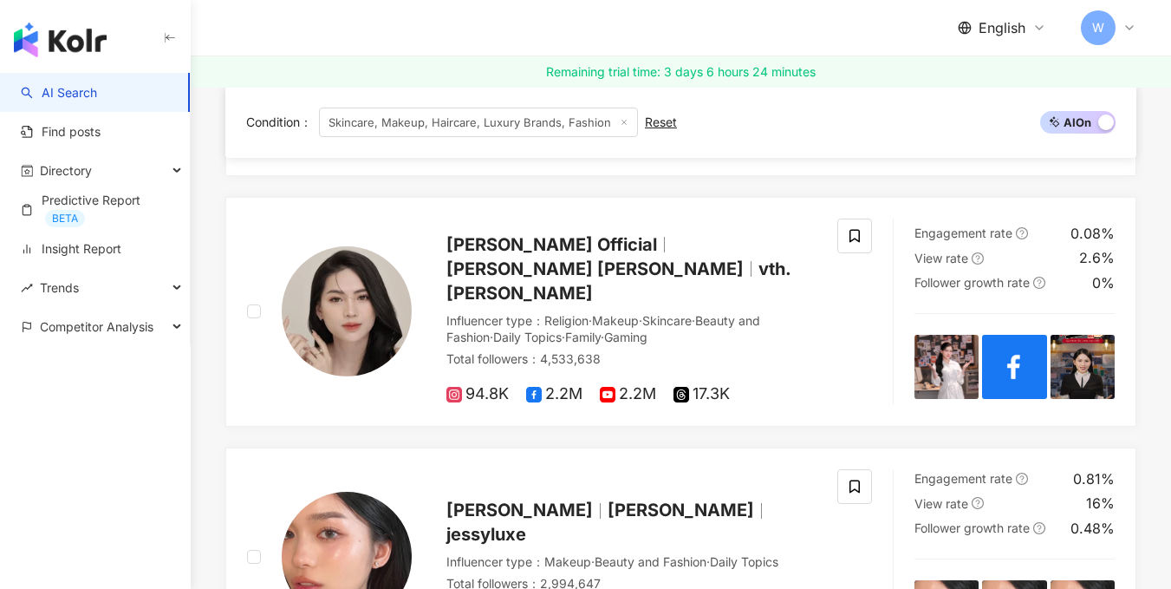
scroll to position [1474, 0]
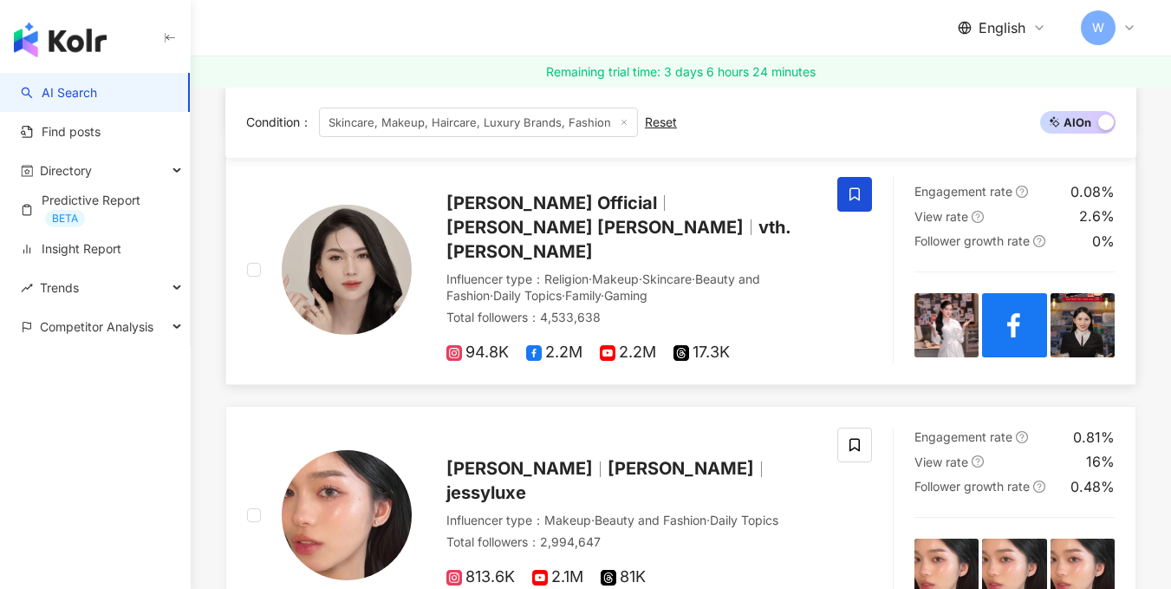
click at [852, 186] on icon at bounding box center [855, 194] width 16 height 16
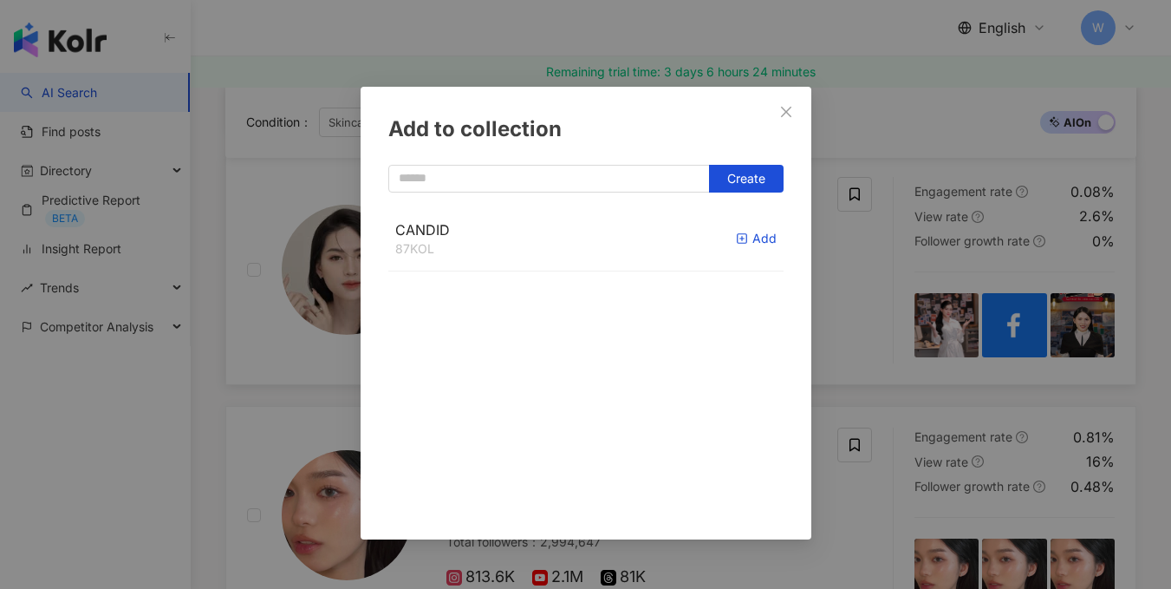
click at [744, 239] on div "Add" at bounding box center [756, 238] width 41 height 19
click at [849, 277] on div "Add to collection Create CANDID 88 KOL Added" at bounding box center [585, 294] width 1171 height 589
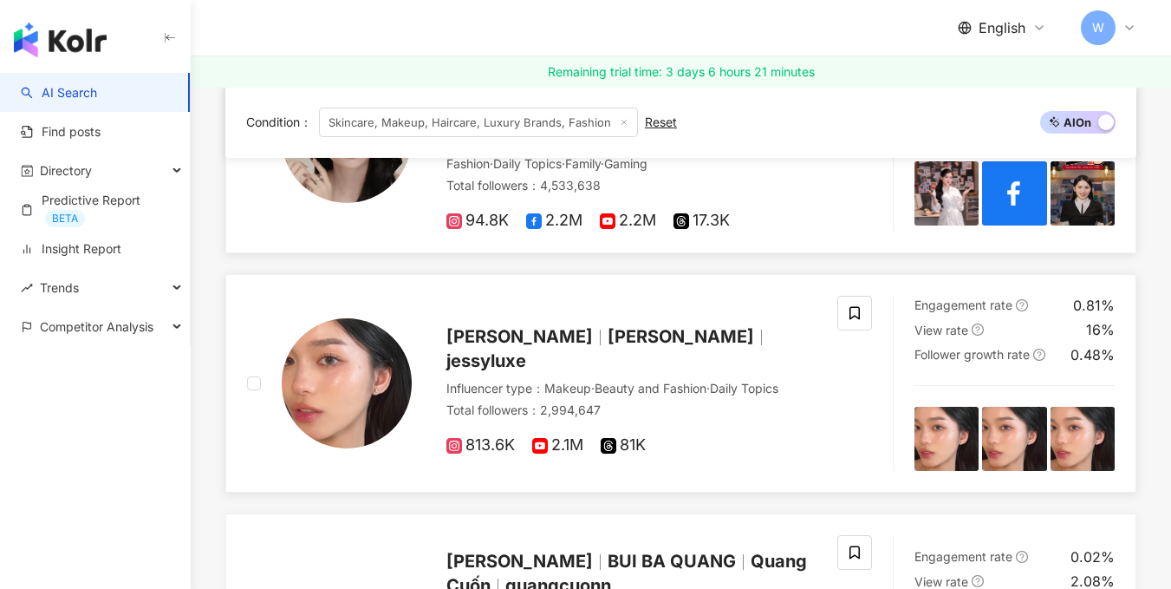
scroll to position [1647, 0]
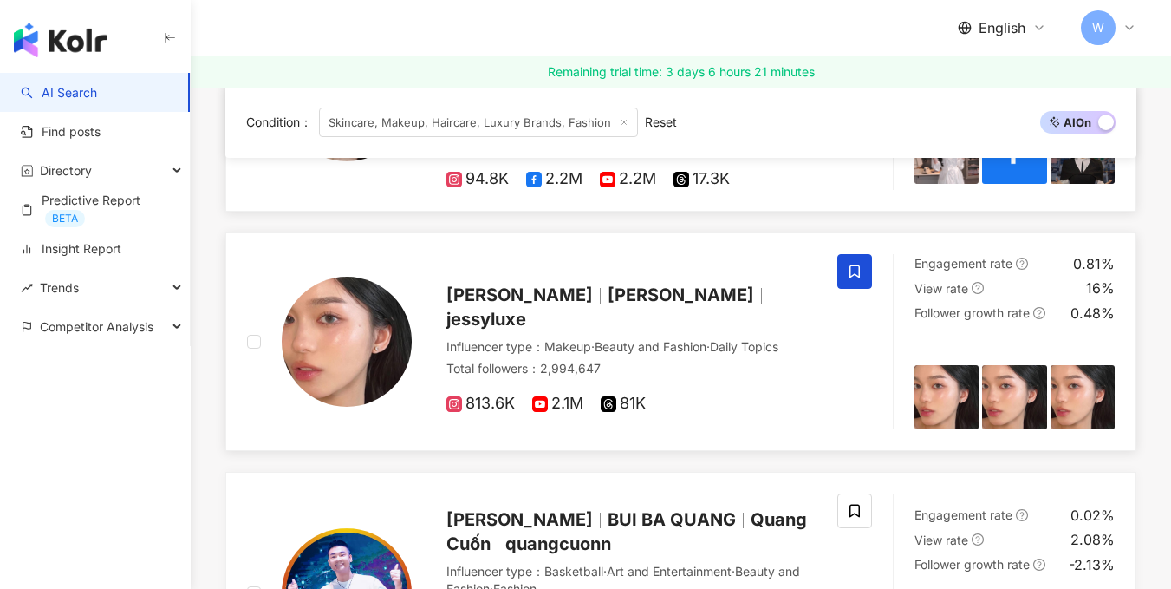
click at [852, 264] on span at bounding box center [855, 271] width 35 height 35
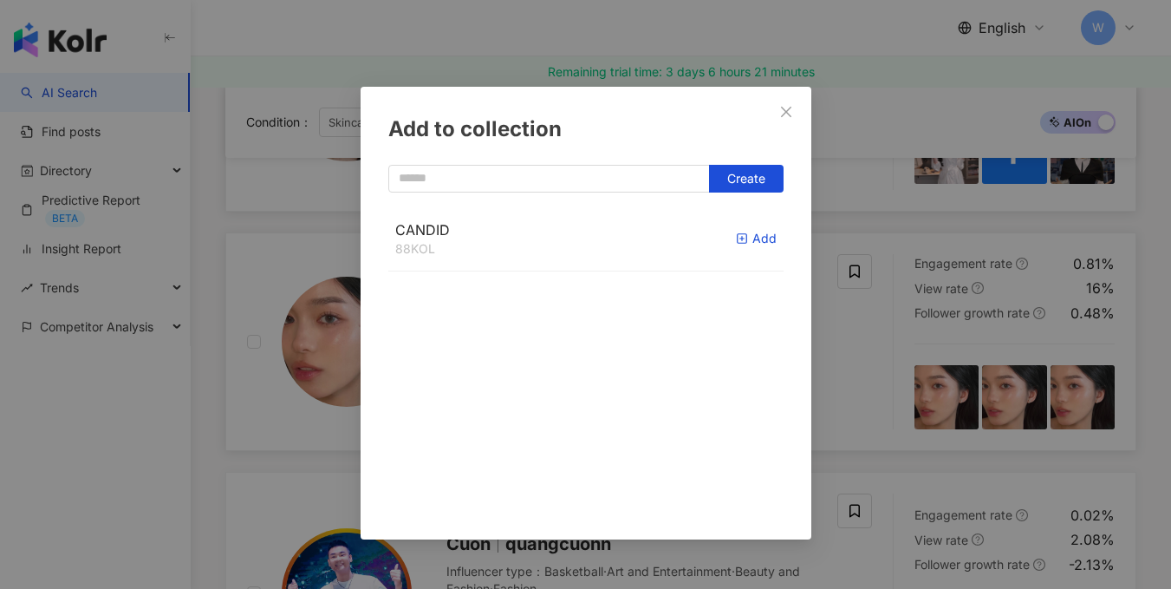
click at [756, 243] on div "Add" at bounding box center [756, 238] width 41 height 19
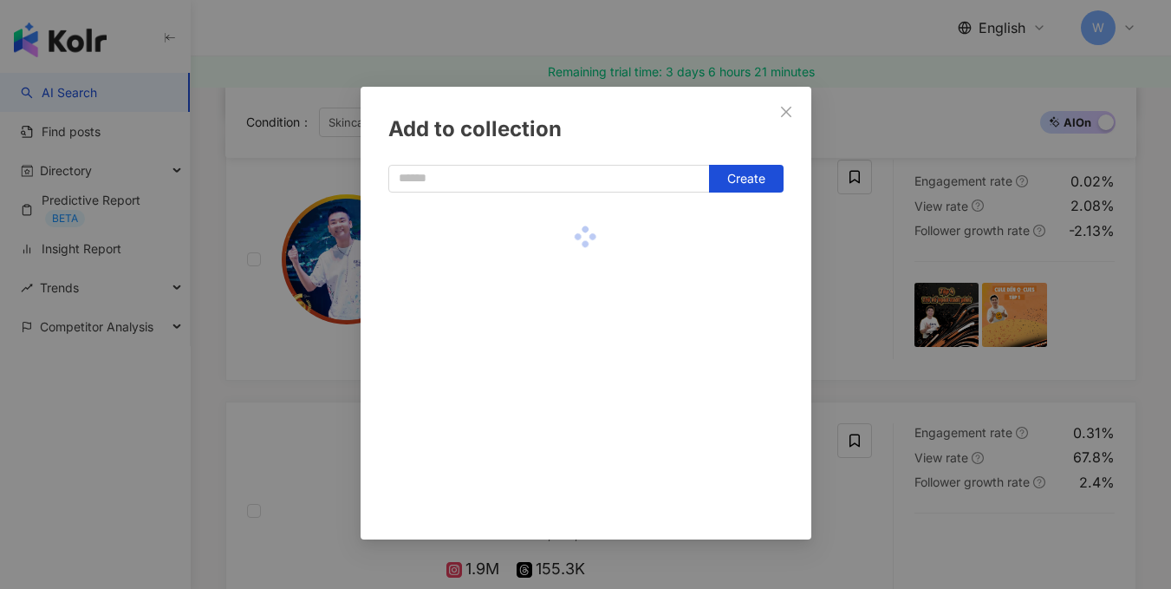
scroll to position [2168, 0]
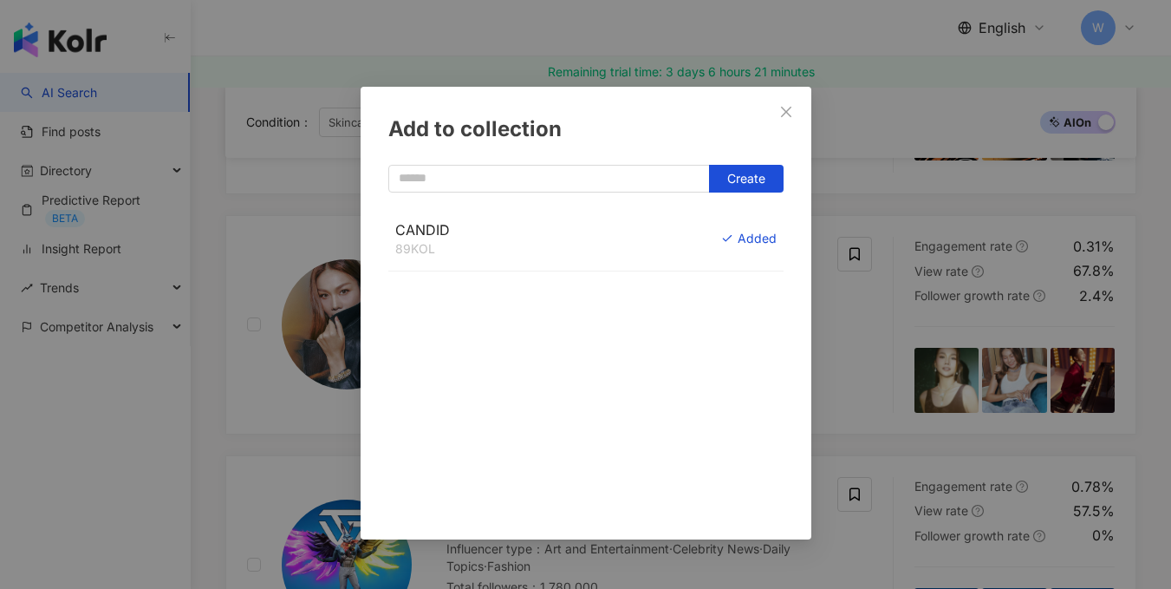
click at [788, 118] on icon "close" at bounding box center [787, 112] width 14 height 14
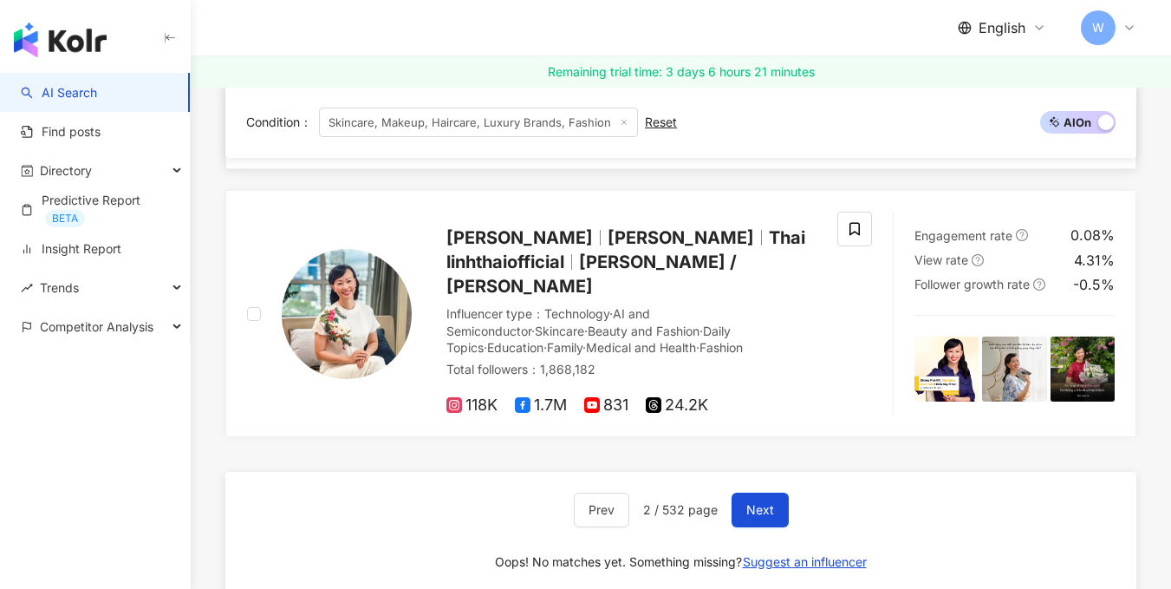
scroll to position [2688, 0]
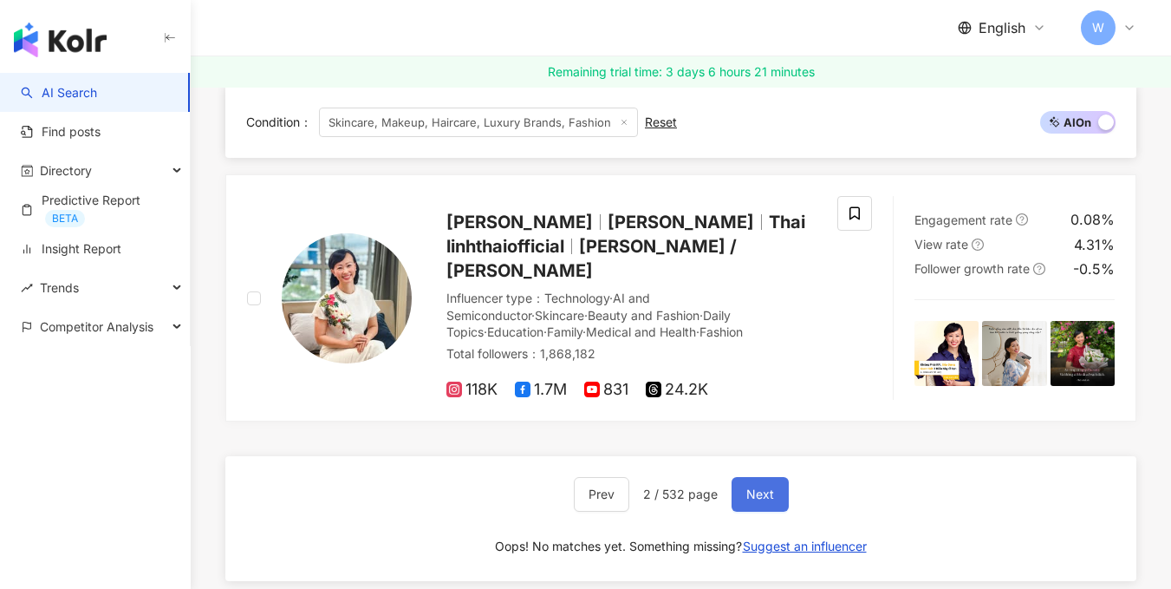
click at [762, 487] on span "Next" at bounding box center [761, 494] width 28 height 14
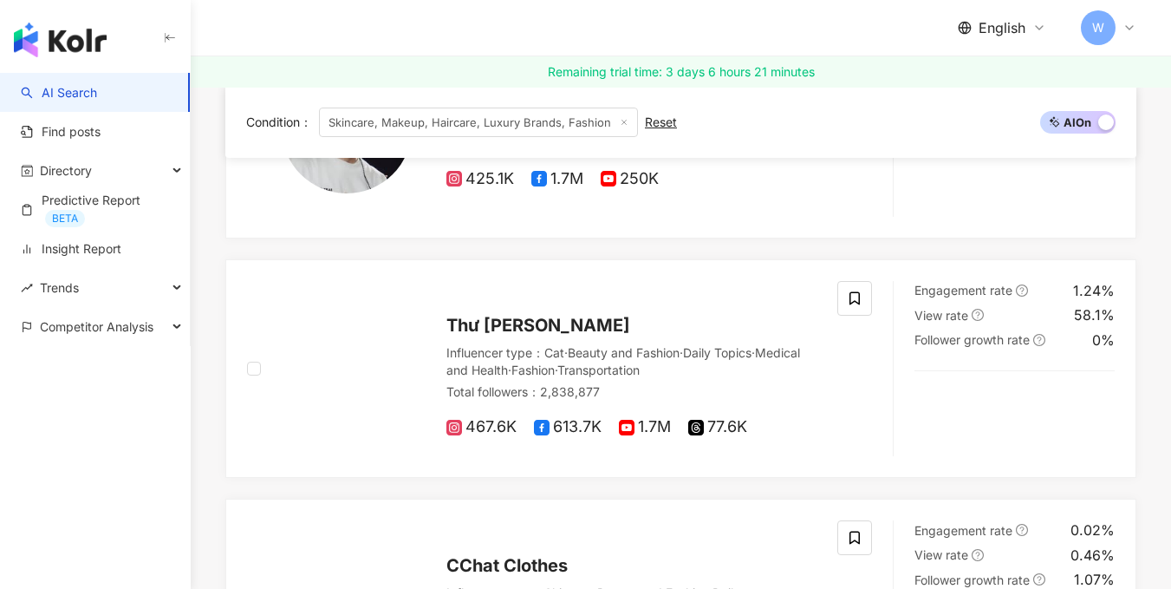
scroll to position [401, 0]
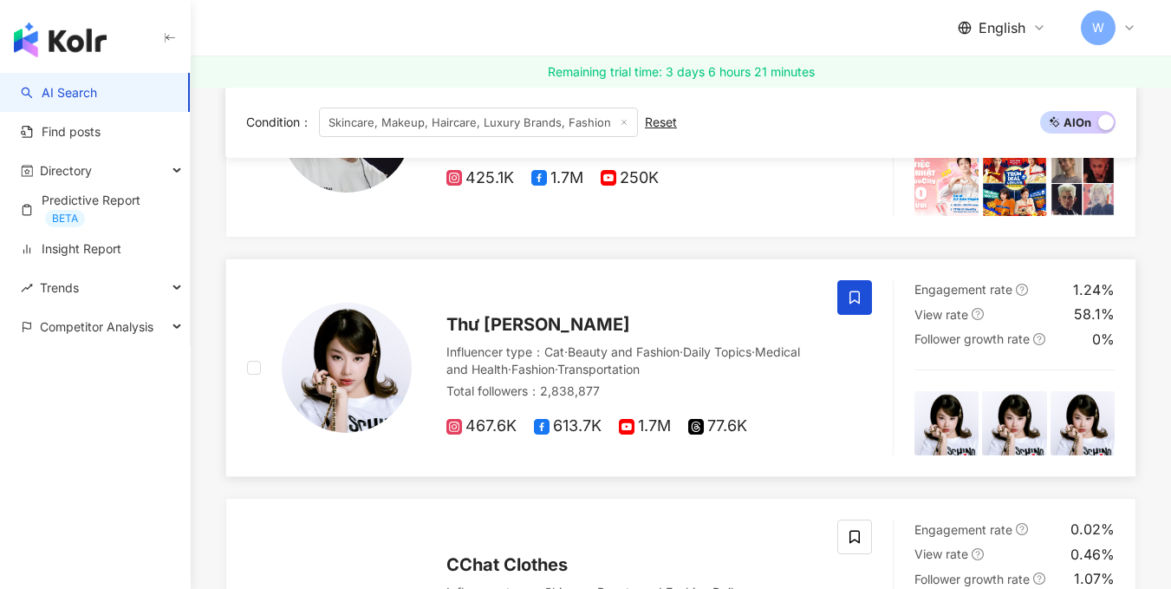
click at [849, 304] on icon at bounding box center [855, 298] width 16 height 16
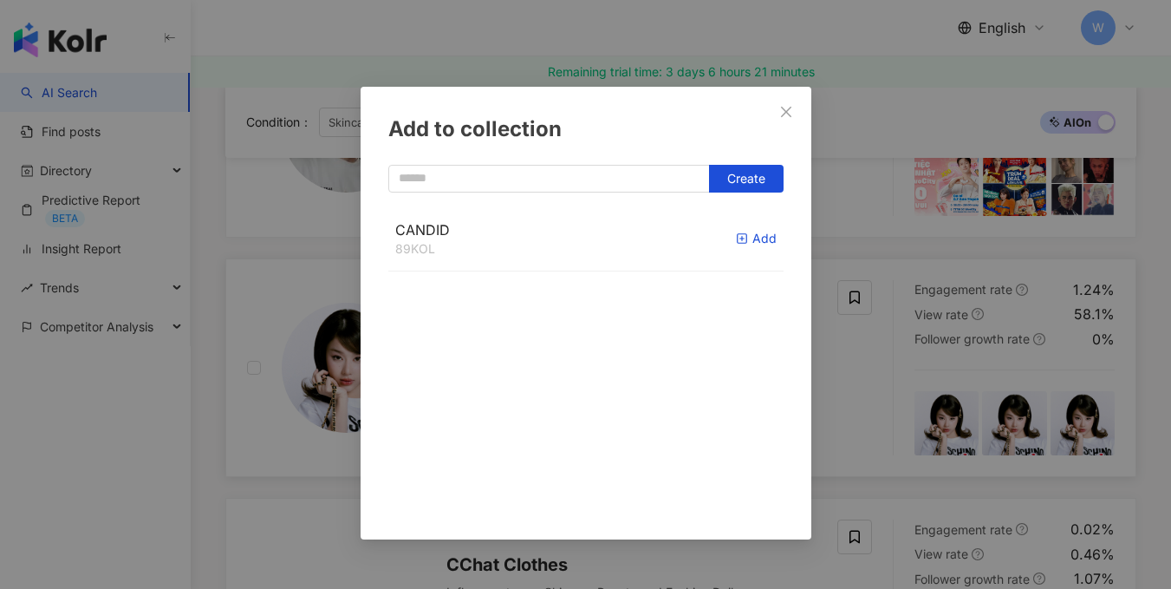
click at [736, 242] on icon "button" at bounding box center [742, 238] width 12 height 12
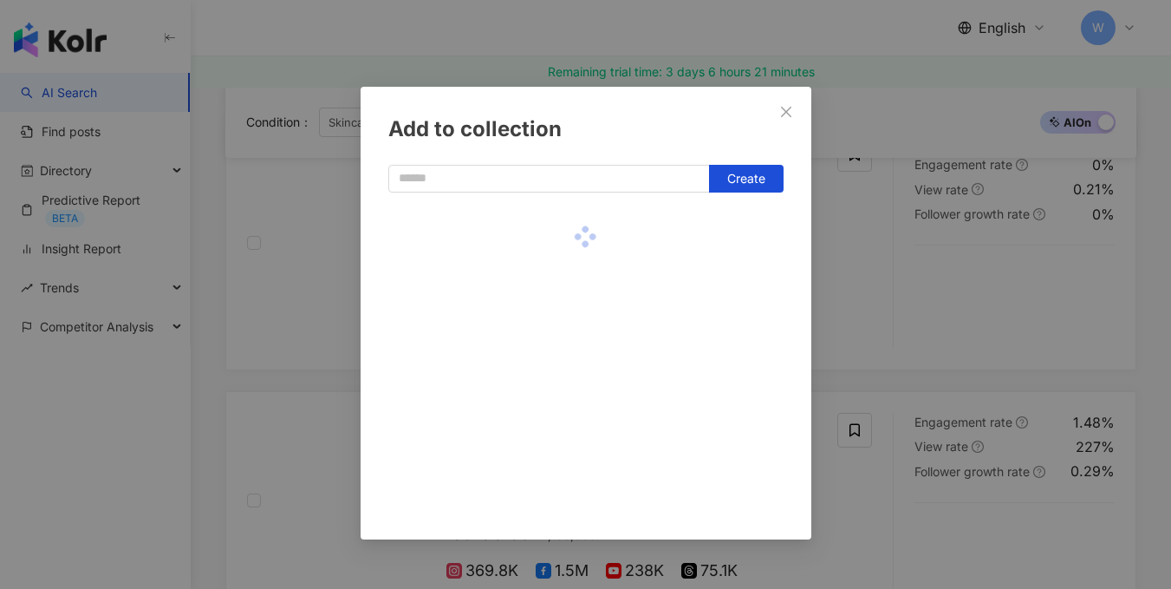
scroll to position [1268, 0]
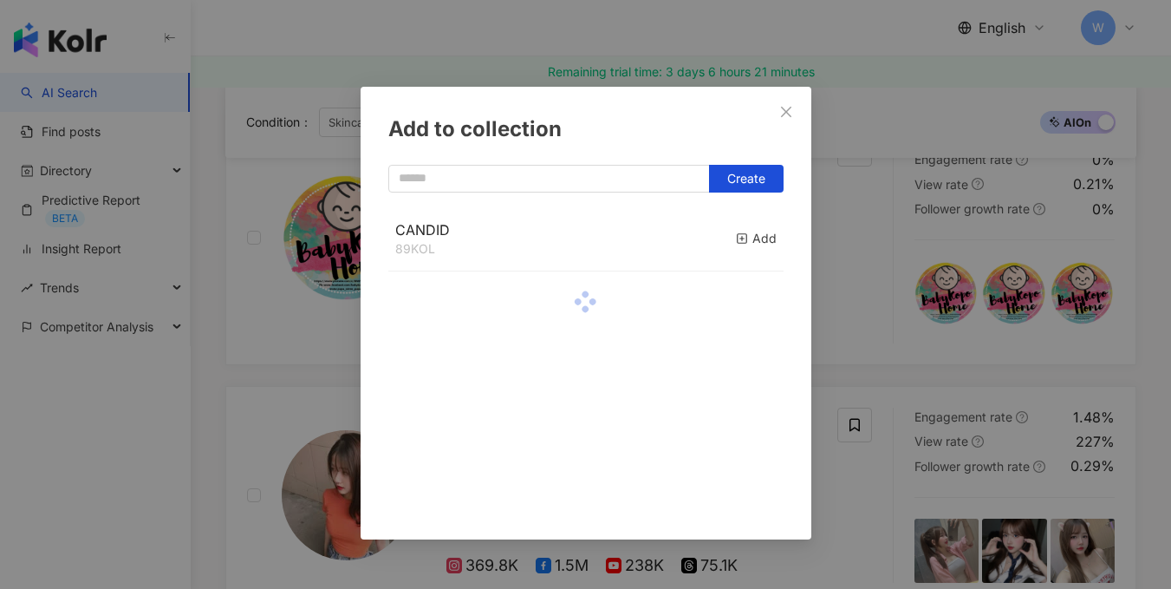
click at [855, 402] on div "Add to collection Create CANDID 89 KOL Add" at bounding box center [585, 294] width 1171 height 589
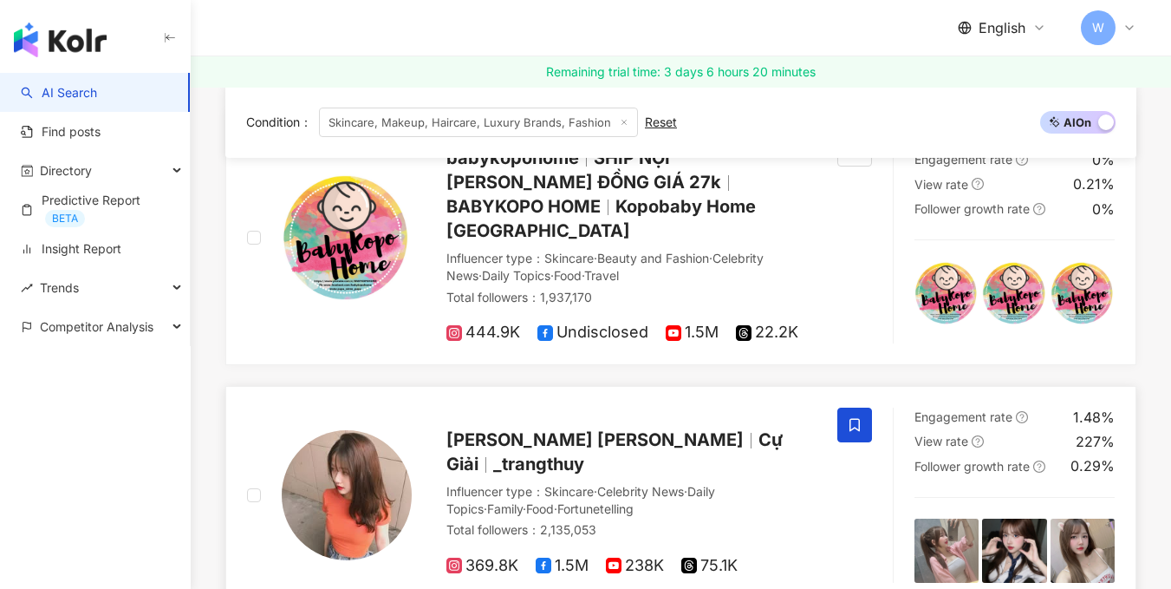
click at [857, 417] on icon at bounding box center [855, 425] width 16 height 16
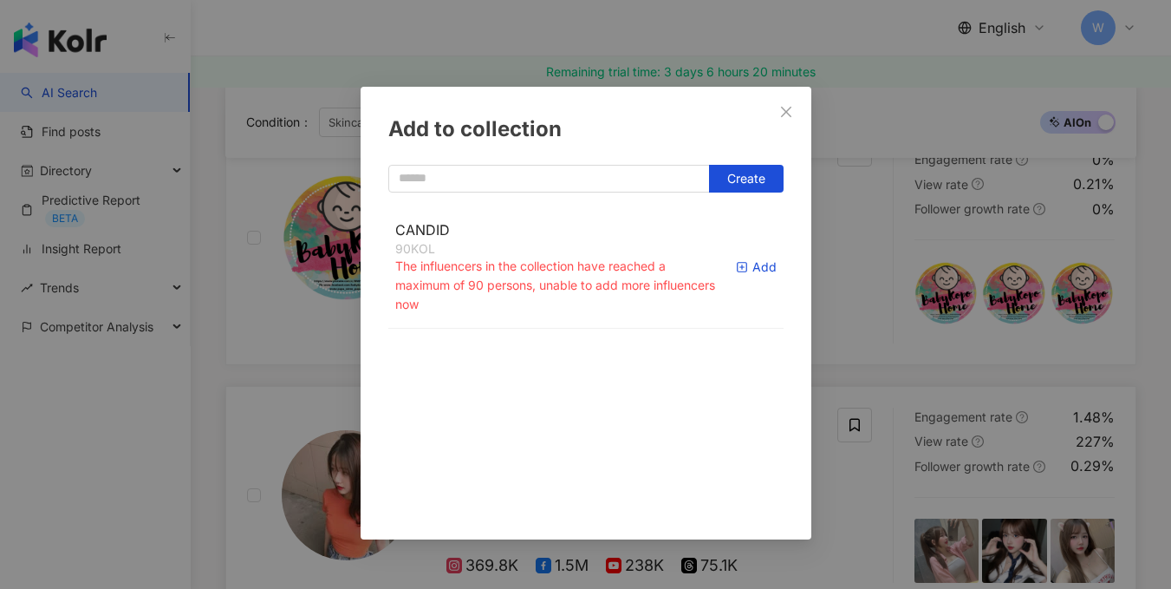
click at [740, 269] on div "Add" at bounding box center [756, 267] width 41 height 19
click at [787, 112] on icon "close" at bounding box center [786, 111] width 10 height 10
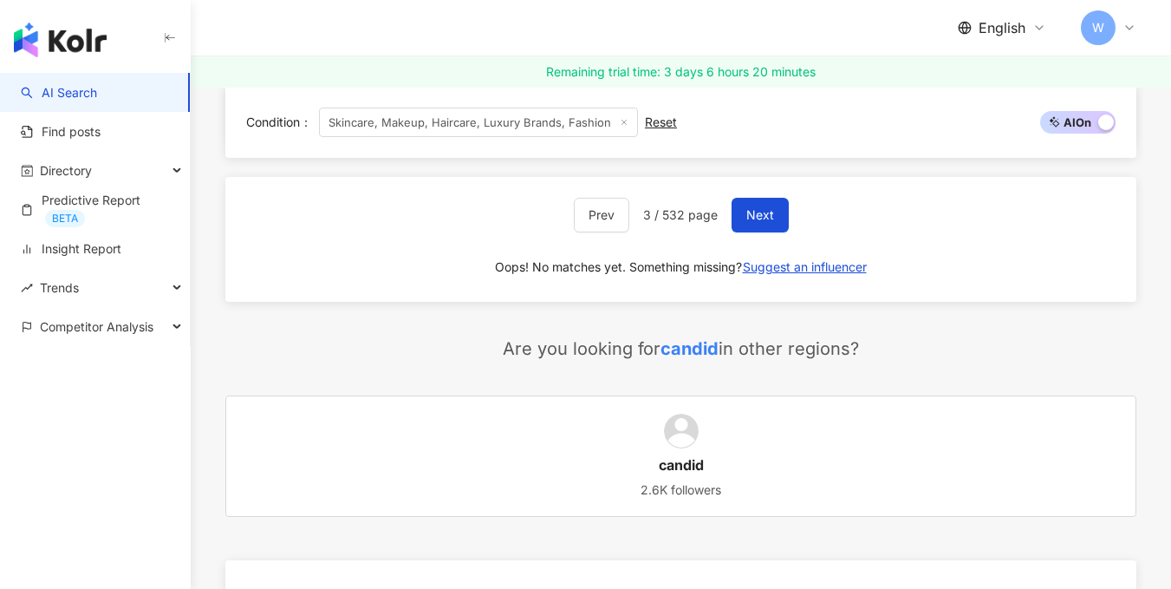
scroll to position [3002, 0]
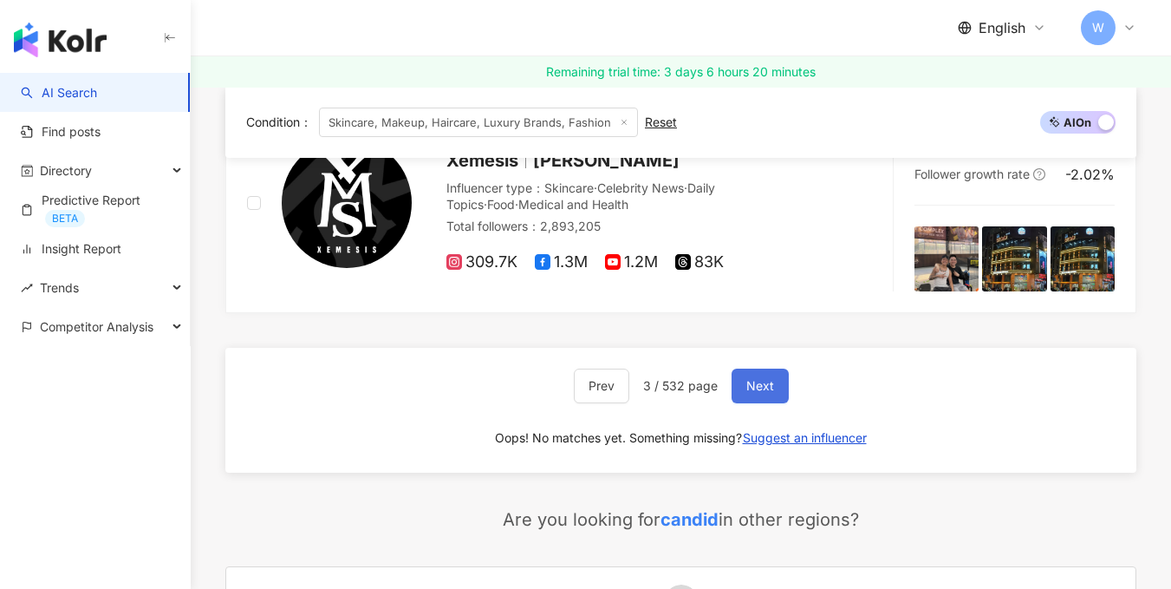
click at [748, 379] on span "Next" at bounding box center [761, 386] width 28 height 14
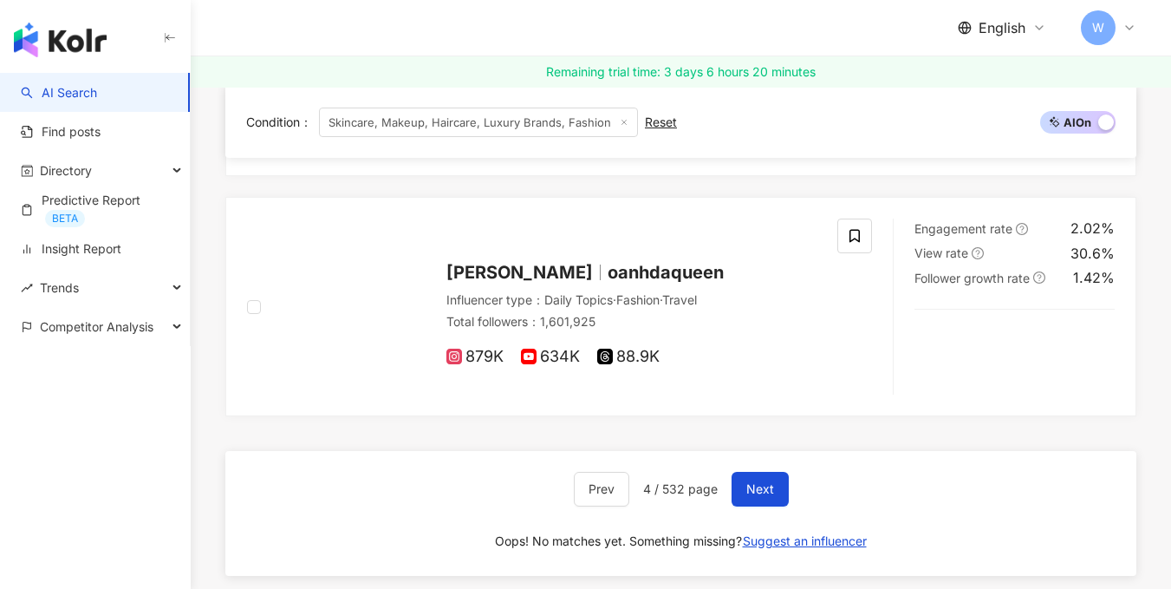
scroll to position [2948, 0]
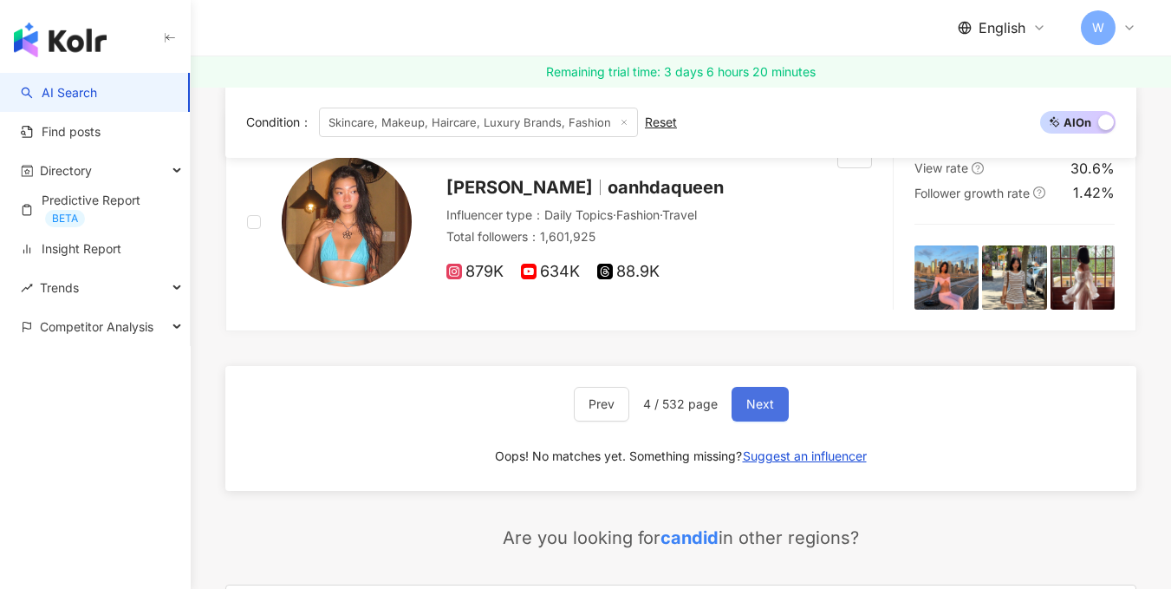
click at [754, 404] on span "Next" at bounding box center [761, 404] width 28 height 14
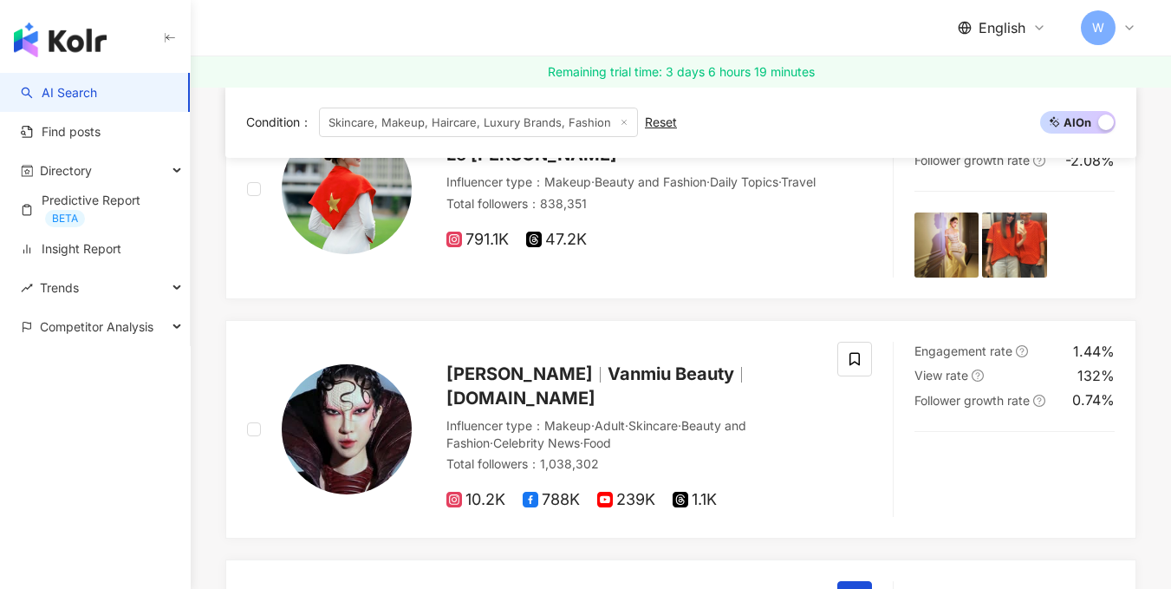
scroll to position [1994, 0]
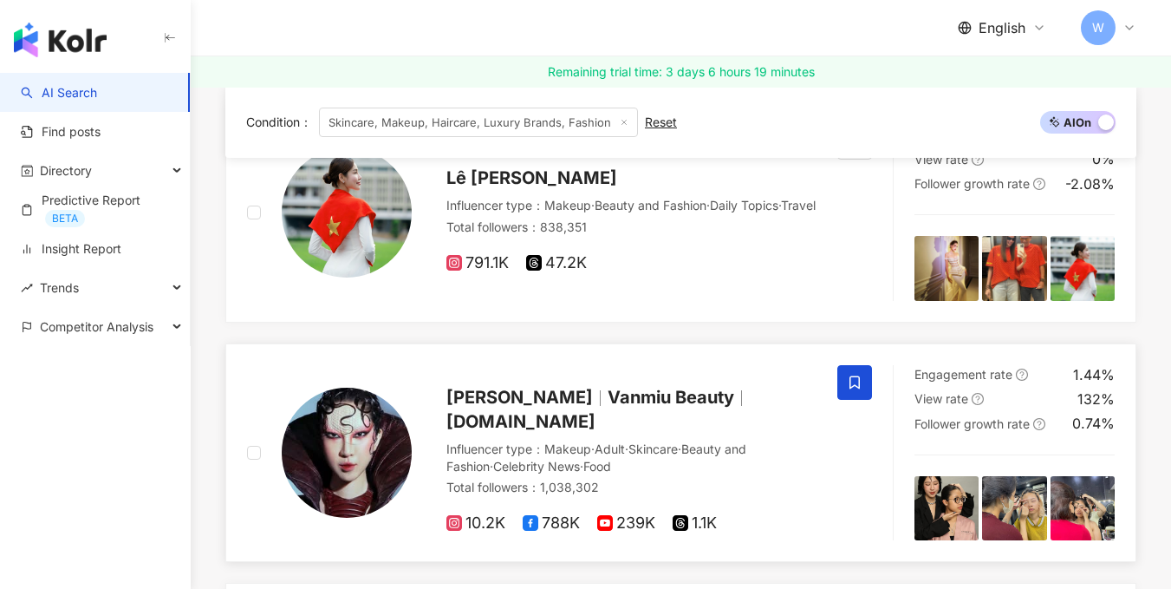
click at [851, 381] on icon at bounding box center [855, 381] width 10 height 13
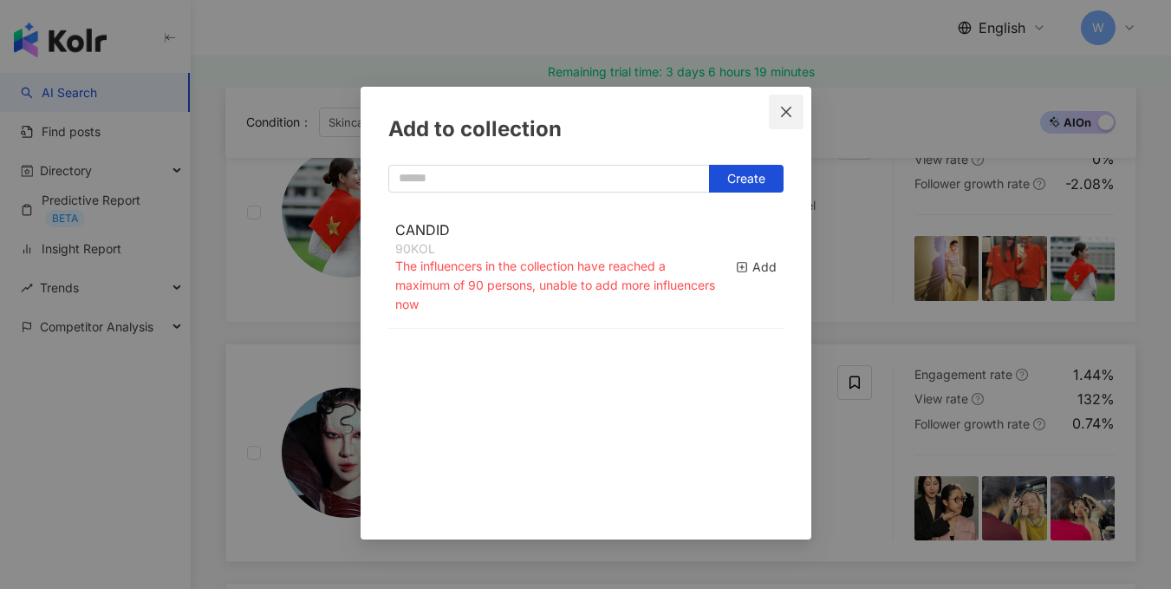
click at [787, 108] on icon "close" at bounding box center [787, 112] width 14 height 14
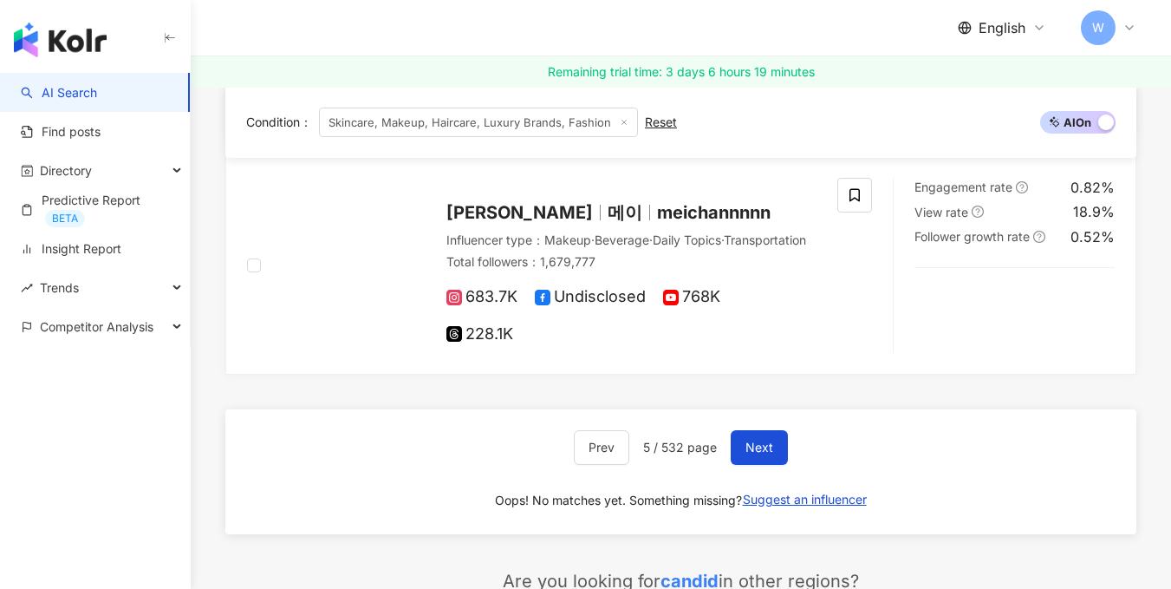
scroll to position [2688, 0]
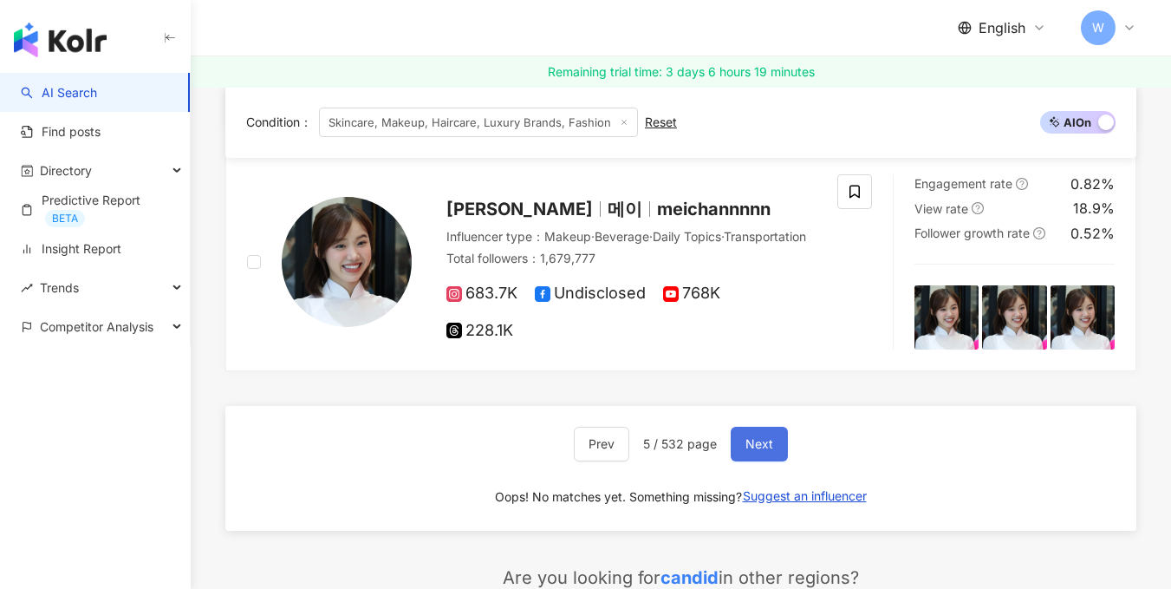
click at [758, 447] on span "Next" at bounding box center [760, 444] width 28 height 14
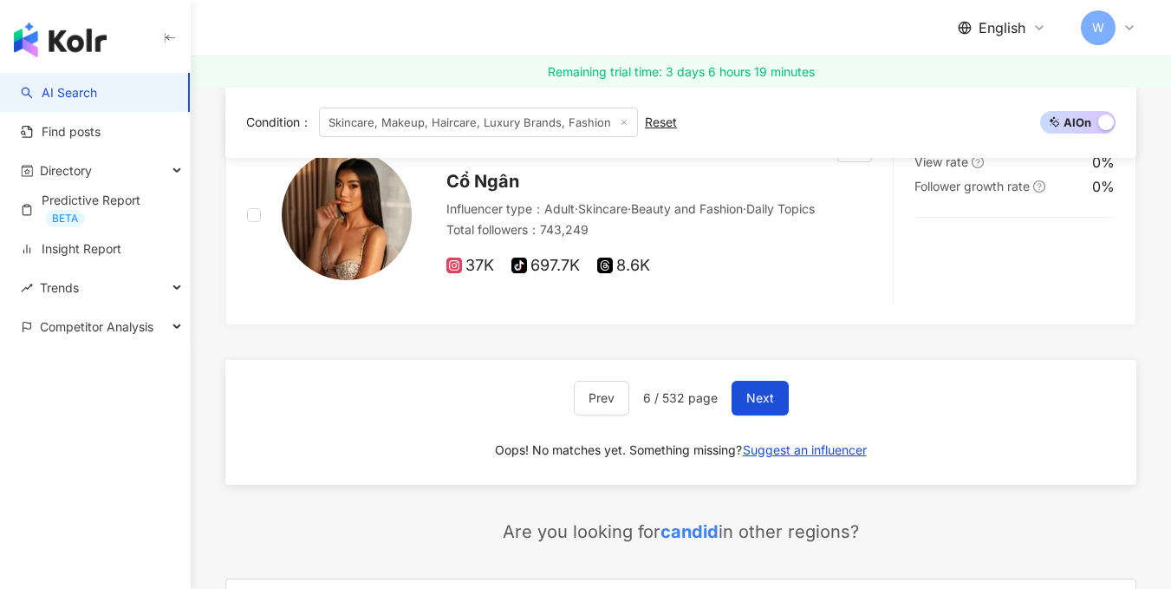
scroll to position [2991, 0]
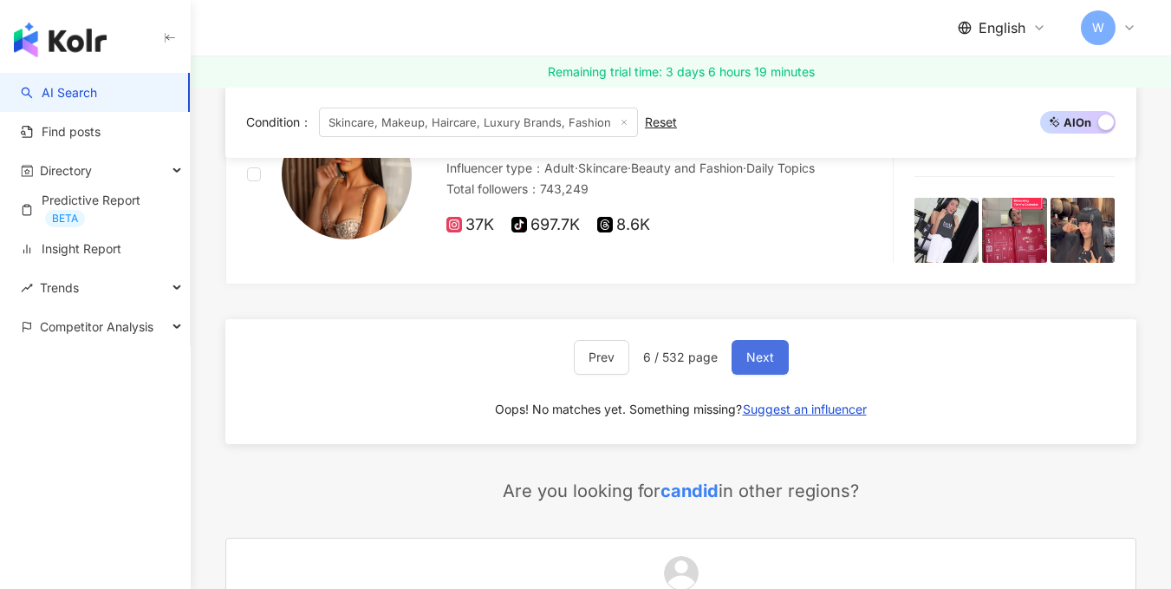
click at [759, 356] on span "Next" at bounding box center [761, 357] width 28 height 14
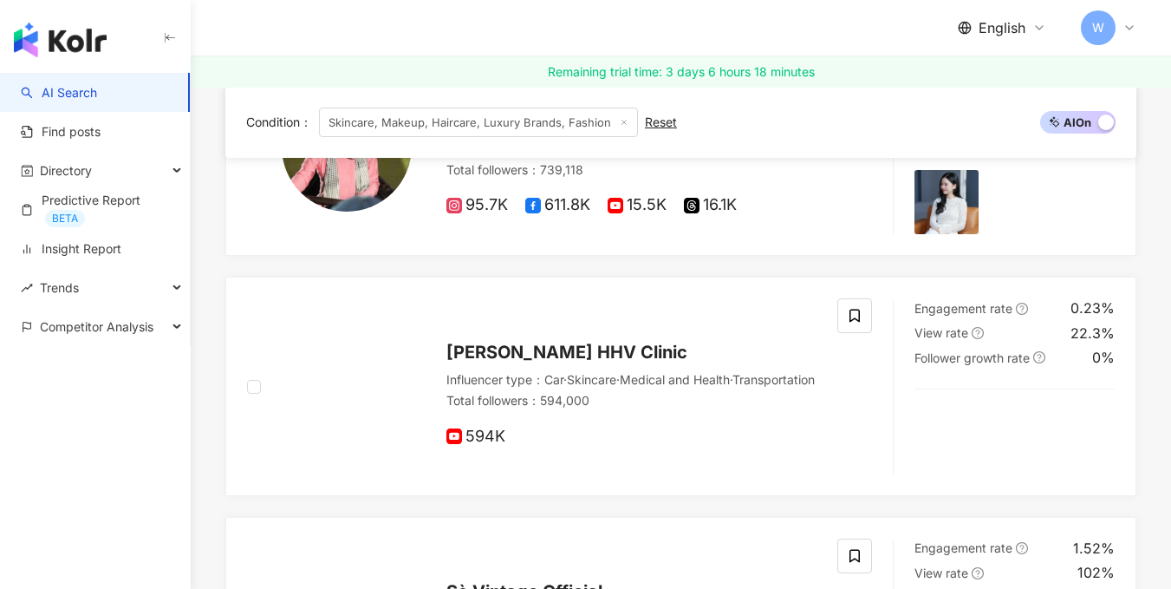
scroll to position [1932, 0]
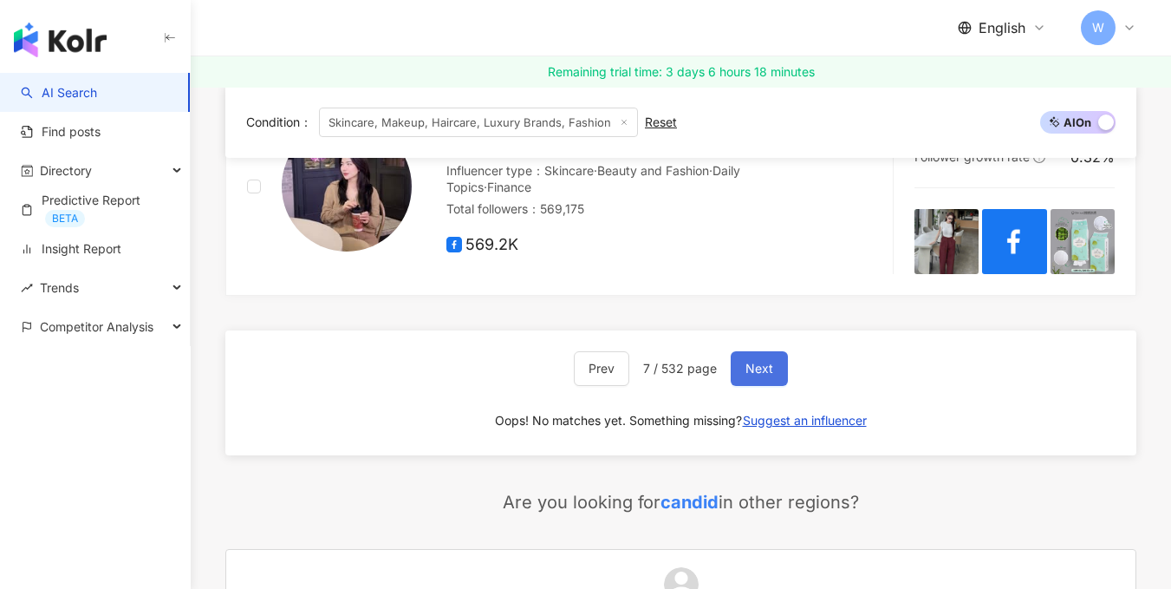
drag, startPoint x: 749, startPoint y: 357, endPoint x: 763, endPoint y: 359, distance: 14.0
click at [744, 357] on button "Next" at bounding box center [759, 368] width 57 height 35
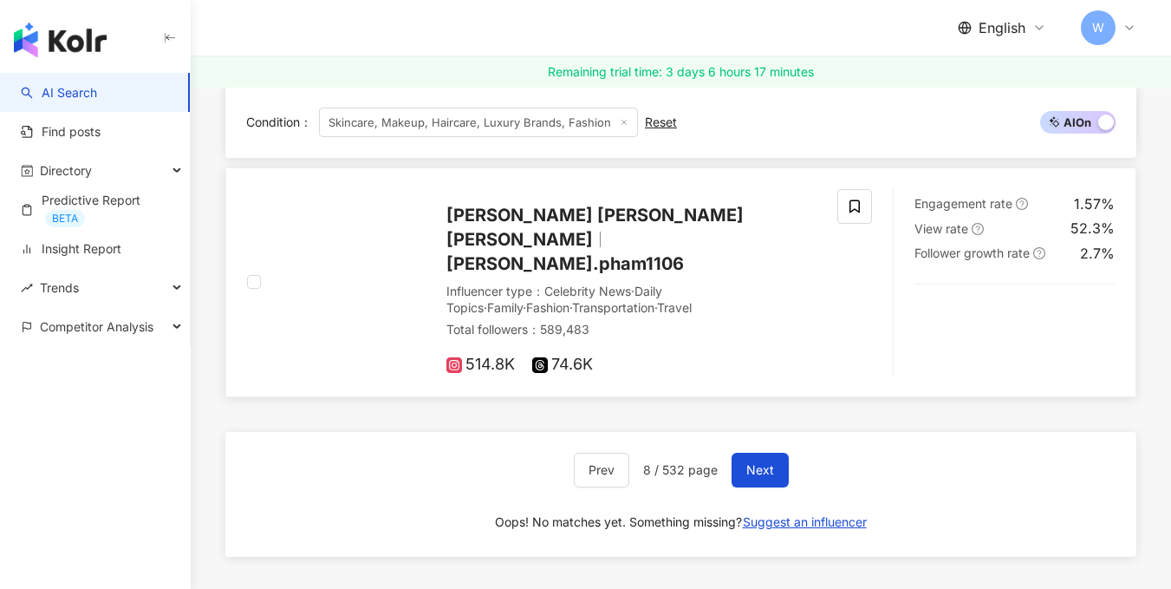
scroll to position [2688, 0]
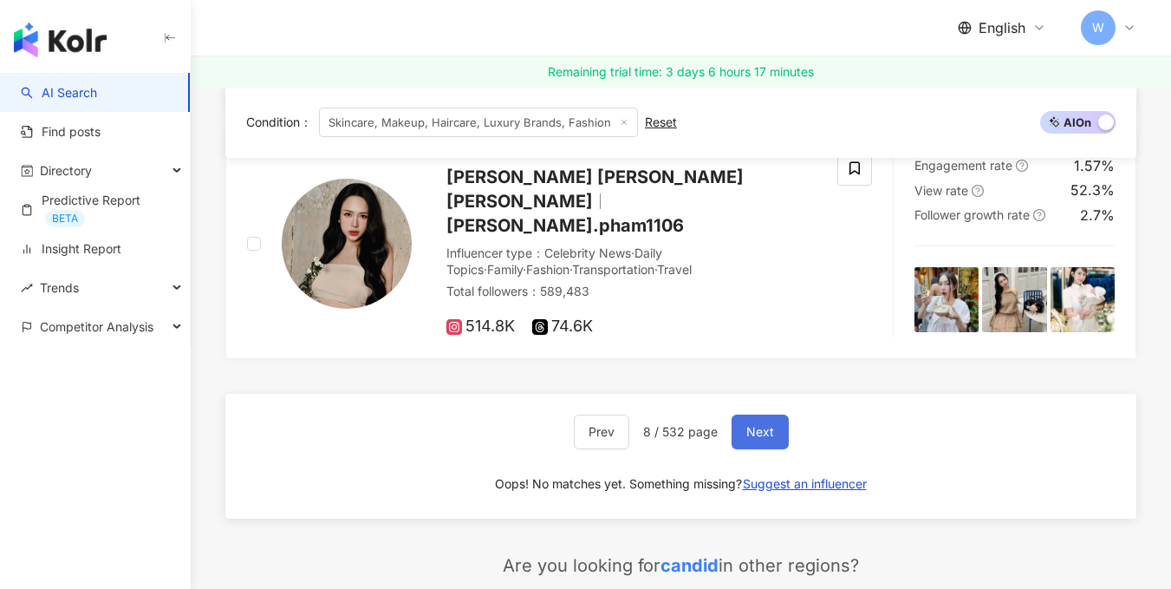
click at [750, 425] on span "Next" at bounding box center [761, 432] width 28 height 14
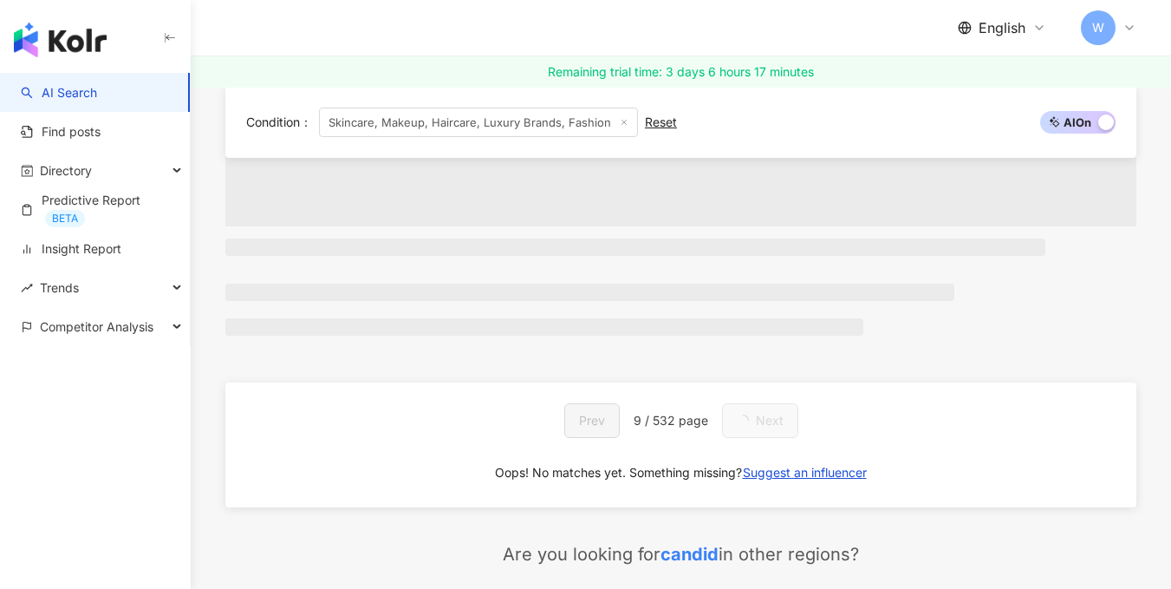
scroll to position [2984, 0]
